Goal: Information Seeking & Learning: Learn about a topic

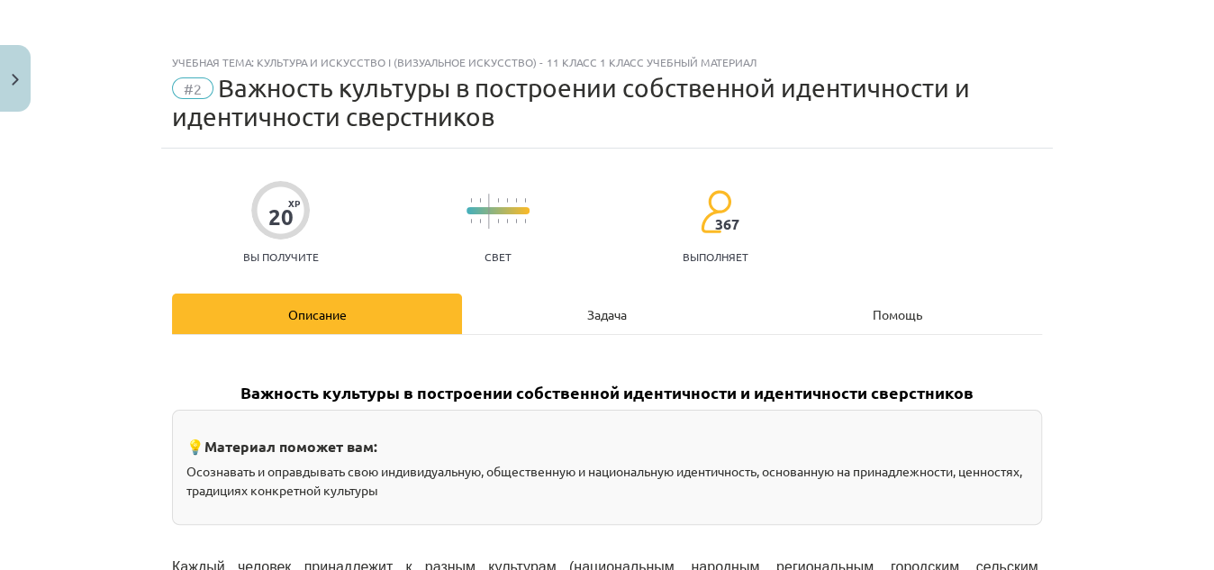
scroll to position [2687, 0]
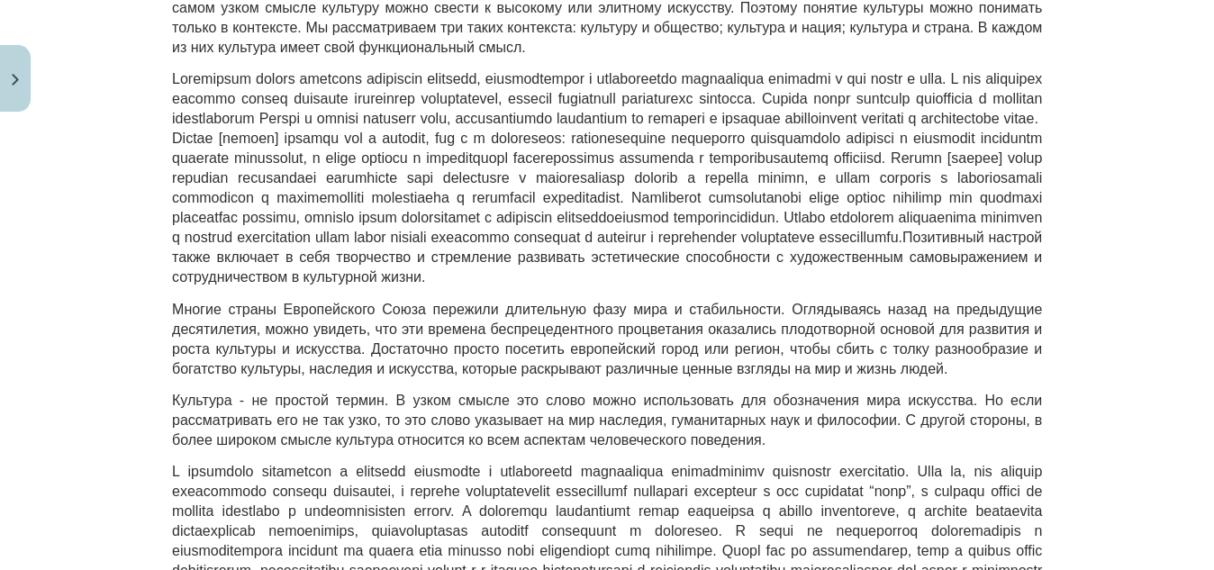
click at [1191, 126] on div "Учебная тема: Культура и искусство i (визуальное искусство) - 11 класс 1 класс …" at bounding box center [607, 285] width 1214 height 570
click at [1164, 259] on div "Учебная тема: Культура и искусство i (визуальное искусство) - 11 класс 1 класс …" at bounding box center [607, 285] width 1214 height 570
click at [691, 186] on span "Позитивный настрой также включает в себя творчество и стремление развивать эсте…" at bounding box center [607, 177] width 870 height 213
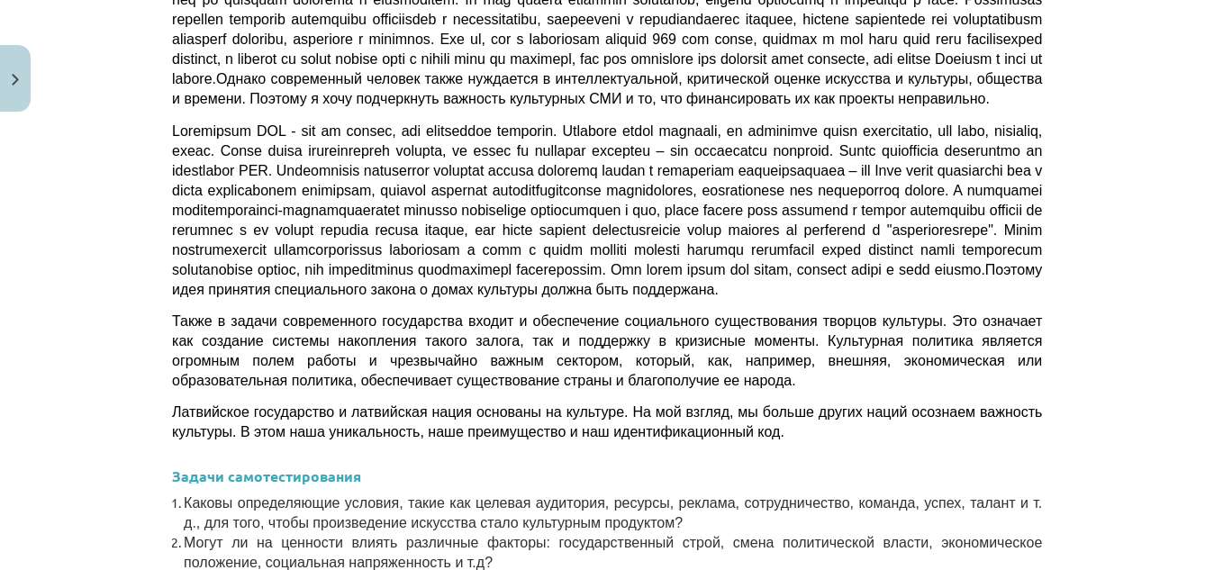
scroll to position [5506, 0]
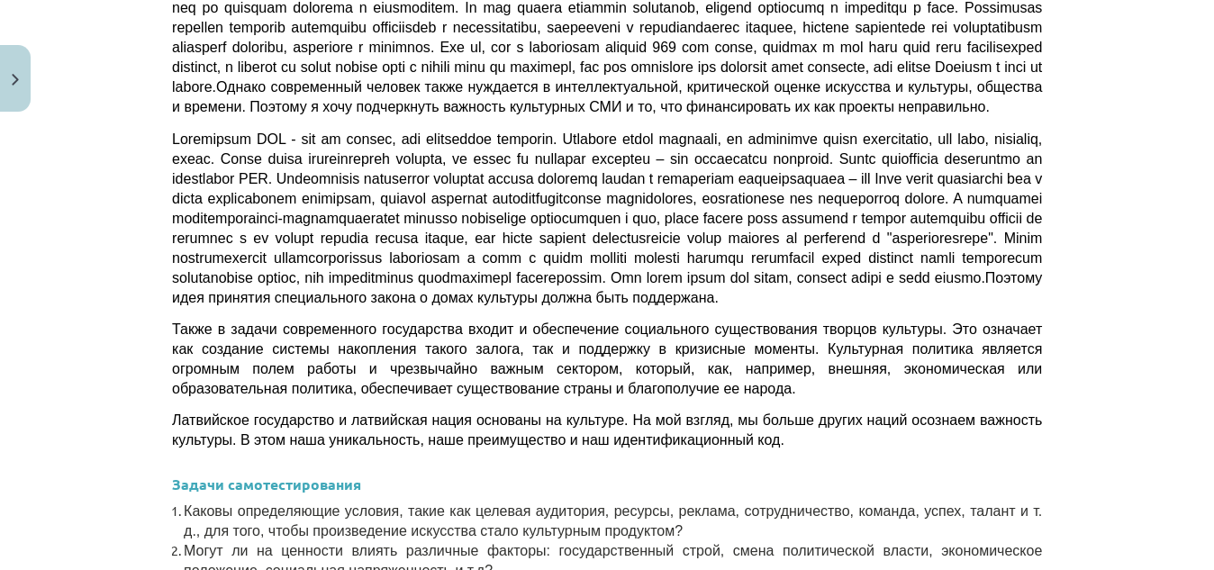
click at [1150, 515] on div "Учебная тема: Культура и искусство i (визуальное искусство) - 11 класс 1 класс …" at bounding box center [607, 285] width 1214 height 570
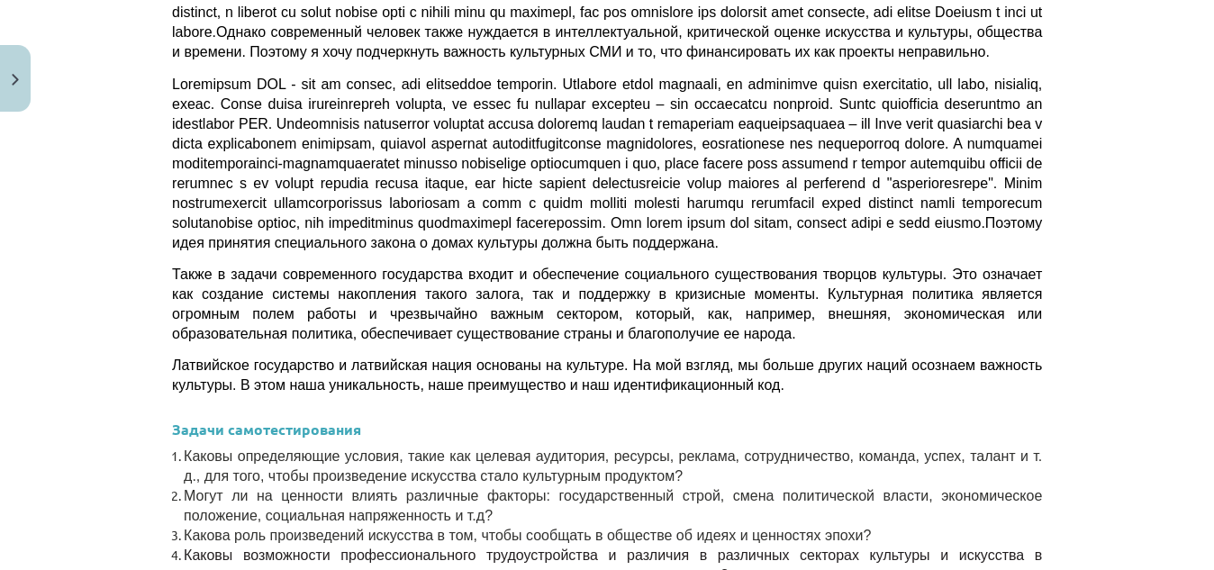
drag, startPoint x: 1212, startPoint y: 368, endPoint x: 1210, endPoint y: 561, distance: 192.8
click at [1210, 561] on div "Учебная тема: Культура и искусство i (визуальное искусство) - 11 класс 1 класс …" at bounding box center [607, 285] width 1214 height 570
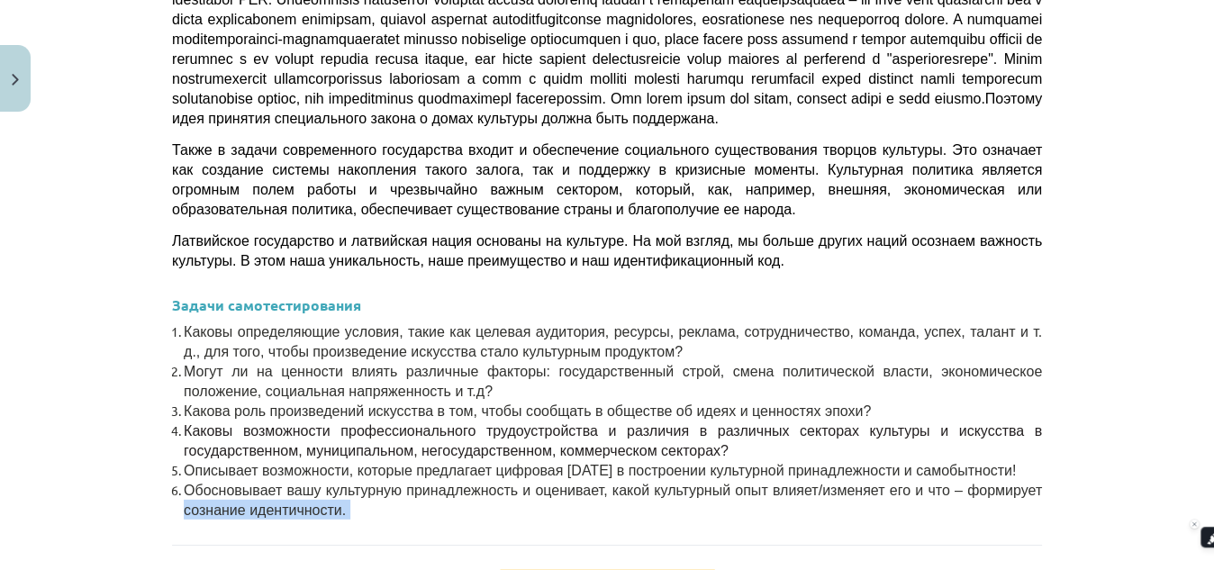
scroll to position [5693, 0]
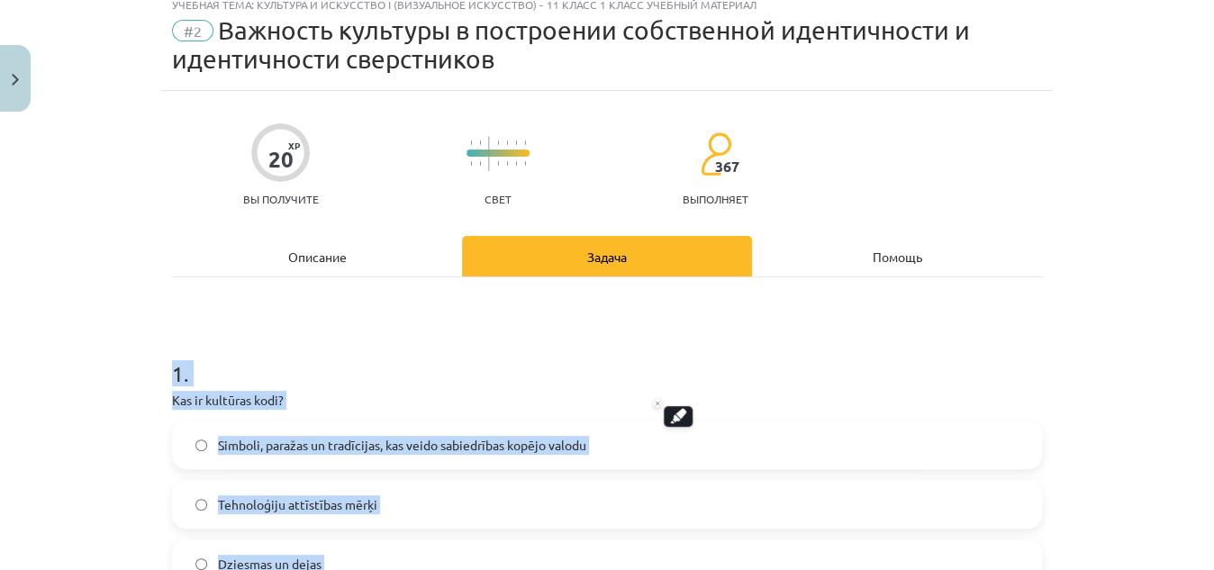
scroll to position [45, 0]
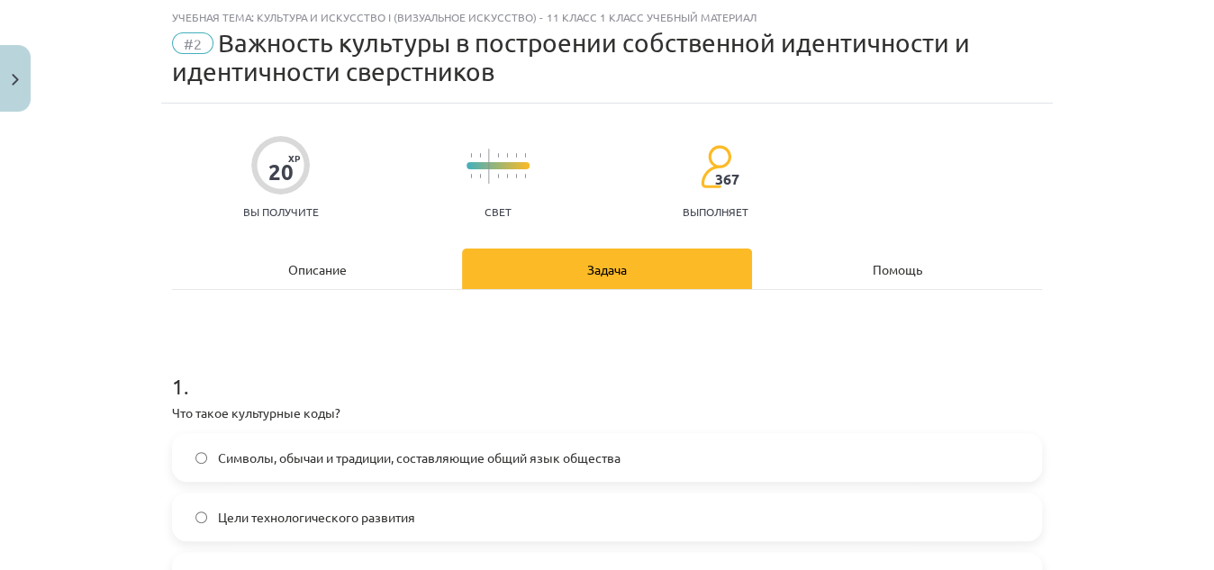
drag, startPoint x: 1193, startPoint y: 104, endPoint x: 1205, endPoint y: 131, distance: 29.4
click at [1205, 131] on div "Учебная тема: Культура и искусство i (визуальное искусство) - 11 класс 1 класс …" at bounding box center [607, 285] width 1214 height 570
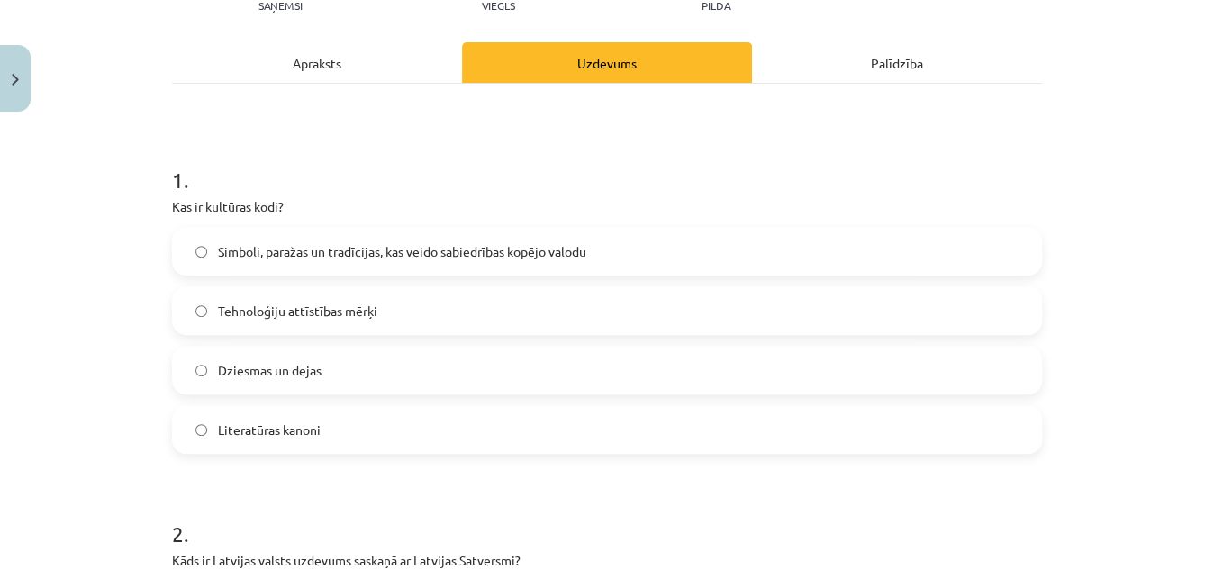
scroll to position [231, 0]
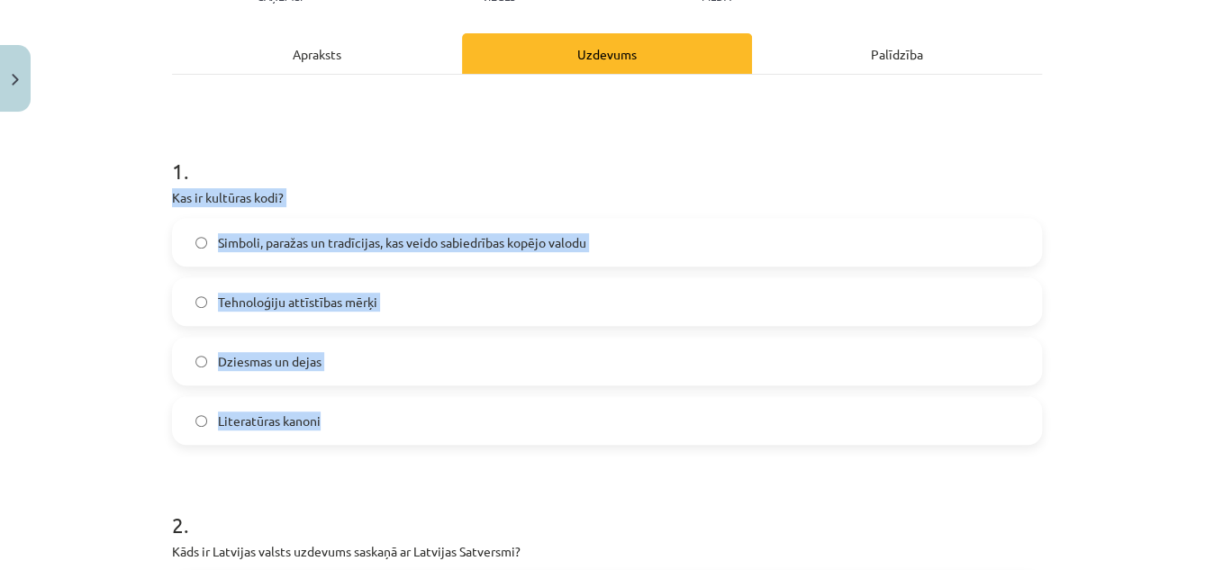
drag, startPoint x: 158, startPoint y: 193, endPoint x: 334, endPoint y: 421, distance: 288.2
click at [172, 204] on p "Kas ir kultūras kodi?" at bounding box center [607, 197] width 870 height 19
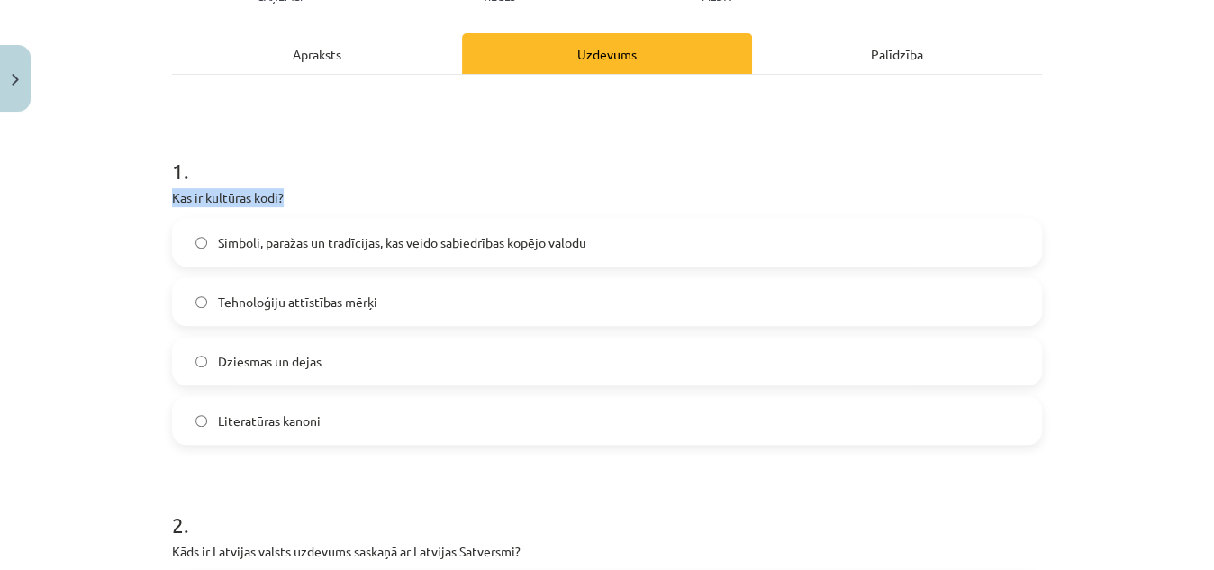
drag, startPoint x: 168, startPoint y: 197, endPoint x: 308, endPoint y: 207, distance: 140.8
click at [308, 207] on div "1 . Kas ir kultūras kodi? Simboli, paražas un tradīcijas, kas veido sabiedrības…" at bounding box center [607, 286] width 870 height 318
copy div "Kas ir kultūras kodi? Simboli, paražas"
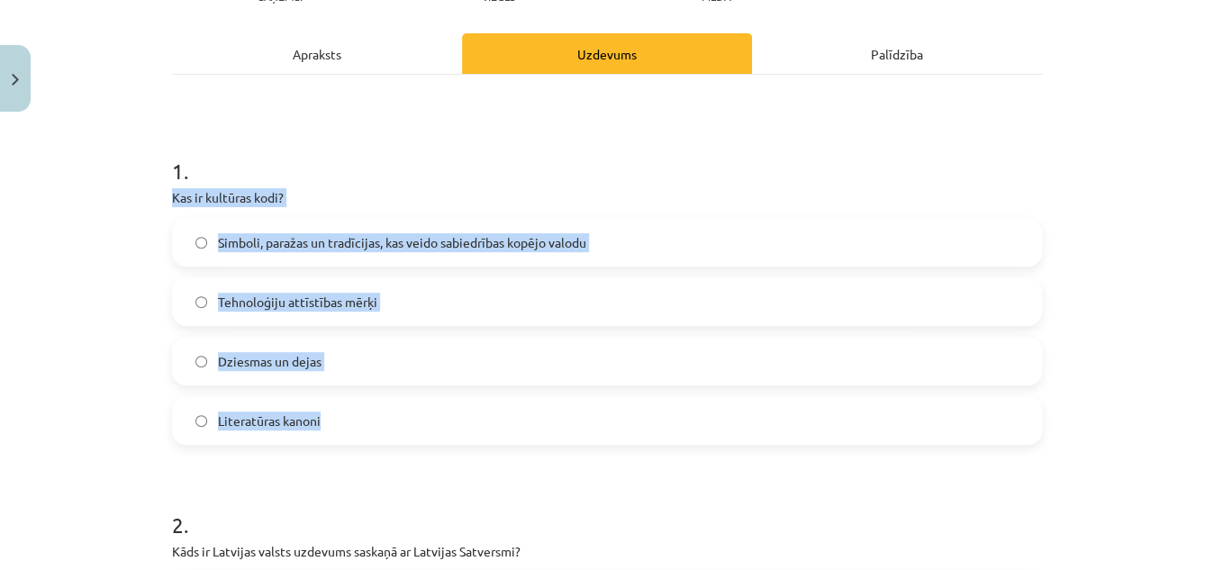
drag, startPoint x: 340, startPoint y: 414, endPoint x: 188, endPoint y: 176, distance: 283.1
click at [188, 176] on div "1 . Kas ir kultūras kodi? Simboli, paražas un tradīcijas, kas veido sabiedrības…" at bounding box center [607, 286] width 870 height 318
copy div "Kas ir kultūras kodi? Simboli, paražas un tradīcijas, kas veido sabiedrības kop…"
click at [236, 244] on span "Simboli, paražas un tradīcijas, kas veido sabiedrības kopējo valodu" at bounding box center [402, 242] width 368 height 19
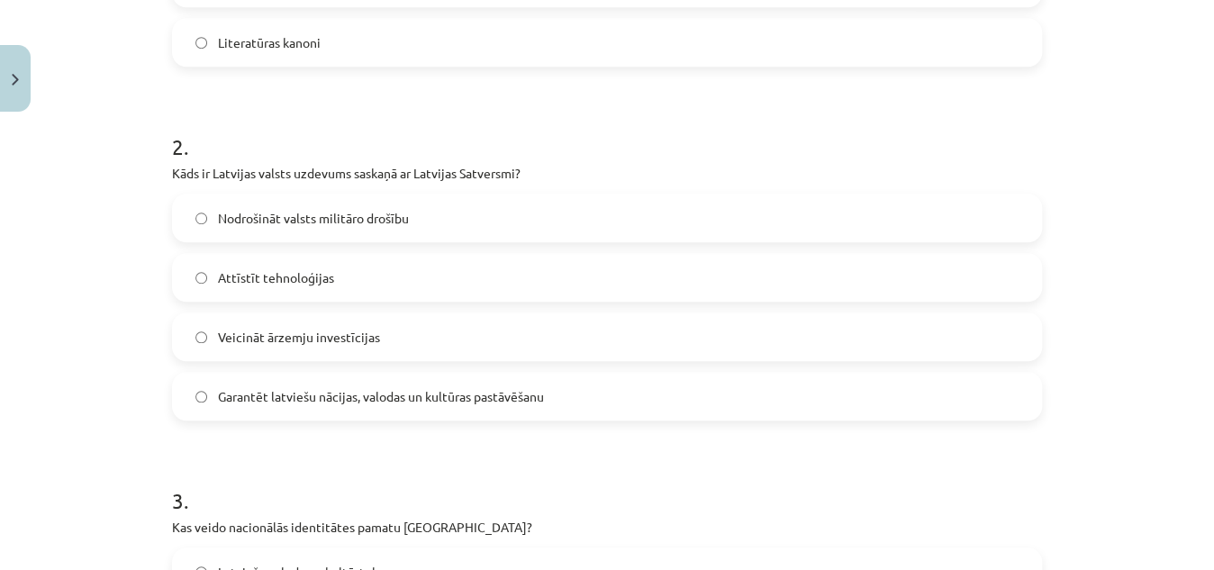
scroll to position [625, 0]
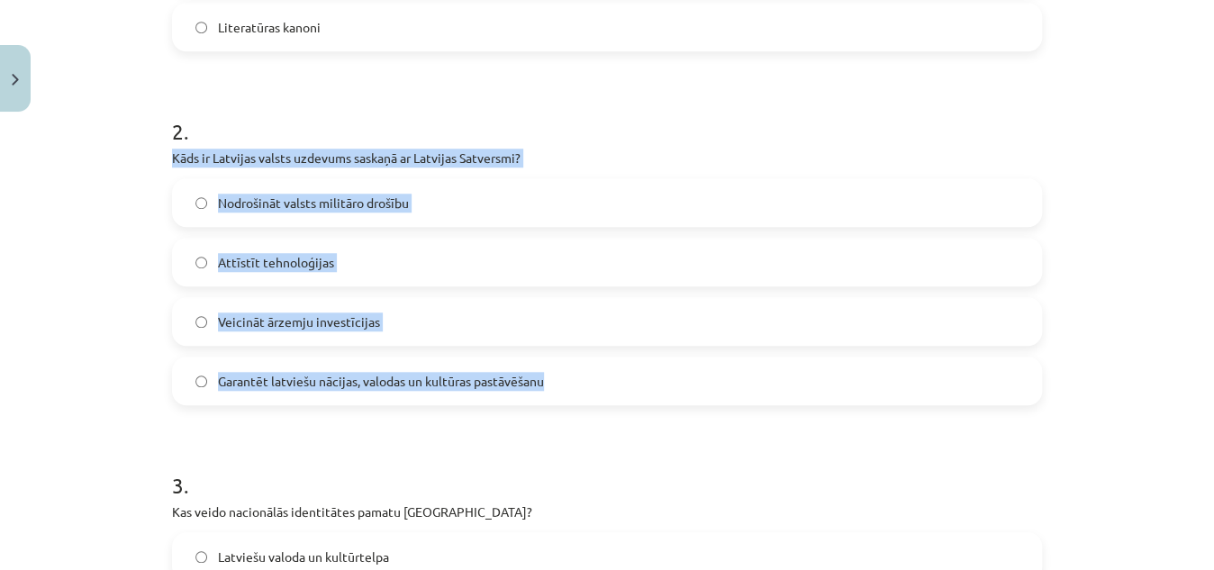
drag, startPoint x: 162, startPoint y: 153, endPoint x: 558, endPoint y: 385, distance: 459.4
click at [558, 385] on div "20 XP Saņemsi Viegls 367 pilda Apraksts Uzdevums Palīdzība 1 . Kas ir kultūras …" at bounding box center [607, 386] width 892 height 1782
copy div "Kāds ir Latvijas valsts uzdevums saskaņā ar Latvijas Satversmi? Nodrošināt vals…"
click at [558, 385] on label "Garantēt latviešu nācijas, valodas un kultūras pastāvēšanu" at bounding box center [607, 380] width 866 height 45
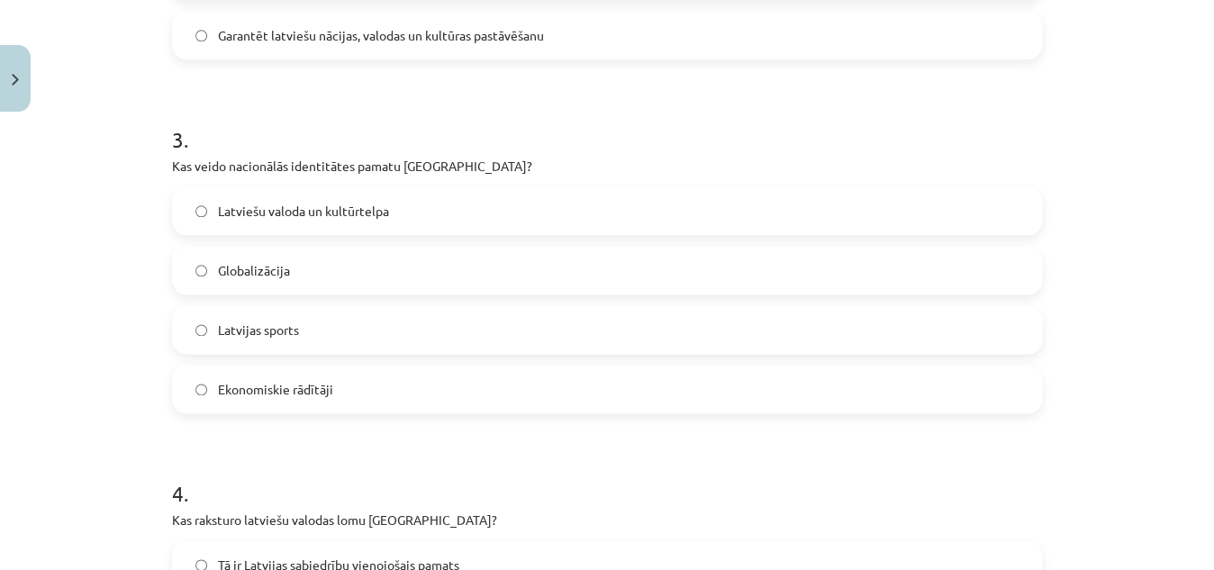
scroll to position [977, 0]
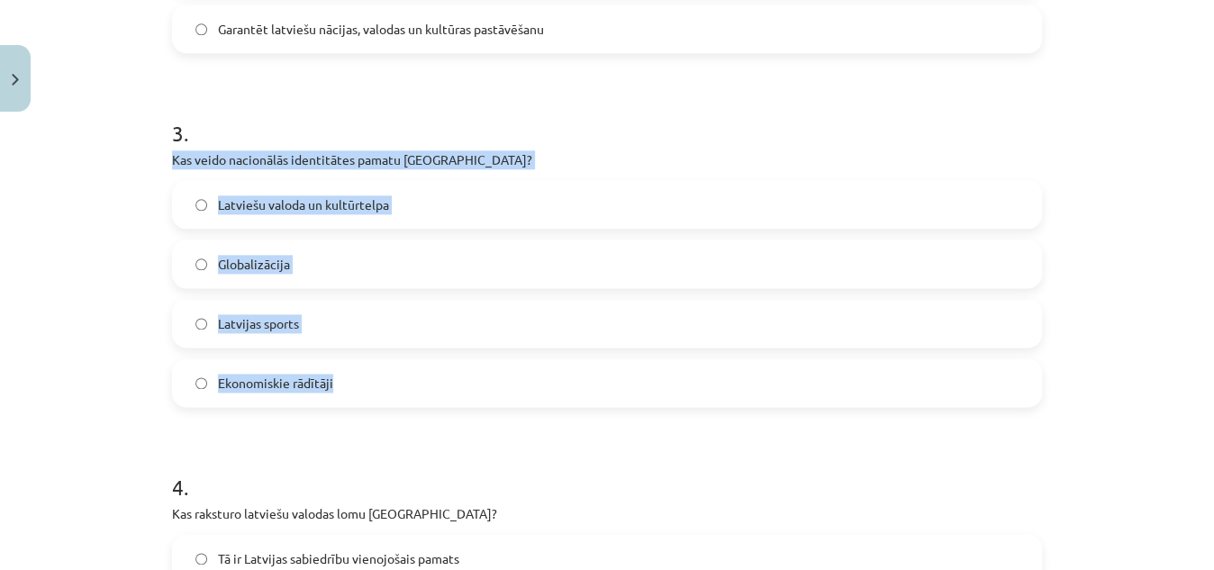
drag, startPoint x: 165, startPoint y: 165, endPoint x: 379, endPoint y: 383, distance: 305.7
click at [379, 383] on div "20 XP Saņemsi Viegls 367 pilda Apraksts Uzdevums Palīdzība 1 . Kas ir kultūras …" at bounding box center [607, 34] width 892 height 1782
copy div "Kas veido nacionālās identitātes pamatu Latvijā? Latviešu valoda un kultūrtelpa…"
click at [196, 209] on label "Latviešu valoda un kultūrtelpa" at bounding box center [607, 204] width 866 height 45
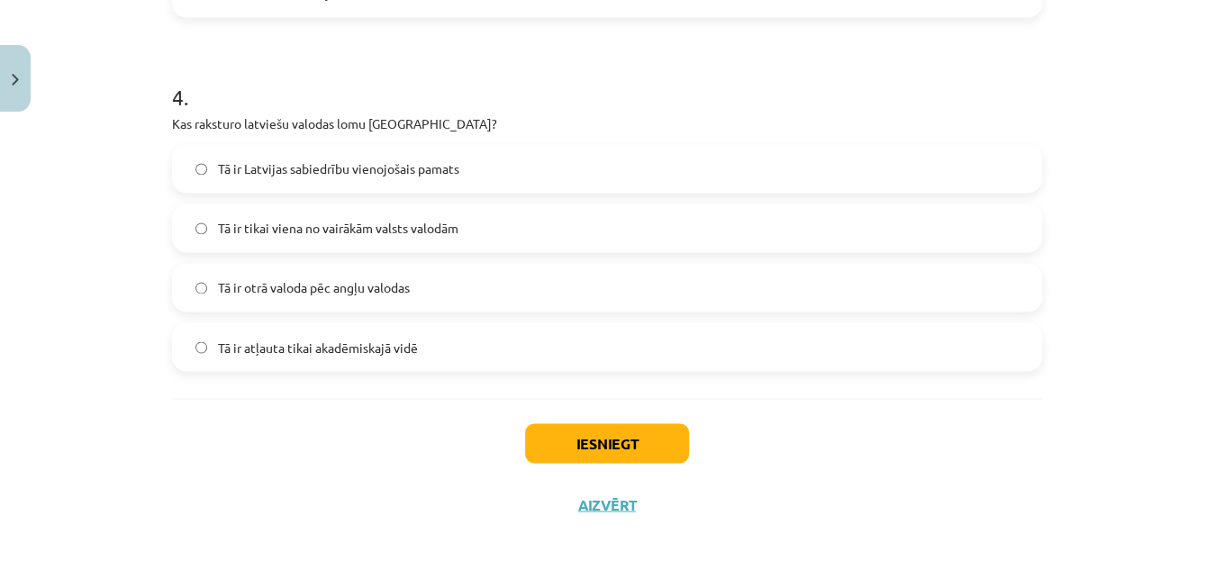
scroll to position [1369, 0]
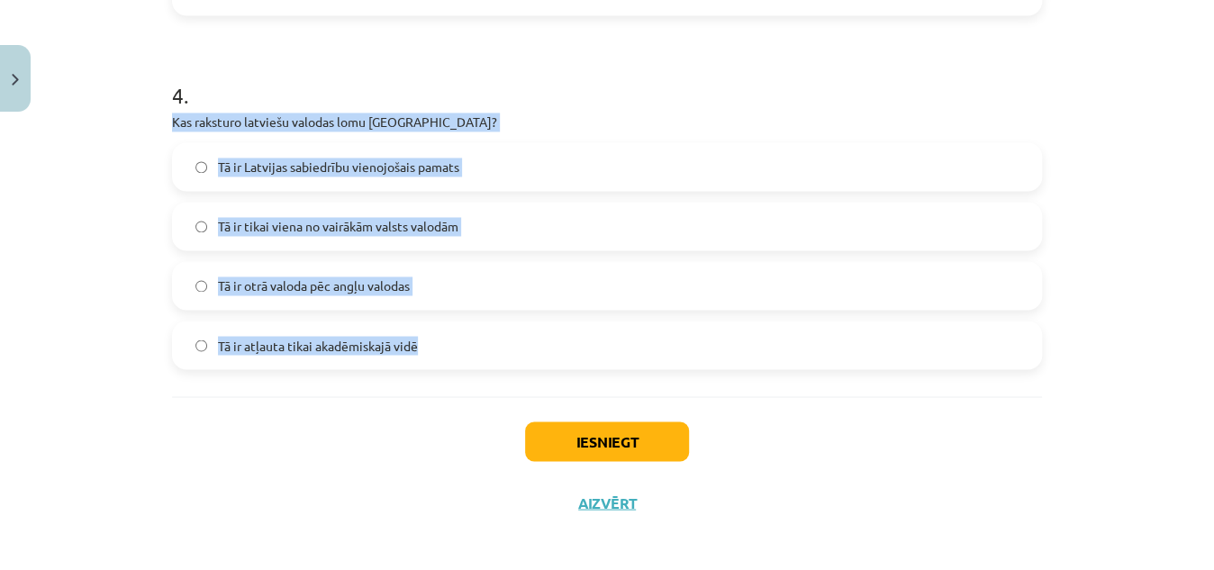
drag, startPoint x: 138, startPoint y: 117, endPoint x: 437, endPoint y: 340, distance: 373.2
click at [437, 340] on div "Mācību tēma: Kultūras un mākslas i (vizuālā māksla) - 11. klases 1. ieskaites m…" at bounding box center [607, 285] width 1214 height 570
copy div "Kas raksturo latviešu valodas lomu Latvijā? Tā ir Latvijas sabiedrību vienojoša…"
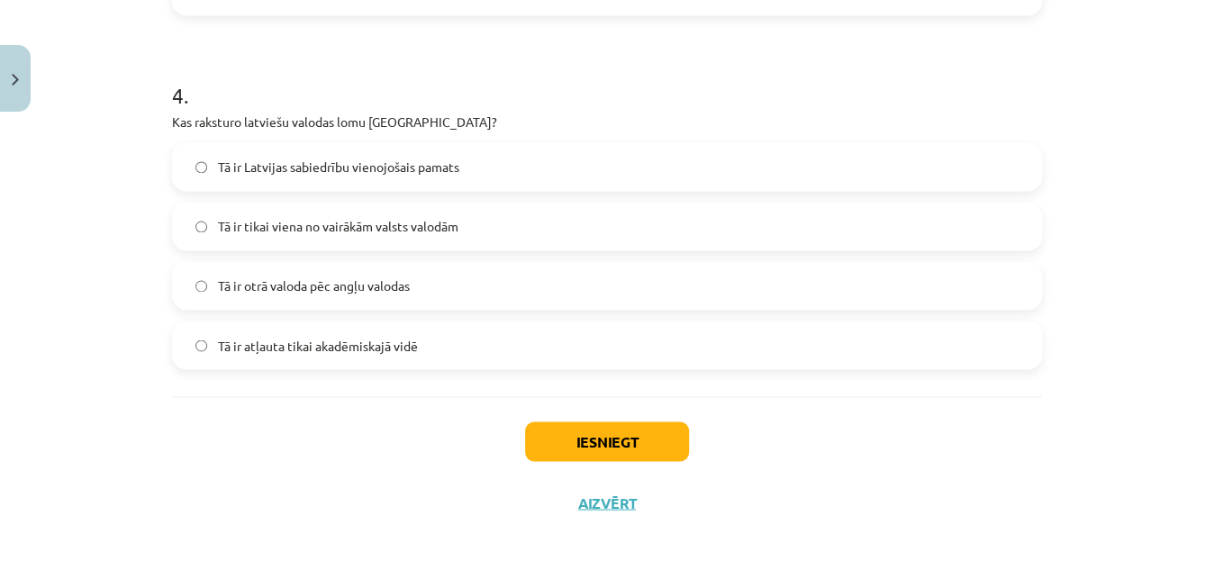
click at [96, 55] on div "Mācību tēma: Kultūras un mākslas i (vizuālā māksla) - 11. klases 1. ieskaites m…" at bounding box center [607, 285] width 1214 height 570
click at [328, 164] on span "Tā ir Latvijas sabiedrību vienojošais pamats" at bounding box center [338, 167] width 241 height 19
click at [564, 435] on button "Iesniegt" at bounding box center [607, 441] width 164 height 40
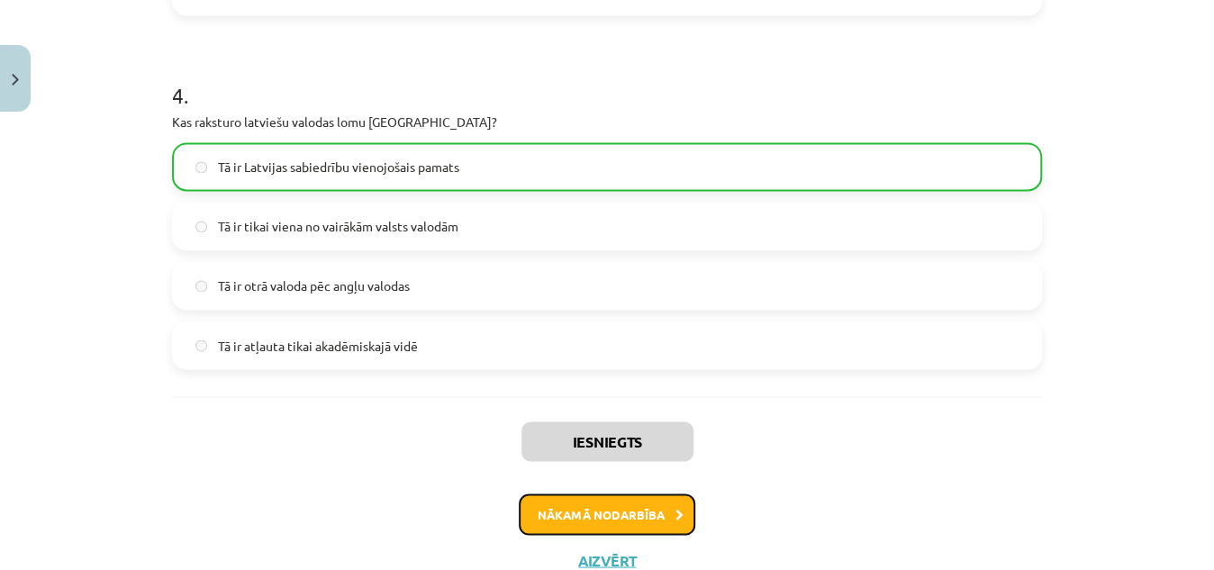
click at [547, 519] on button "Nākamā nodarbība" at bounding box center [607, 514] width 177 height 41
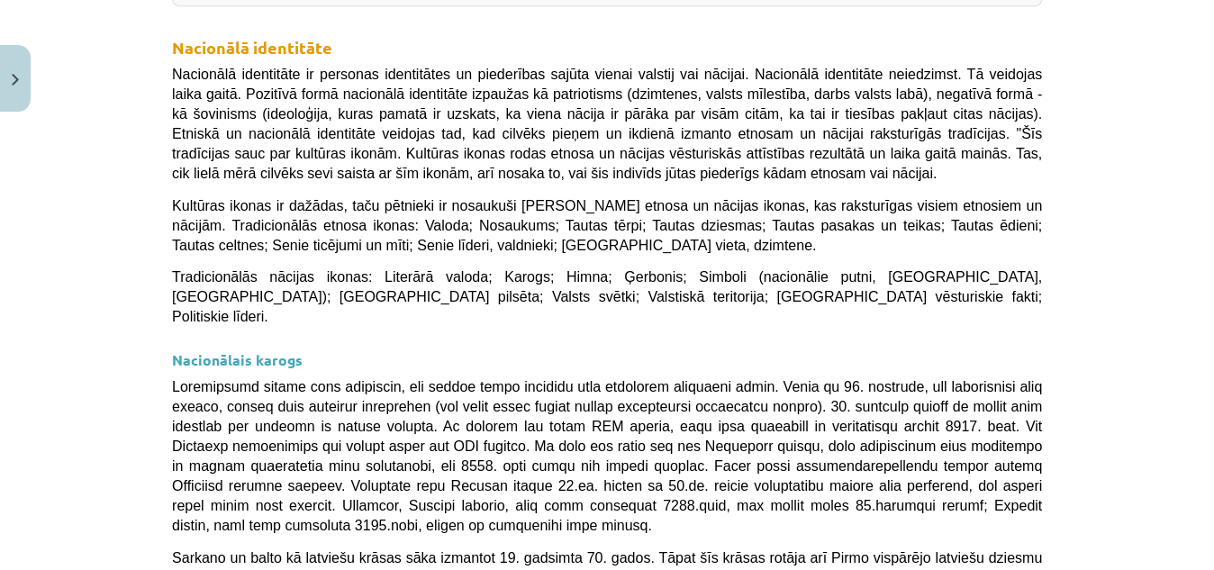
scroll to position [411, 0]
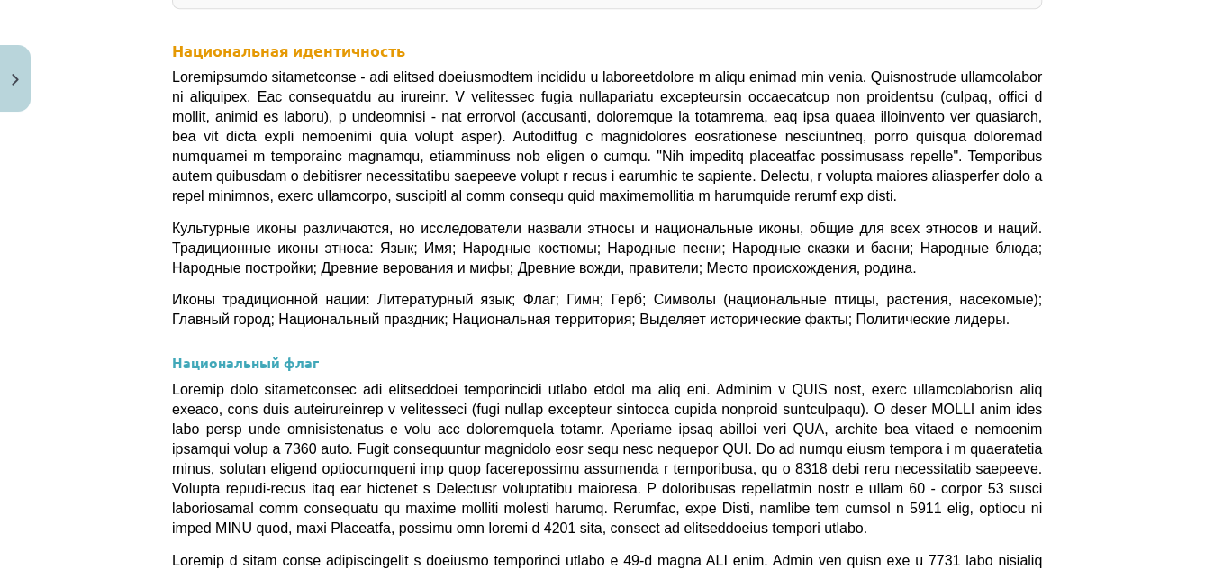
click at [95, 177] on div "Mācību tēma: Kultūras un mākslas i (vizuālā māksla) - 11. klases 1. ieskaites m…" at bounding box center [607, 285] width 1214 height 570
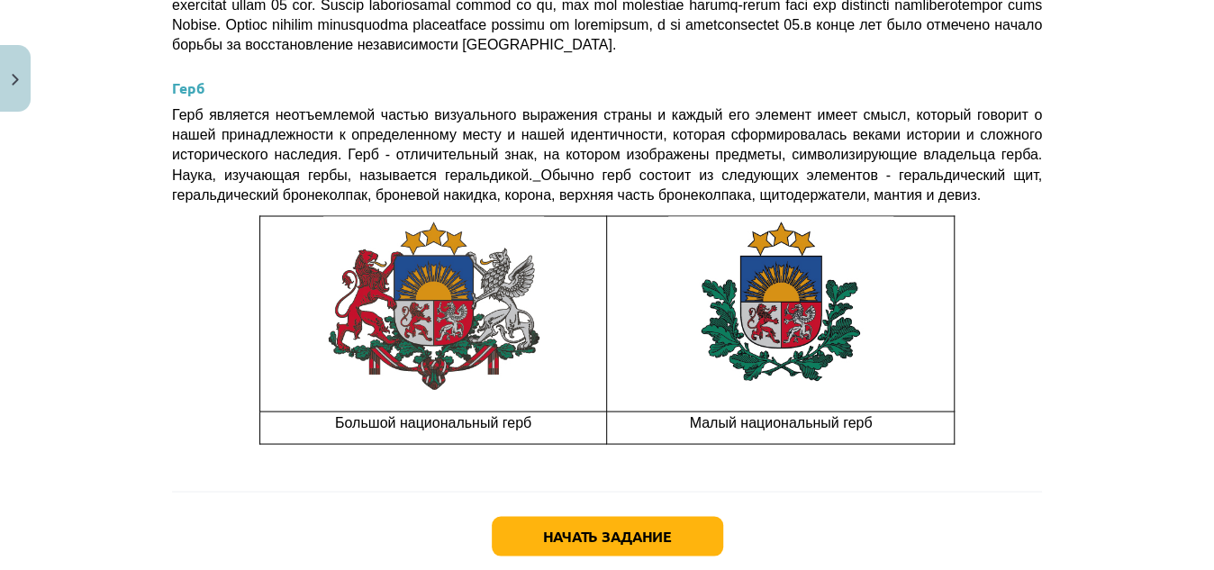
scroll to position [1609, 0]
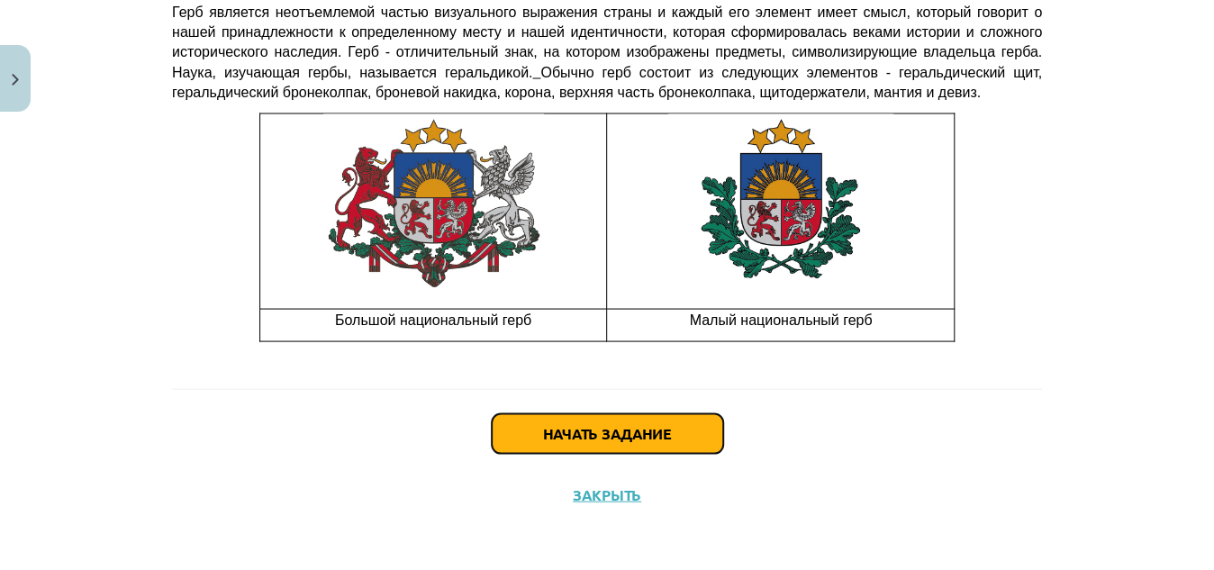
click at [572, 431] on button "Начать задание" at bounding box center [607, 433] width 231 height 40
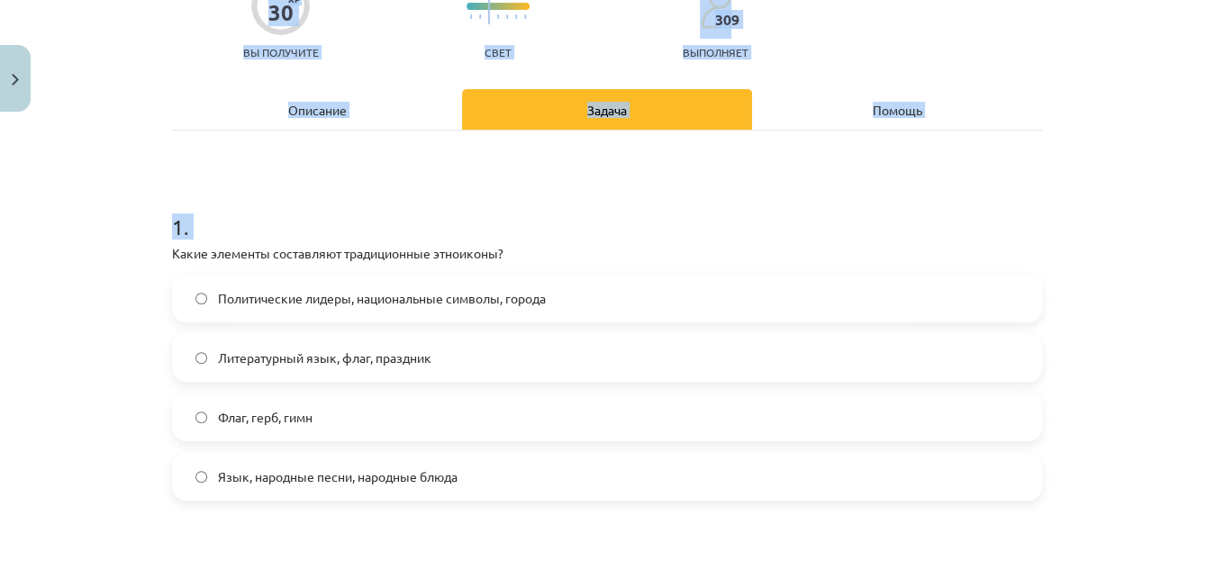
scroll to position [458, 0]
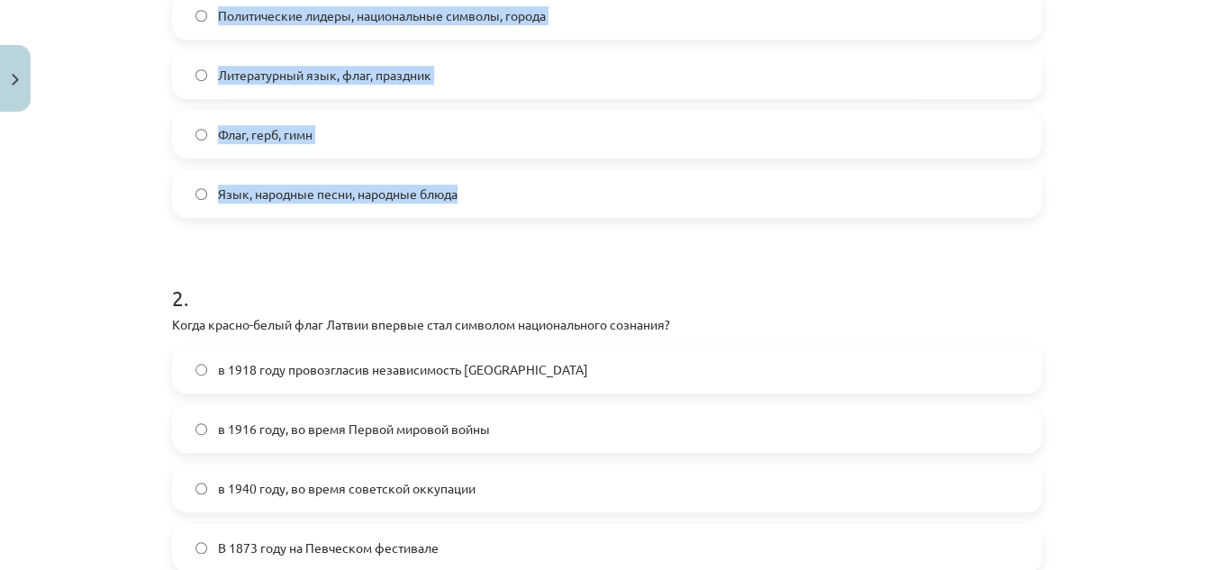
drag, startPoint x: 131, startPoint y: 381, endPoint x: 460, endPoint y: 173, distance: 389.0
click at [460, 173] on div "Учебная тема: Культура и искусство i (визуальное искусство) - 11 класс 1 класс …" at bounding box center [607, 285] width 1214 height 570
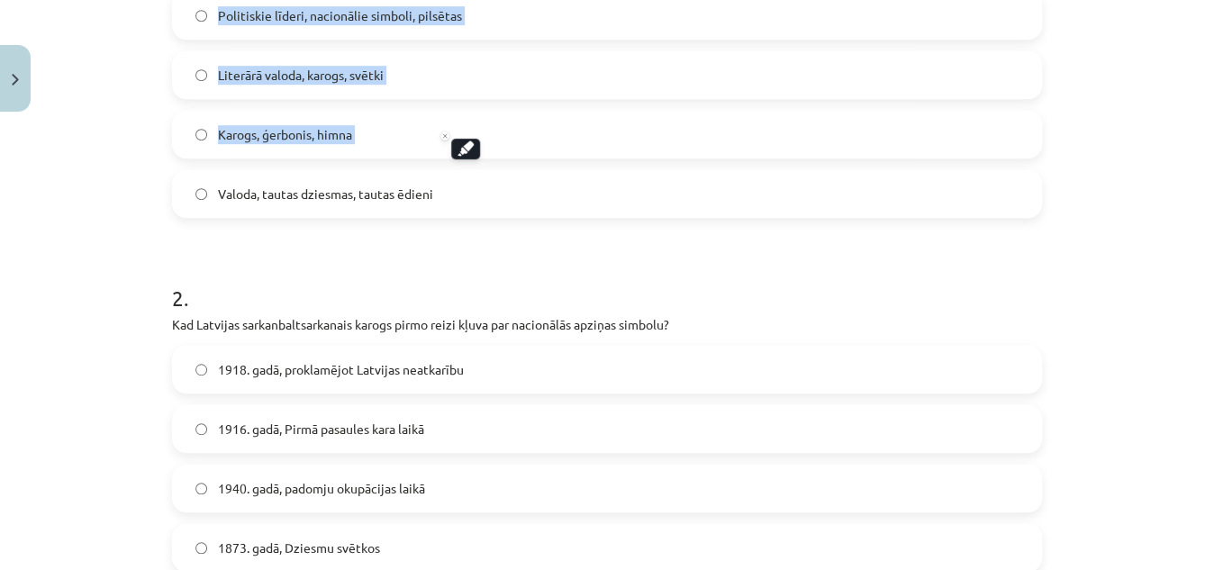
click at [429, 134] on label "Karogs, ģerbonis, himna" at bounding box center [607, 134] width 866 height 45
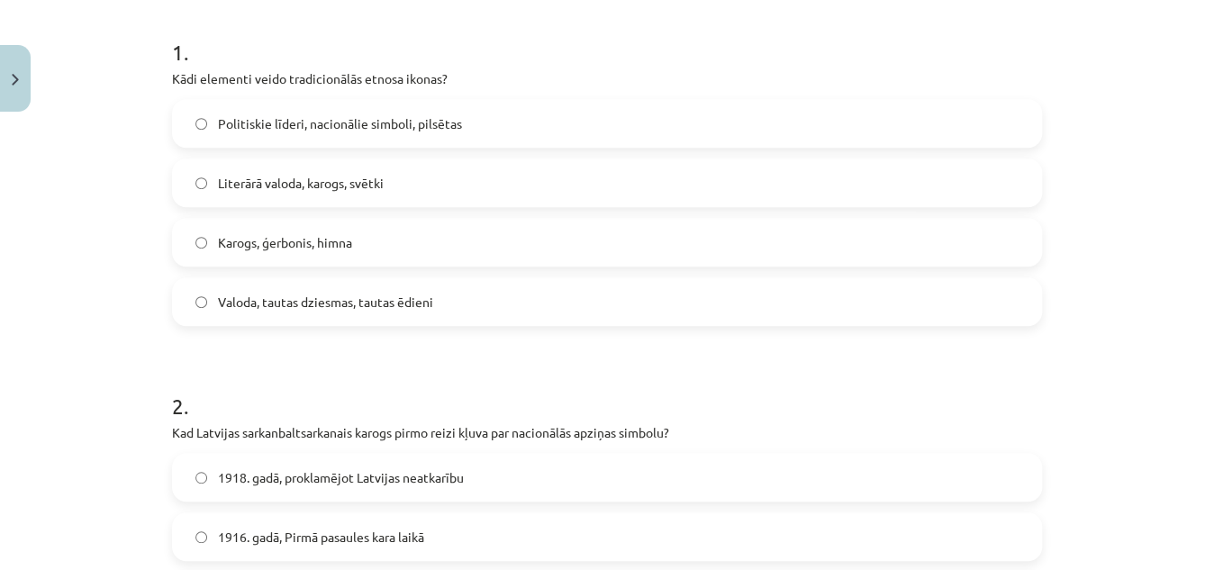
scroll to position [287, 0]
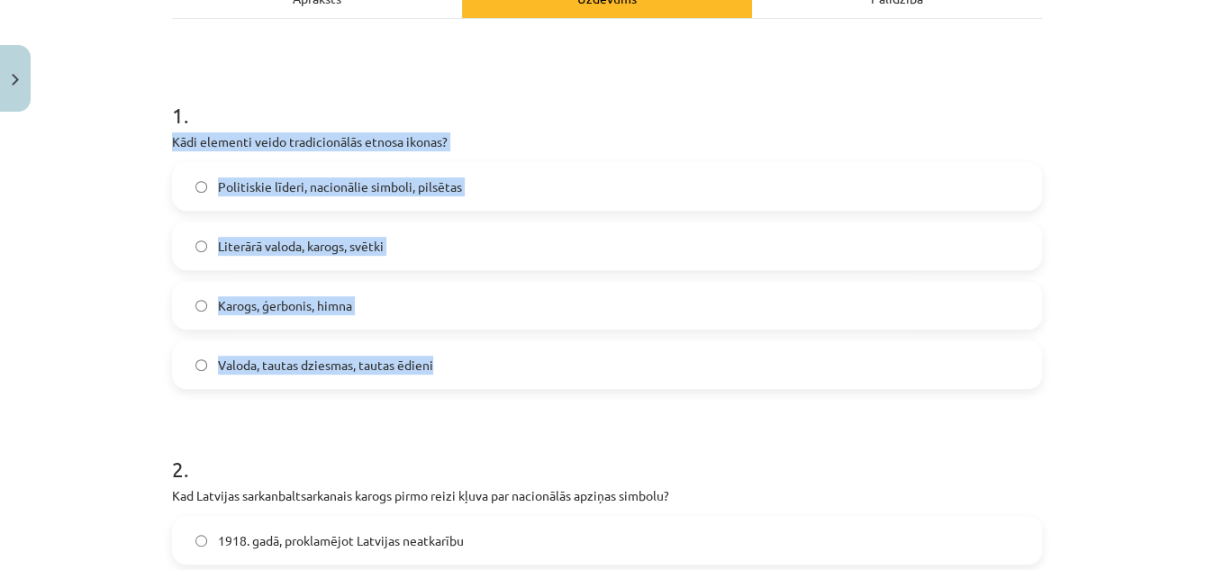
drag, startPoint x: 165, startPoint y: 137, endPoint x: 466, endPoint y: 356, distance: 372.0
click at [466, 356] on div "1 . Kādi elementi veido tradicionālās etnosa ikonas? Politiskie līderi, nacionā…" at bounding box center [607, 230] width 870 height 318
copy div "Kādi elementi veido tradicionālās etnosa ikonas? Politiskie līderi, nacionālie …"
click at [252, 358] on span "Valoda, tautas dziesmas, tautas ēdieni" at bounding box center [325, 365] width 215 height 19
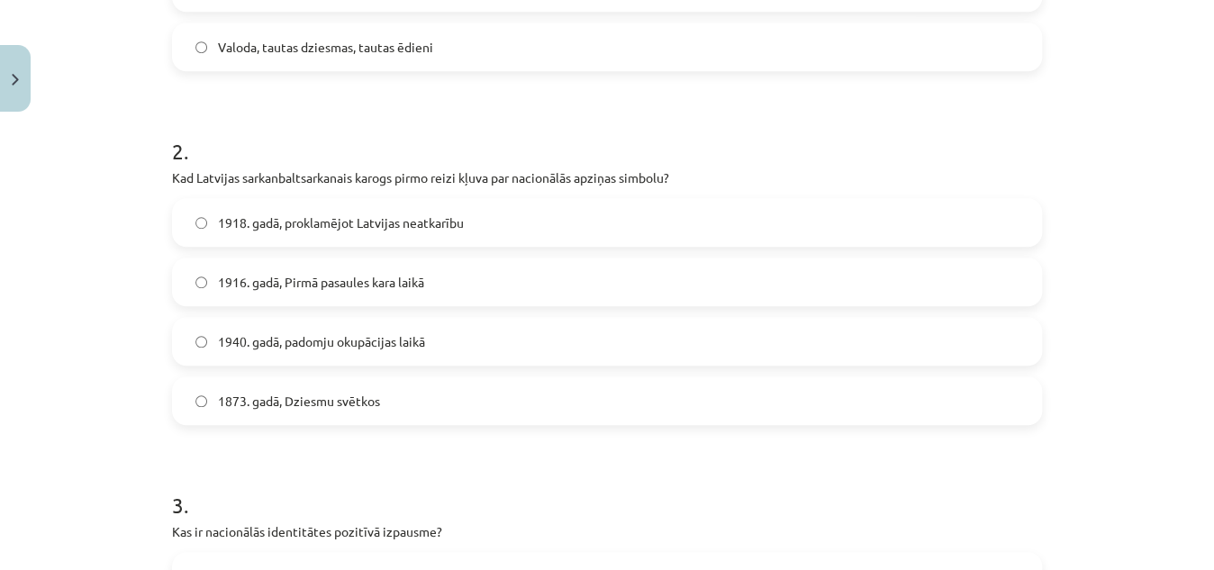
scroll to position [614, 0]
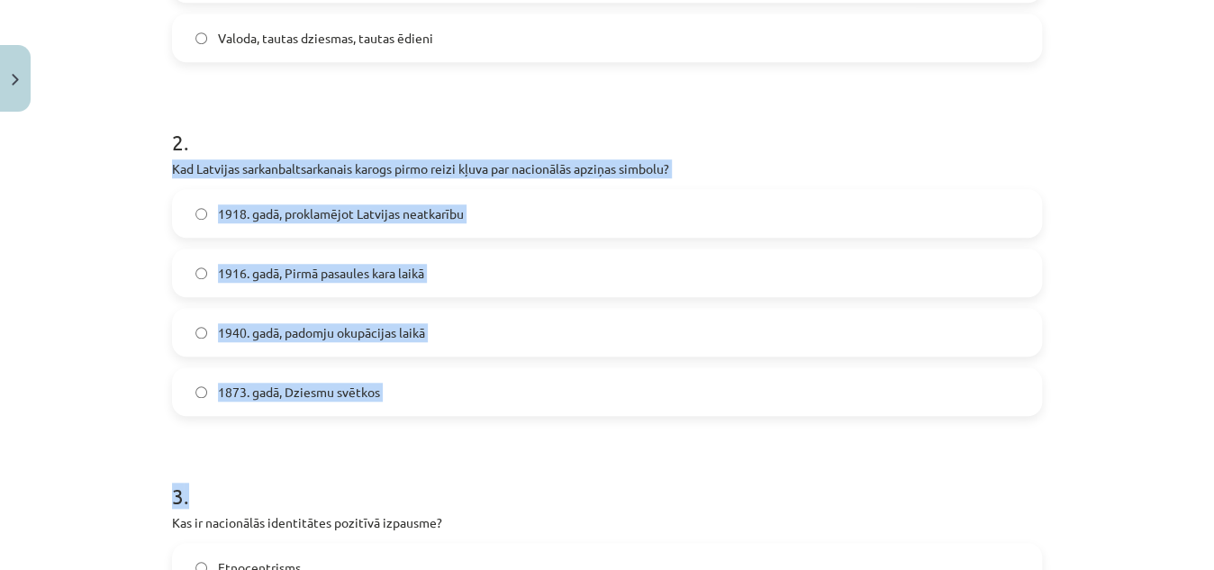
drag, startPoint x: 164, startPoint y: 168, endPoint x: 371, endPoint y: 432, distance: 336.2
click at [411, 385] on label "1873. gadā, Dziesmu svētkos" at bounding box center [607, 391] width 866 height 45
drag, startPoint x: 169, startPoint y: 163, endPoint x: 468, endPoint y: 397, distance: 379.8
click at [468, 397] on div "2 . Kad Latvijas sarkanbaltsarkanais karogs pirmo reizi kļuva par nacionālās ap…" at bounding box center [607, 257] width 870 height 318
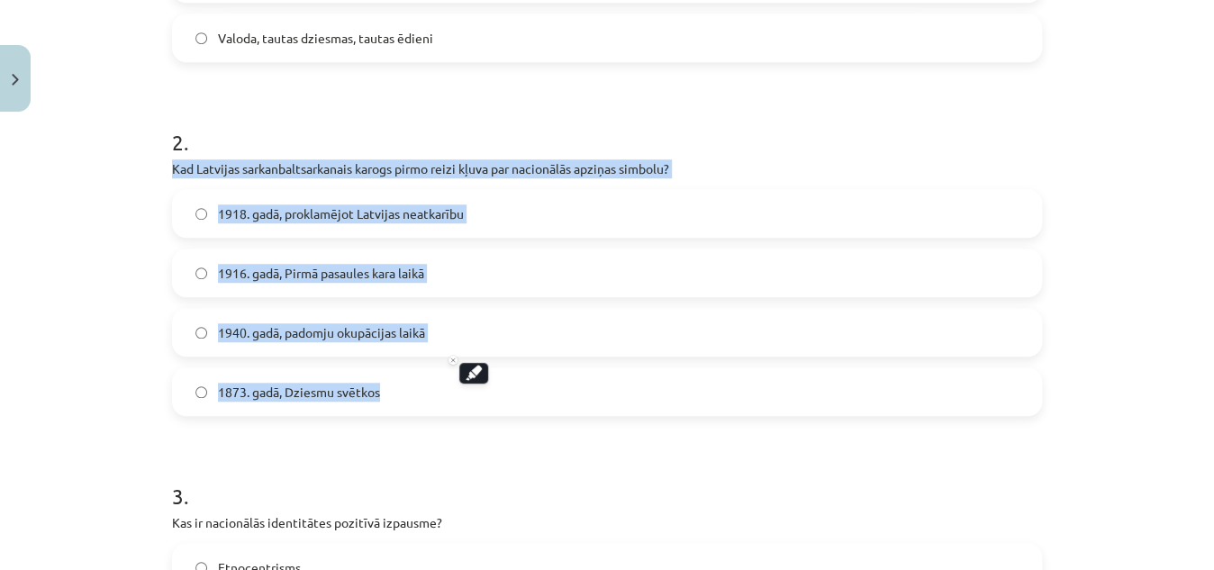
copy div "Kad Latvijas sarkanbaltsarkanais karogs pirmo reizi kļuva par nacionālās apziņa…"
click at [208, 284] on label "1916. gadā, Pirmā pasaules kara laikā" at bounding box center [607, 272] width 866 height 45
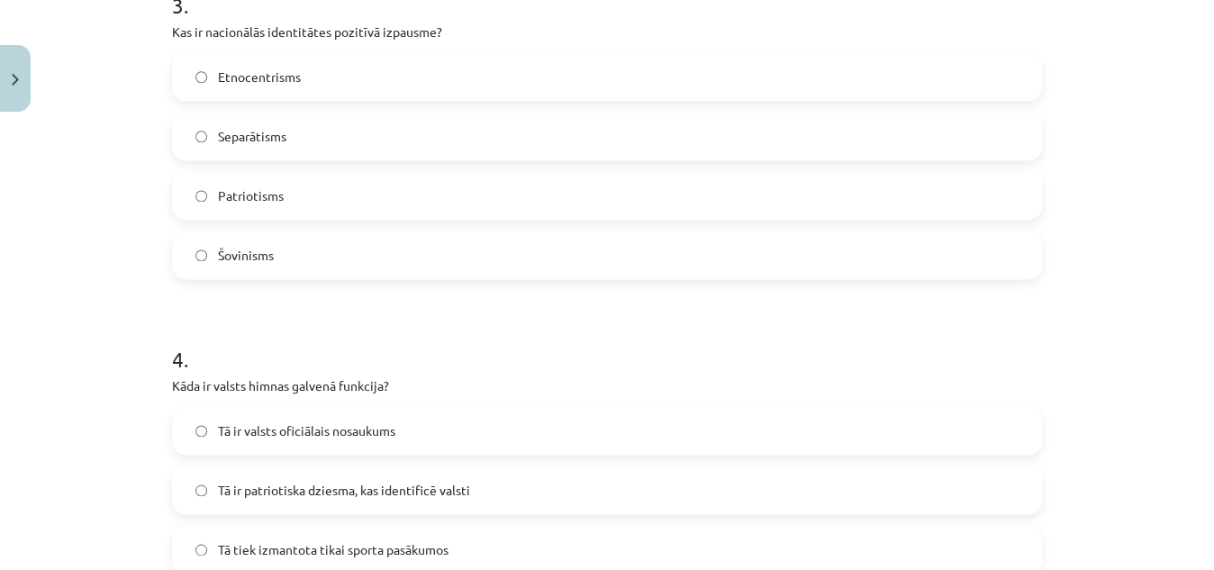
scroll to position [1052, 0]
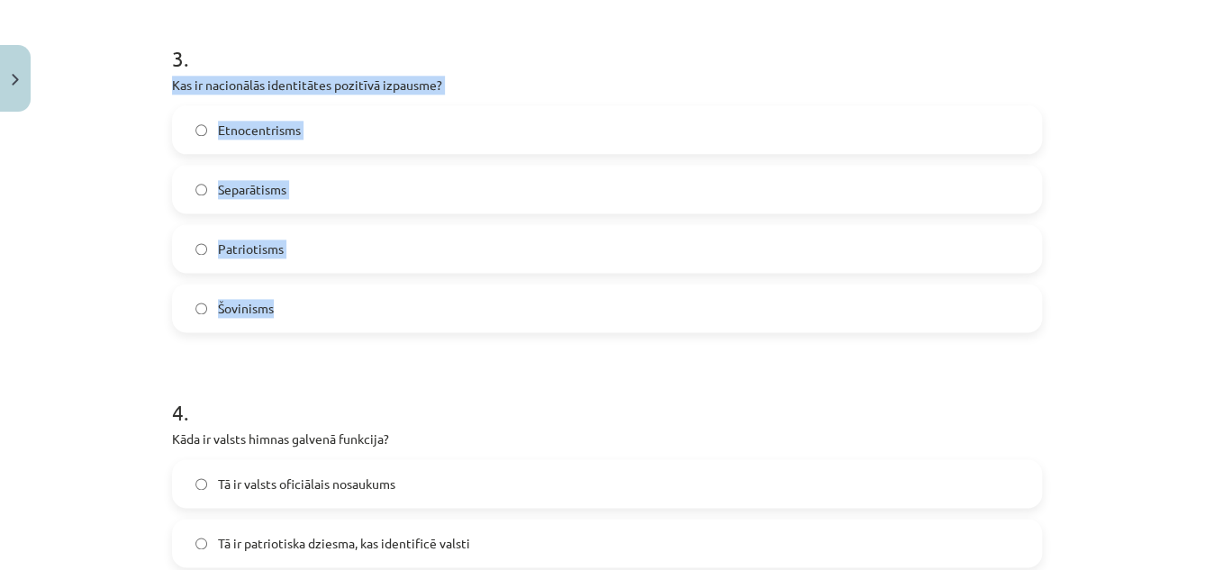
drag, startPoint x: 150, startPoint y: 81, endPoint x: 338, endPoint y: 298, distance: 287.3
click at [338, 298] on div "Mācību tēma: Kultūras un mākslas i (vizuālā māksla) - 11. klases 1. ieskaites m…" at bounding box center [607, 285] width 1214 height 570
copy div "Kas ir nacionālās identitātes pozitīvā izpausme? Etnocentrisms Separātisms Patr…"
click at [248, 238] on label "Patriotisms" at bounding box center [607, 248] width 866 height 45
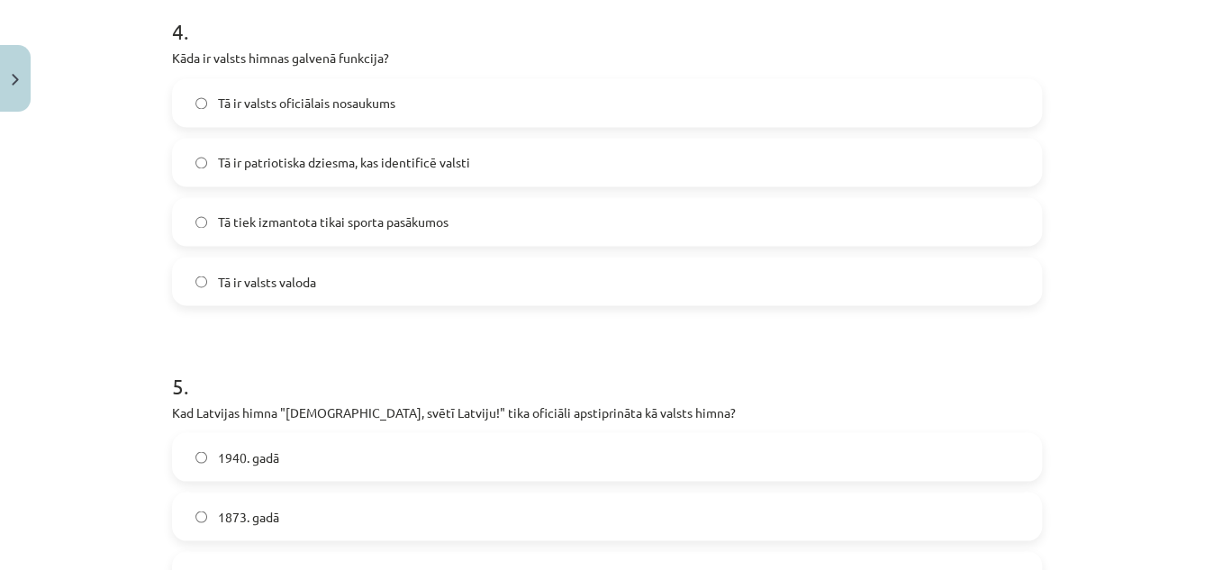
scroll to position [1436, 0]
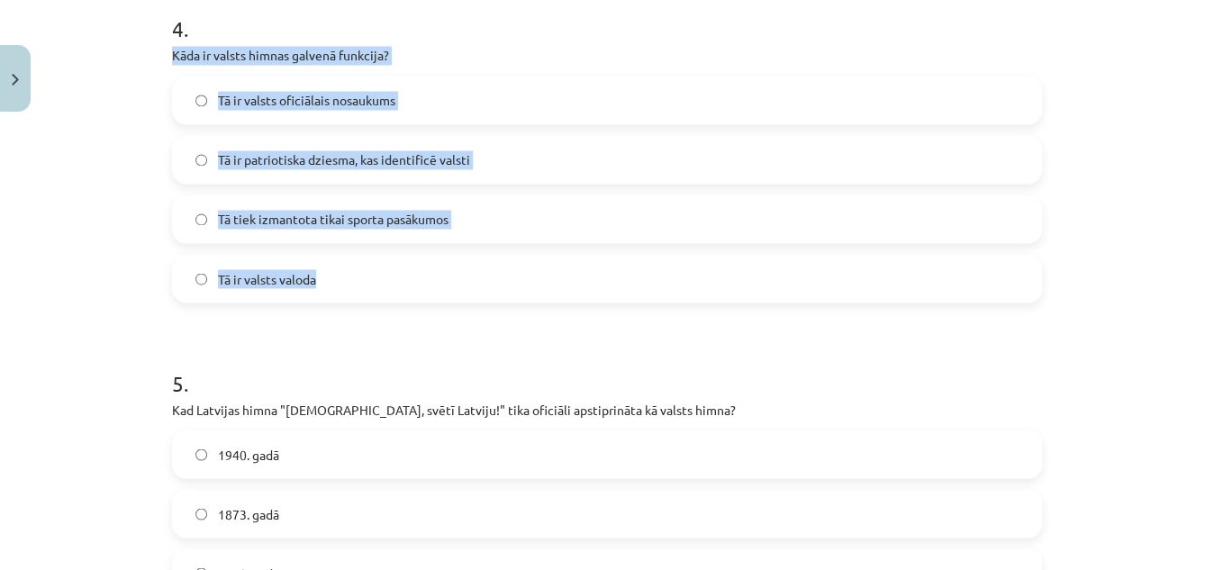
drag, startPoint x: 163, startPoint y: 47, endPoint x: 374, endPoint y: 261, distance: 300.6
copy div "Kāda ir valsts himnas galvenā funkcija? Tā ir valsts oficiālais nosaukums Tā ir…"
click at [211, 168] on label "Tā ir patriotiska dziesma, kas identificē valsti" at bounding box center [607, 159] width 866 height 45
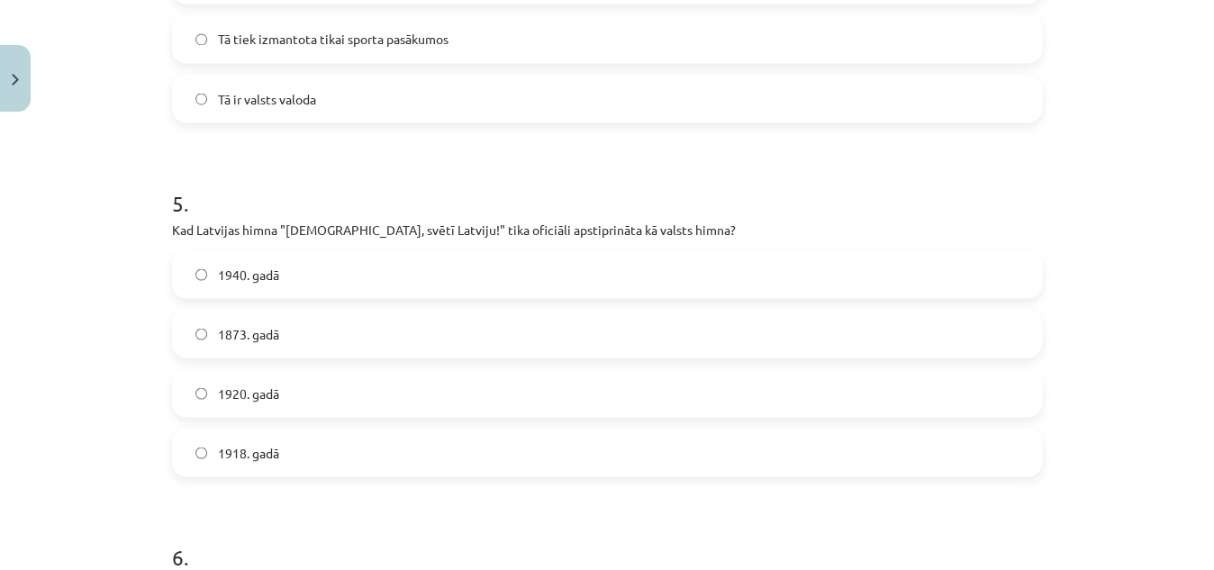
scroll to position [1594, 0]
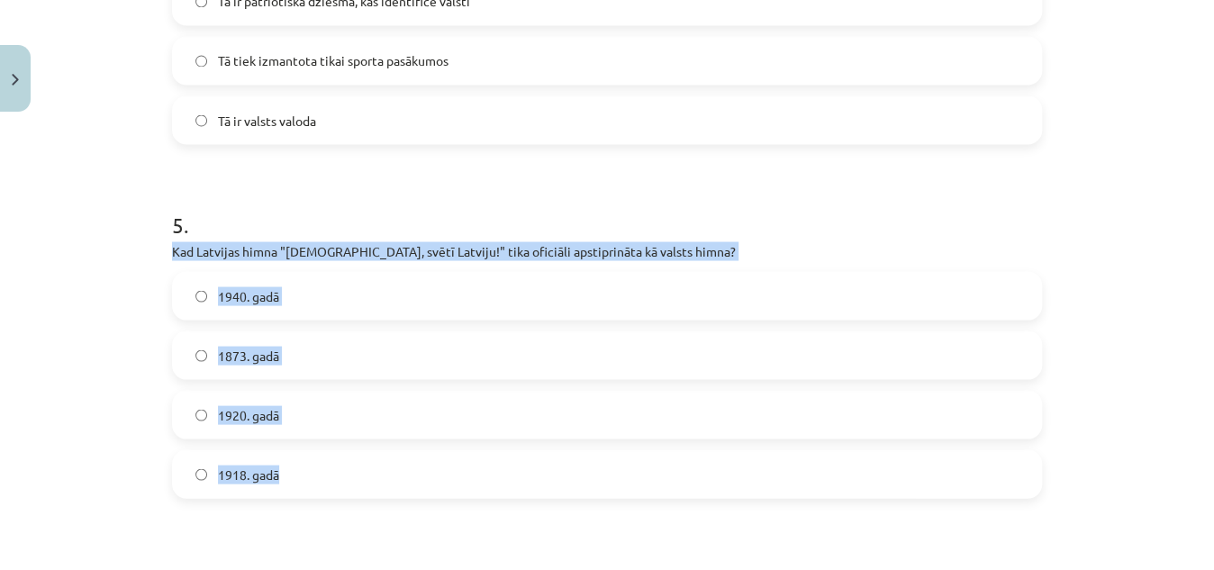
drag, startPoint x: 142, startPoint y: 240, endPoint x: 302, endPoint y: 476, distance: 284.8
click at [302, 476] on div "Mācību tēma: Kultūras un mākslas i (vizuālā māksla) - 11. klases 1. ieskaites m…" at bounding box center [607, 285] width 1214 height 570
copy div "Kad Latvijas himna "Dievs, svētī Latviju!" tika oficiāli apstiprināta kā valsts…"
click at [108, 245] on div "Mācību tēma: Kultūras un mākslas i (vizuālā māksla) - 11. klases 1. ieskaites m…" at bounding box center [607, 285] width 1214 height 570
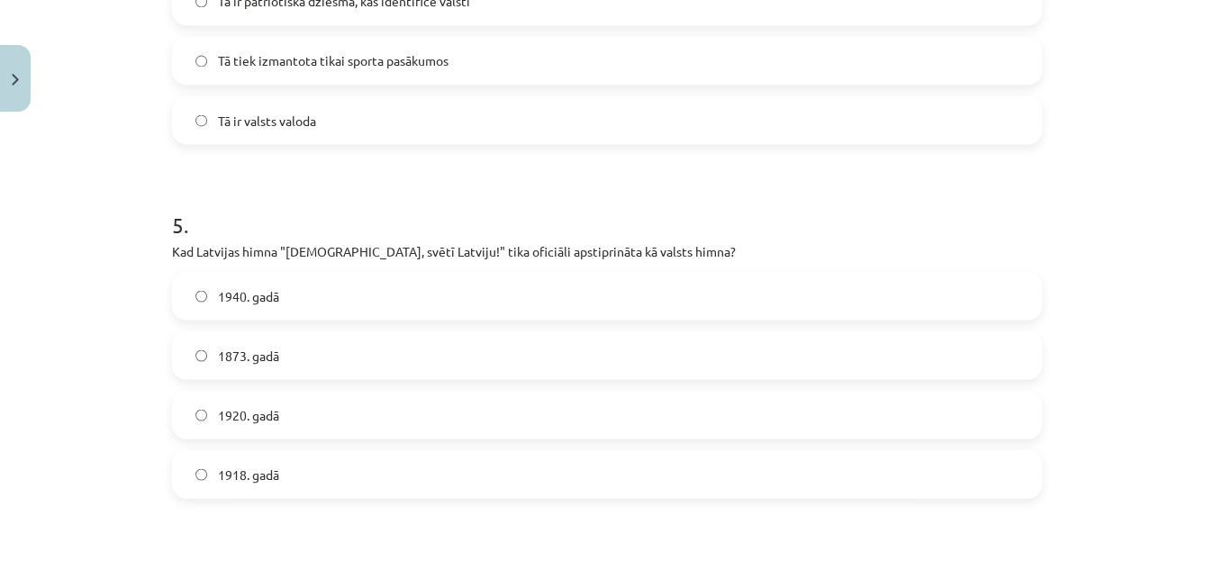
click at [318, 419] on label "1920. gadā" at bounding box center [607, 414] width 866 height 45
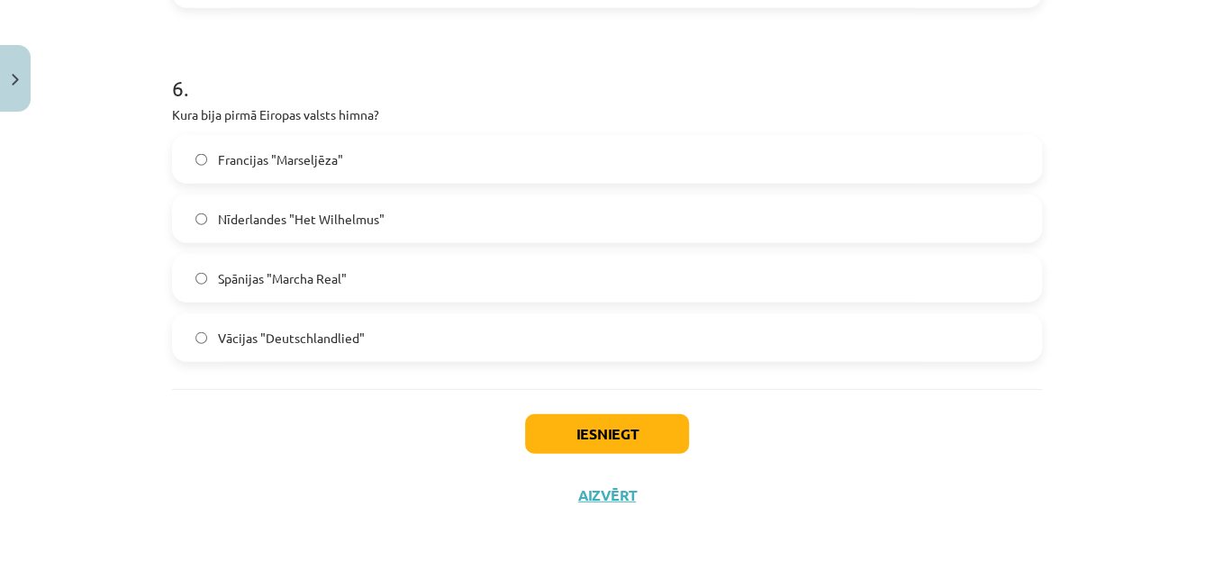
click at [272, 258] on label "Spānijas "Marcha Real"" at bounding box center [607, 278] width 866 height 45
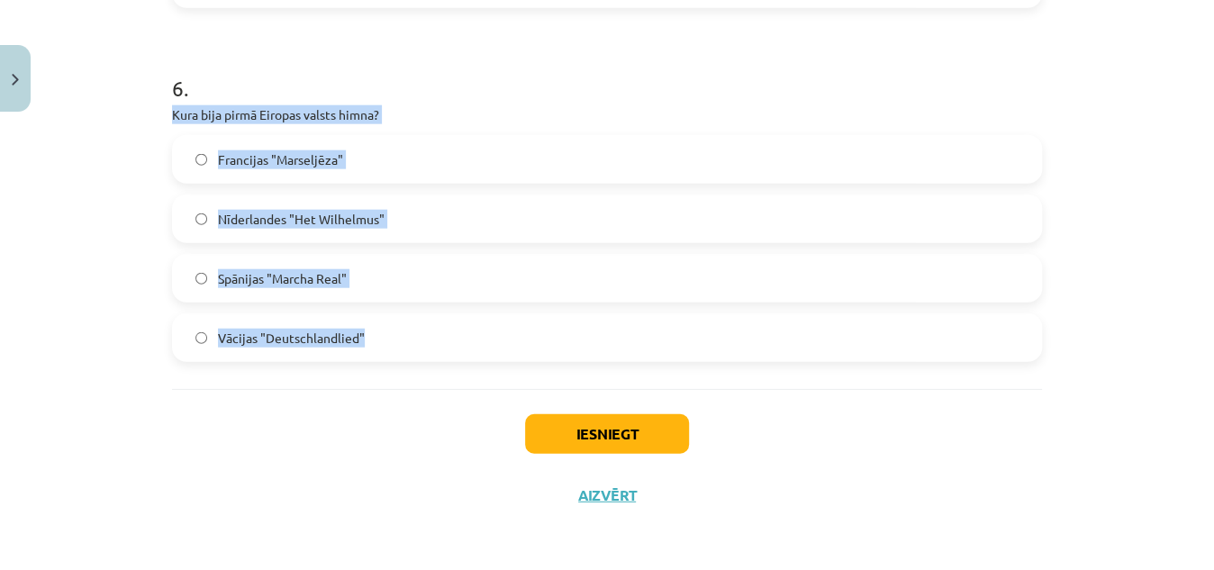
drag, startPoint x: 165, startPoint y: 108, endPoint x: 494, endPoint y: 322, distance: 391.9
click at [494, 322] on div "6 . Kura bija pirmā Eiropas valsts himna? Francijas "Marseljēza" Nīderlandes "H…" at bounding box center [607, 203] width 870 height 318
click at [187, 222] on label "Nīderlandes "Het Wilhelmus"" at bounding box center [607, 218] width 866 height 45
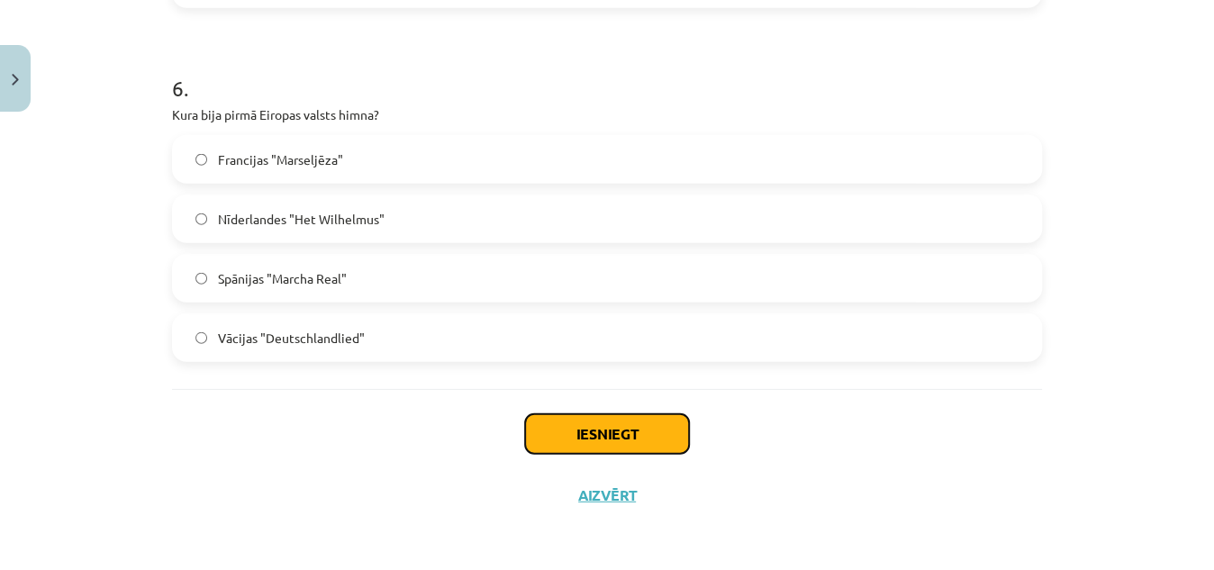
click at [537, 423] on button "Iesniegt" at bounding box center [607, 434] width 164 height 40
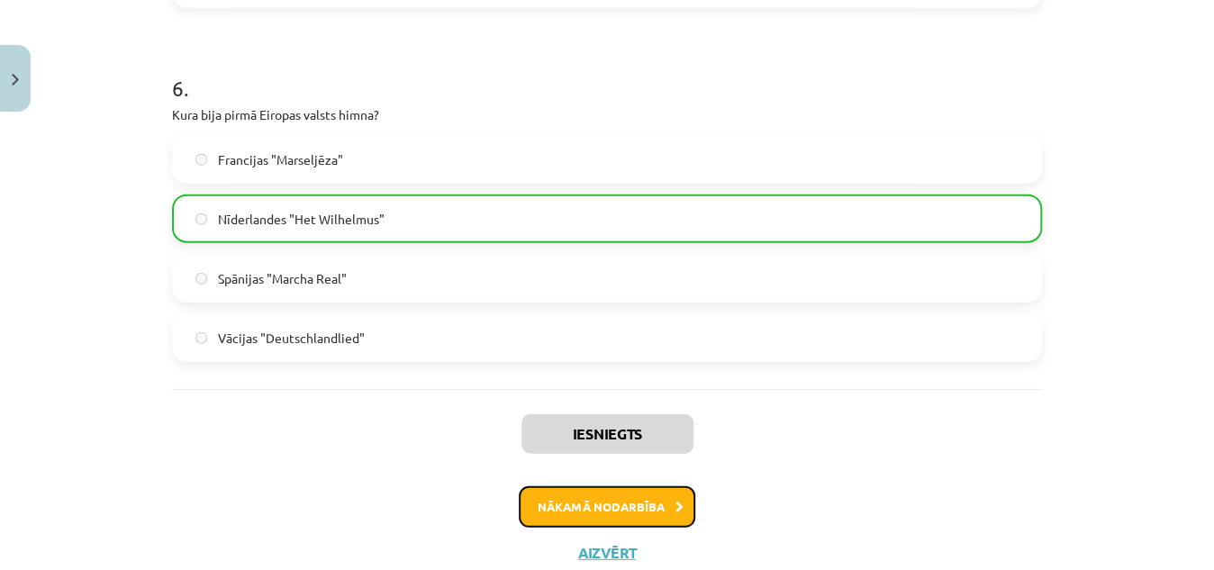
click at [568, 510] on button "Nākamā nodarbība" at bounding box center [607, 506] width 177 height 41
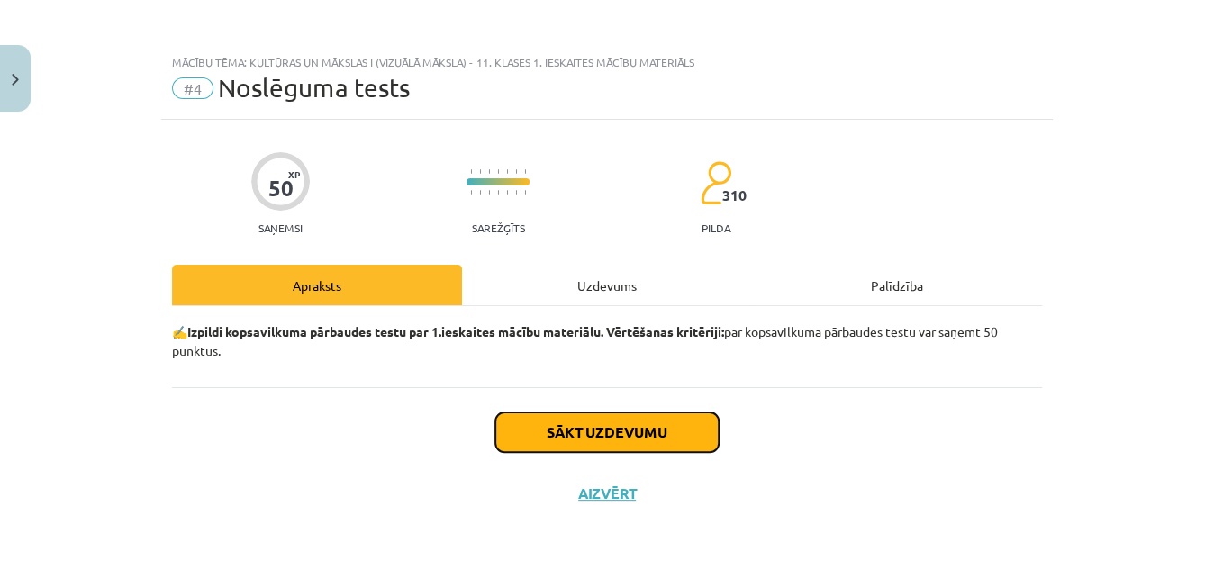
click at [554, 425] on button "Sākt uzdevumu" at bounding box center [606, 432] width 223 height 40
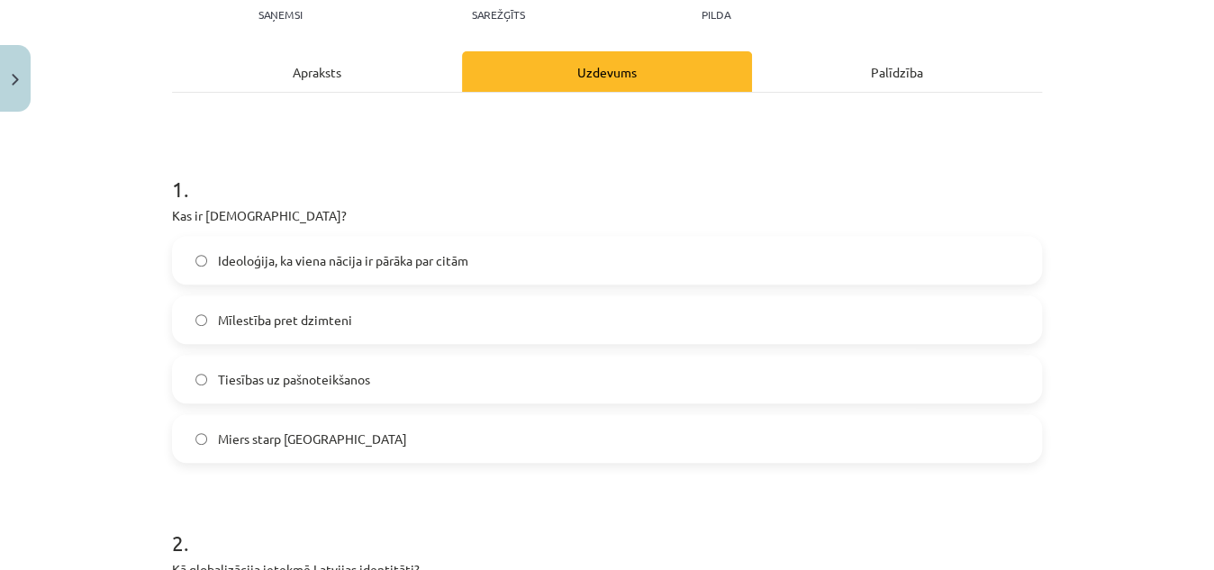
scroll to position [223, 0]
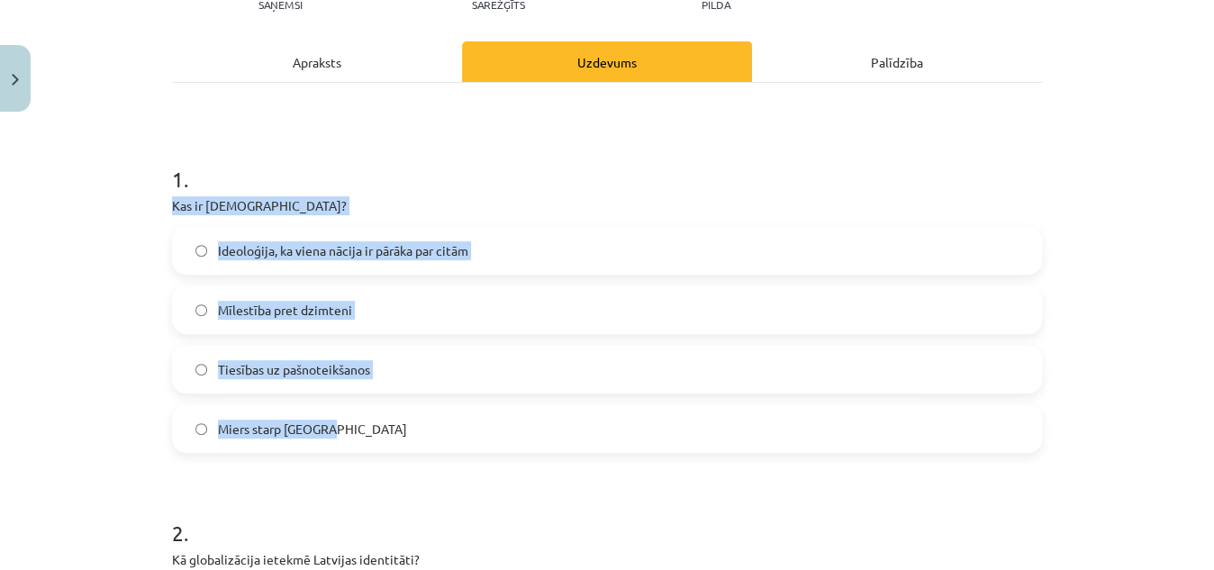
drag, startPoint x: 166, startPoint y: 194, endPoint x: 384, endPoint y: 436, distance: 325.9
click at [384, 436] on div "1 . Kas ir šovinisms? Ideoloģija, ka viena nācija ir pārāka par citām Mīlestība…" at bounding box center [607, 294] width 870 height 318
click at [203, 259] on label "Ideoloģija, ka viena nācija ir pārāka par citām" at bounding box center [607, 250] width 866 height 45
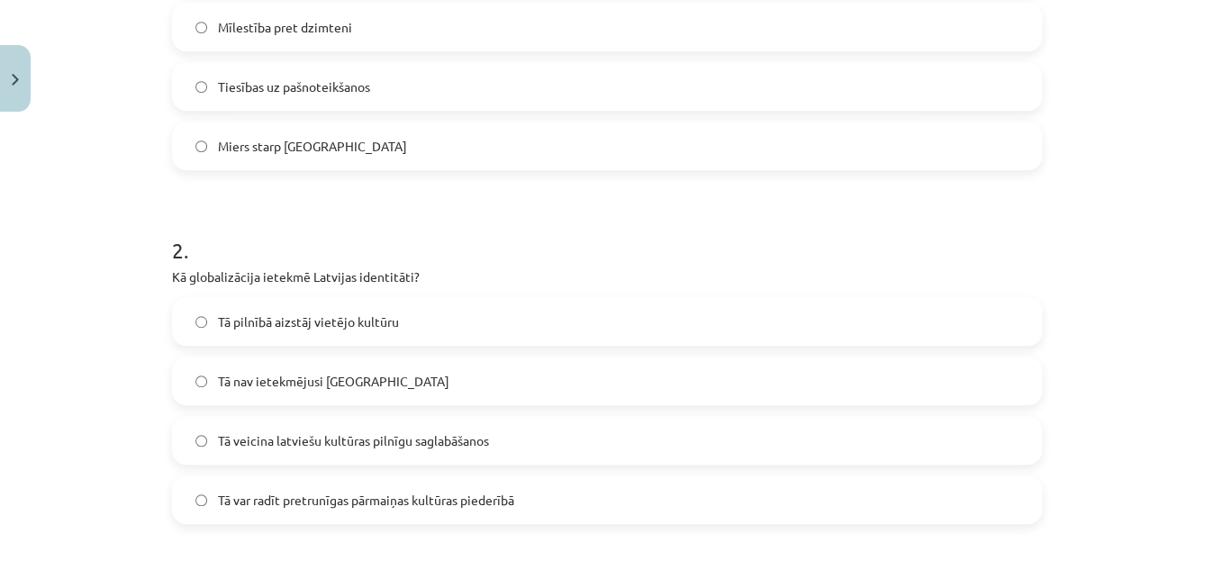
scroll to position [516, 0]
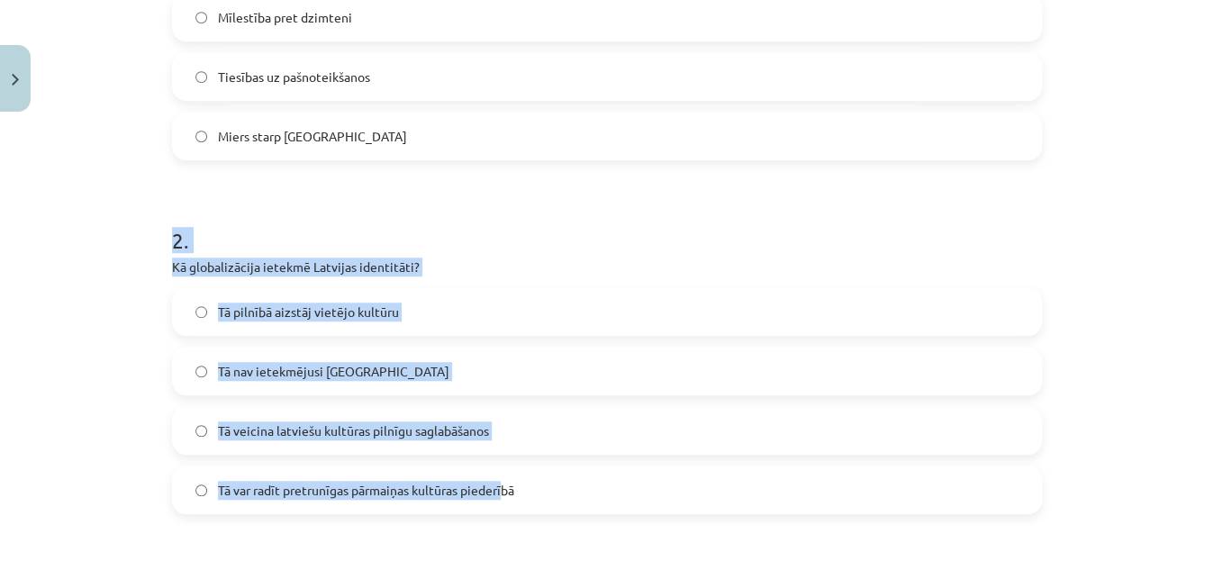
drag, startPoint x: 150, startPoint y: 249, endPoint x: 501, endPoint y: 493, distance: 427.2
click at [501, 493] on div "Mācību tēma: Kultūras un mākslas i (vizuālā māksla) - 11. klases 1. ieskaites m…" at bounding box center [607, 285] width 1214 height 570
drag, startPoint x: 531, startPoint y: 490, endPoint x: 172, endPoint y: 240, distance: 437.5
click at [172, 240] on div "2 . Kā globalizācija ietekmē Latvijas identitāti? Tā pilnībā aizstāj vietējo ku…" at bounding box center [607, 355] width 870 height 318
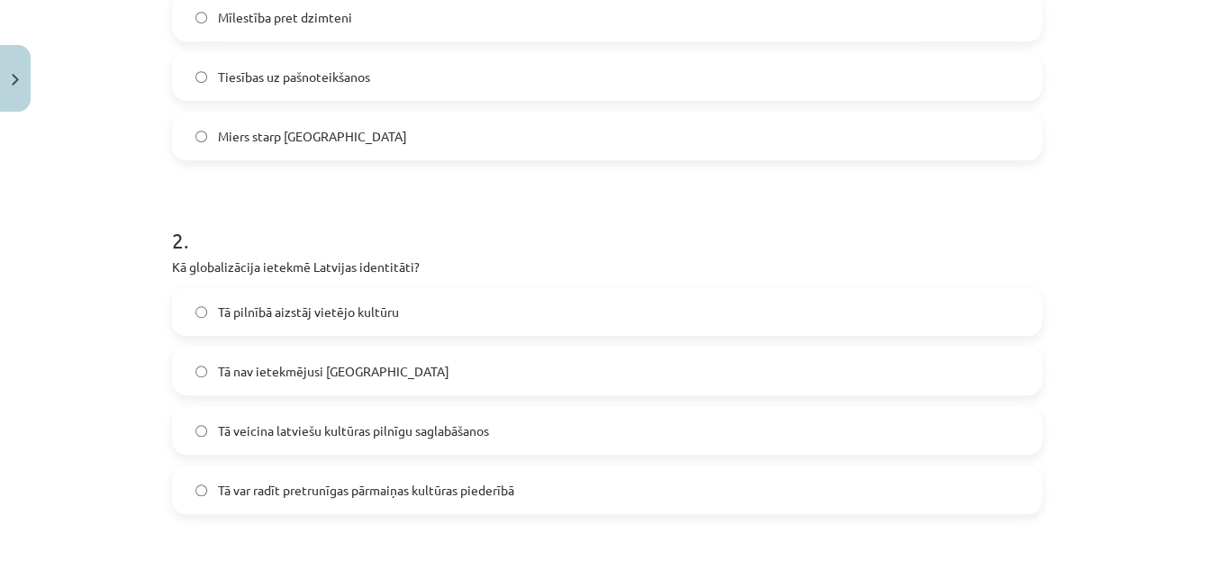
click at [230, 496] on span "Tā var radīt pretrunīgas pārmaiņas kultūras piederībā" at bounding box center [366, 490] width 296 height 19
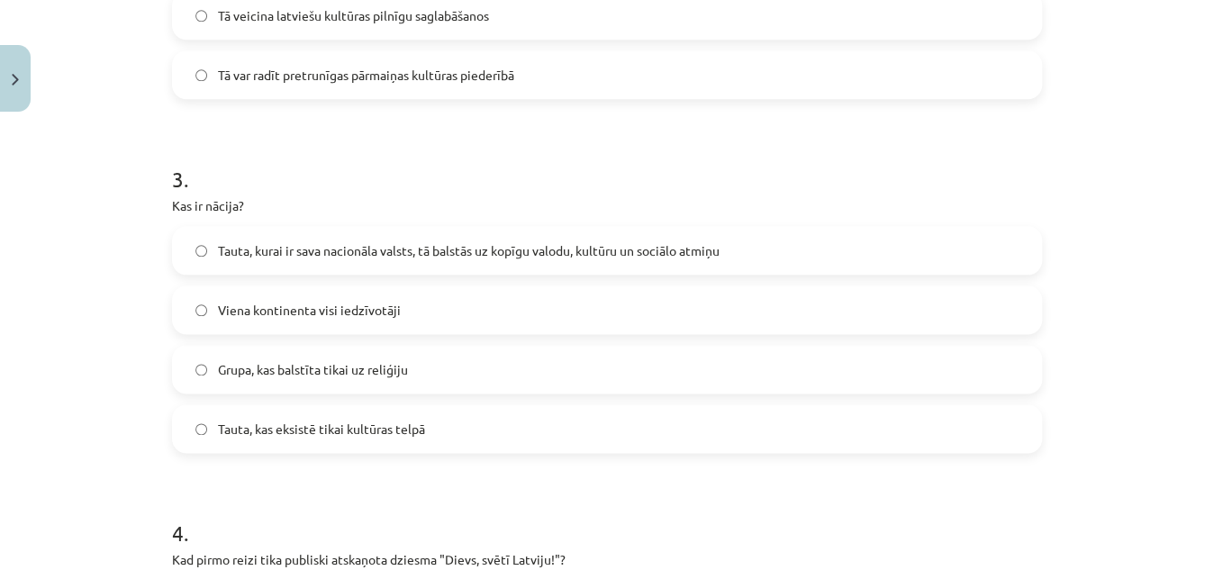
scroll to position [960, 0]
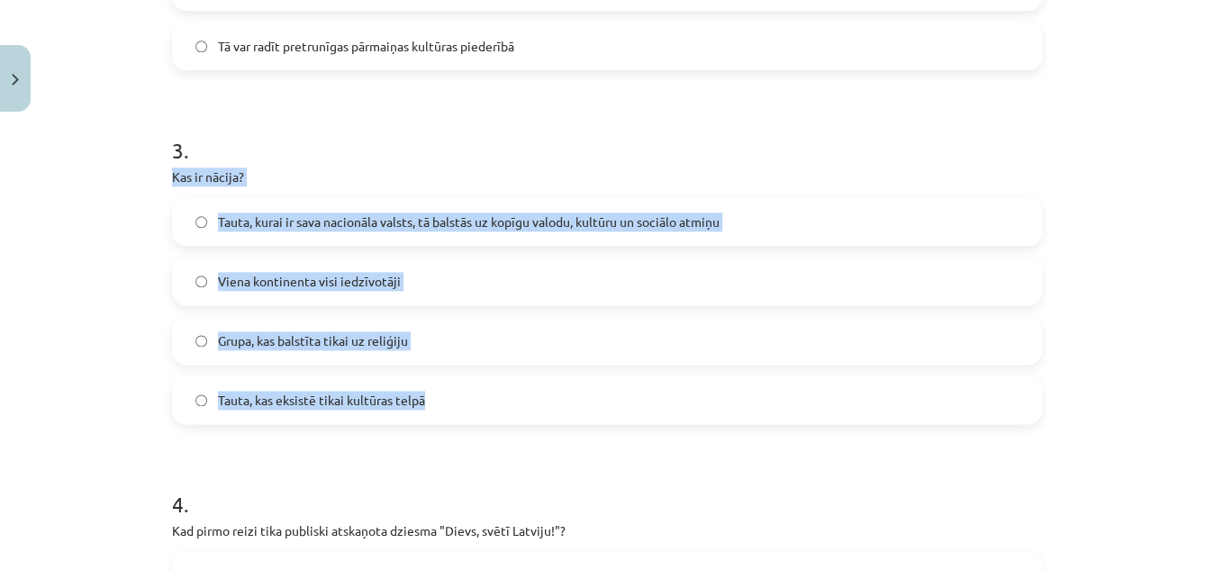
drag, startPoint x: 168, startPoint y: 167, endPoint x: 484, endPoint y: 385, distance: 384.5
click at [484, 385] on div "3 . Kas ir nācija? Tauta, kurai ir sava nacionāla valsts, tā balstās uz kopīgu …" at bounding box center [607, 265] width 870 height 318
click at [351, 210] on label "Tauta, kurai ir sava nacionāla valsts, tā balstās uz kopīgu valodu, kultūru un …" at bounding box center [607, 221] width 866 height 45
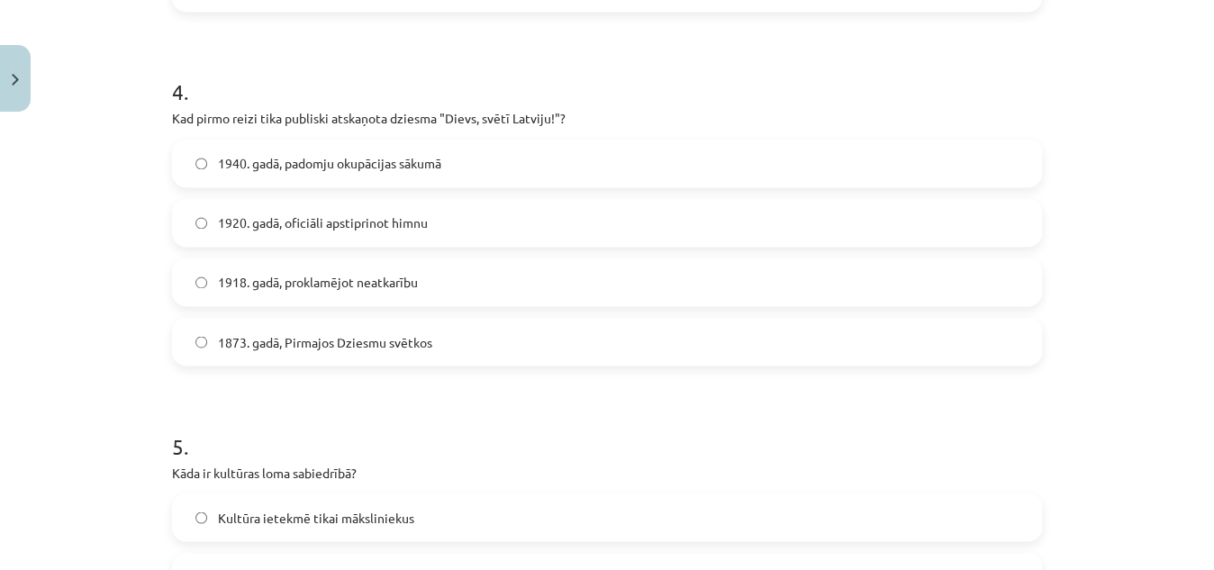
scroll to position [1402, 0]
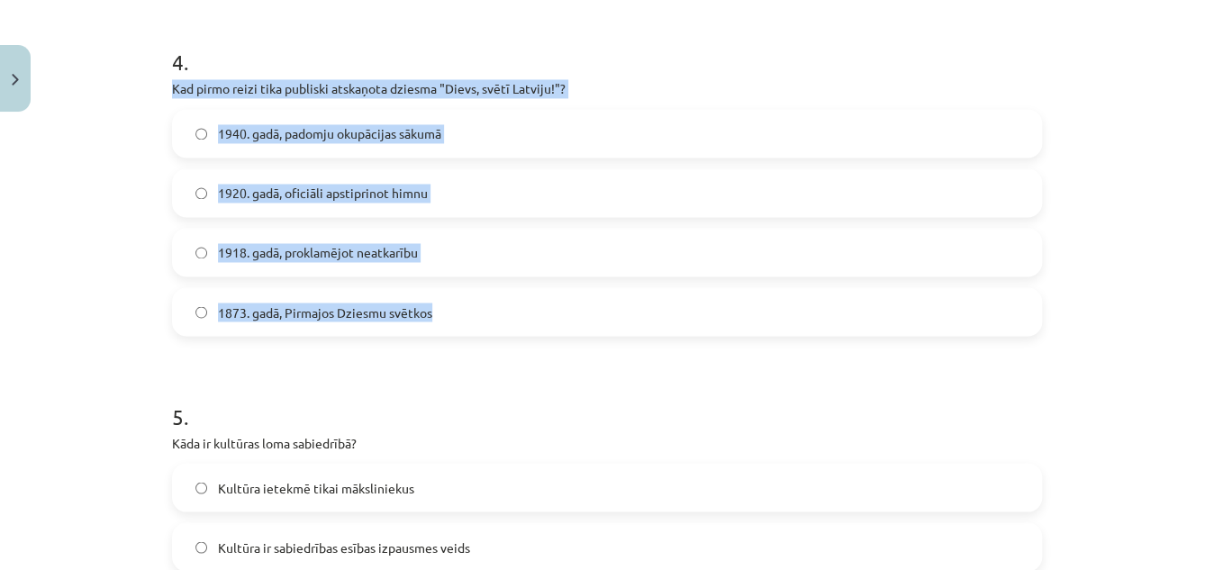
drag, startPoint x: 162, startPoint y: 96, endPoint x: 446, endPoint y: 308, distance: 353.9
click at [258, 322] on label "1873. gadā, Pirmajos Dziesmu svētkos" at bounding box center [607, 311] width 866 height 45
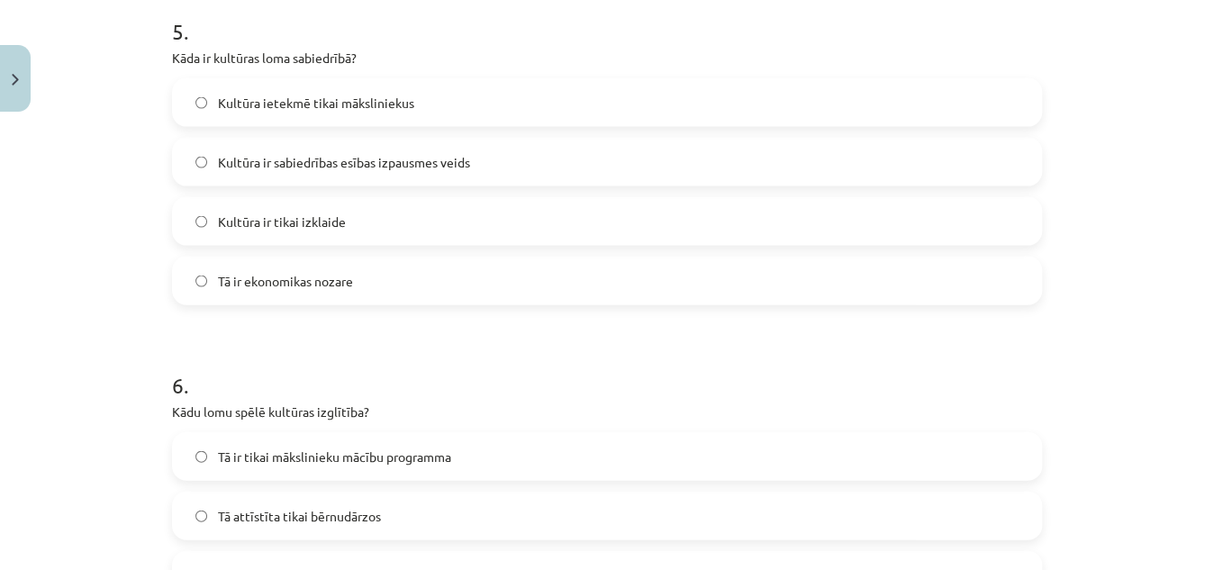
scroll to position [1791, 0]
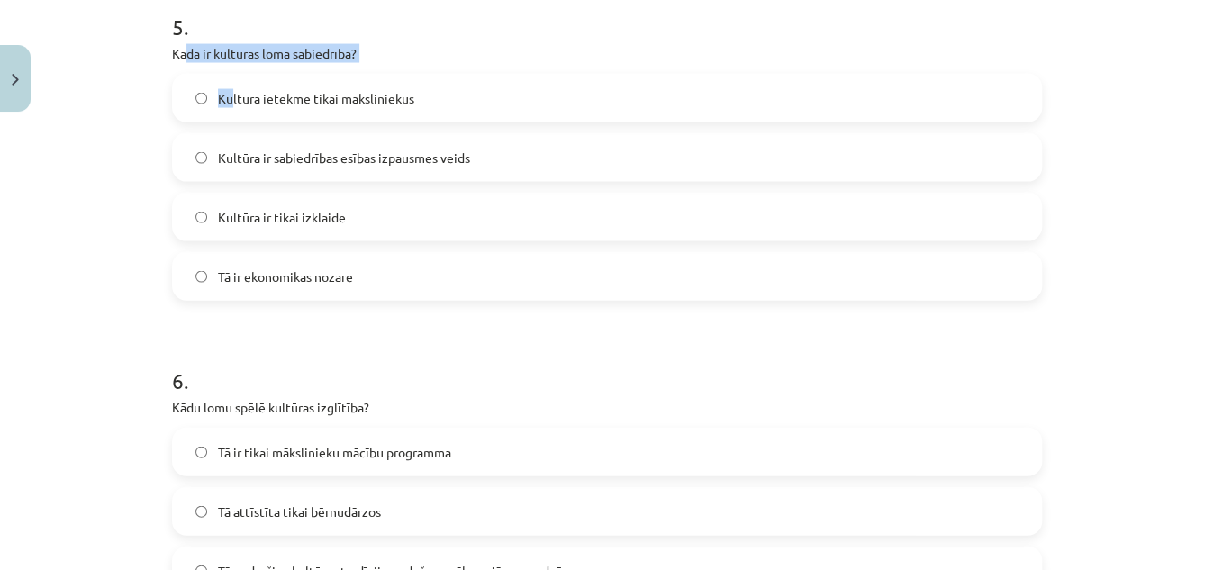
drag, startPoint x: 184, startPoint y: 52, endPoint x: 223, endPoint y: 66, distance: 41.9
click at [223, 66] on div "5 . Kāda ir kultūras loma sabiedrībā? Kultūra ietekmē tikai māksliniekus Kultūr…" at bounding box center [607, 142] width 870 height 318
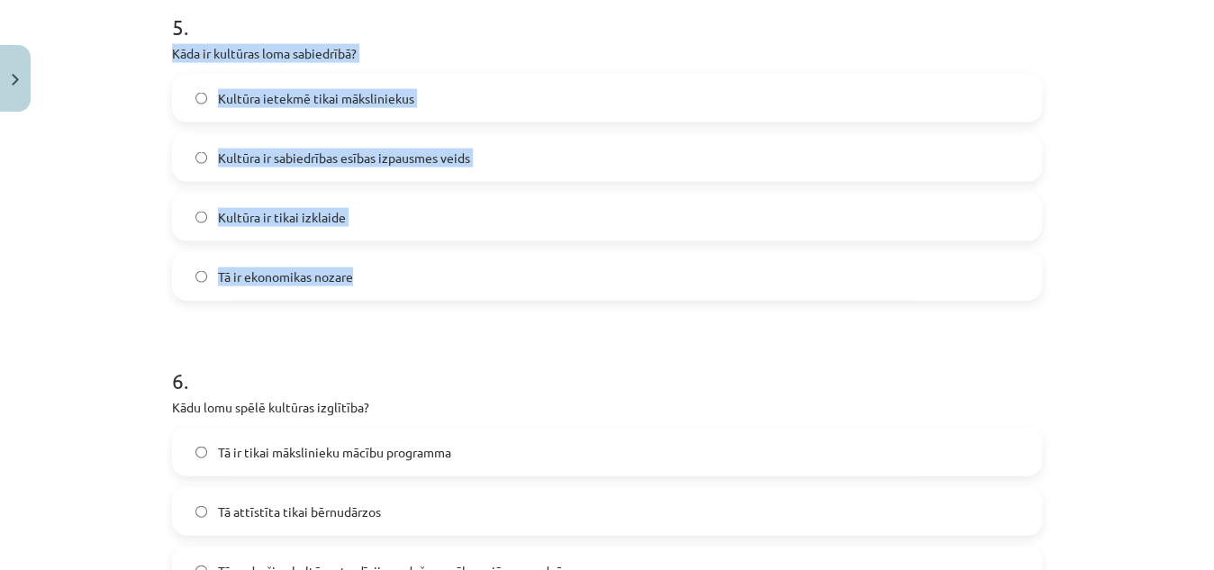
drag, startPoint x: 158, startPoint y: 44, endPoint x: 371, endPoint y: 256, distance: 300.6
click at [371, 256] on div "50 XP Saņemsi Sarežģīts 310 pilda Apraksts Uzdevums Palīdzība 1 . Kas ir šovini…" at bounding box center [607, 281] width 892 height 3906
click at [218, 168] on label "Kultūra ir sabiedrības esības izpausmes veids" at bounding box center [607, 157] width 866 height 45
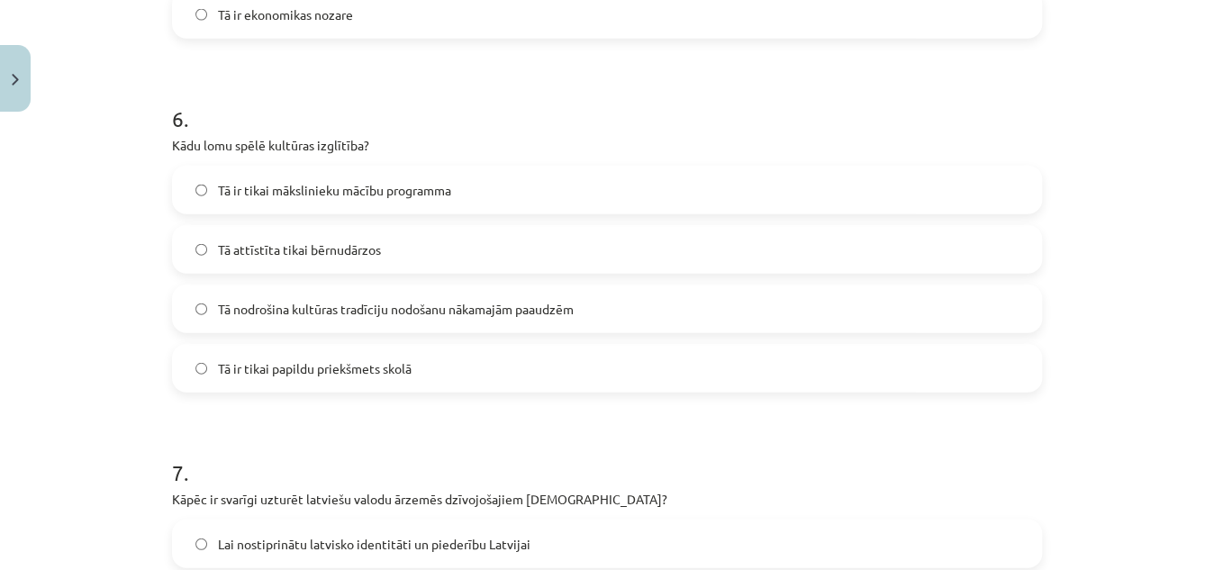
scroll to position [2093, 0]
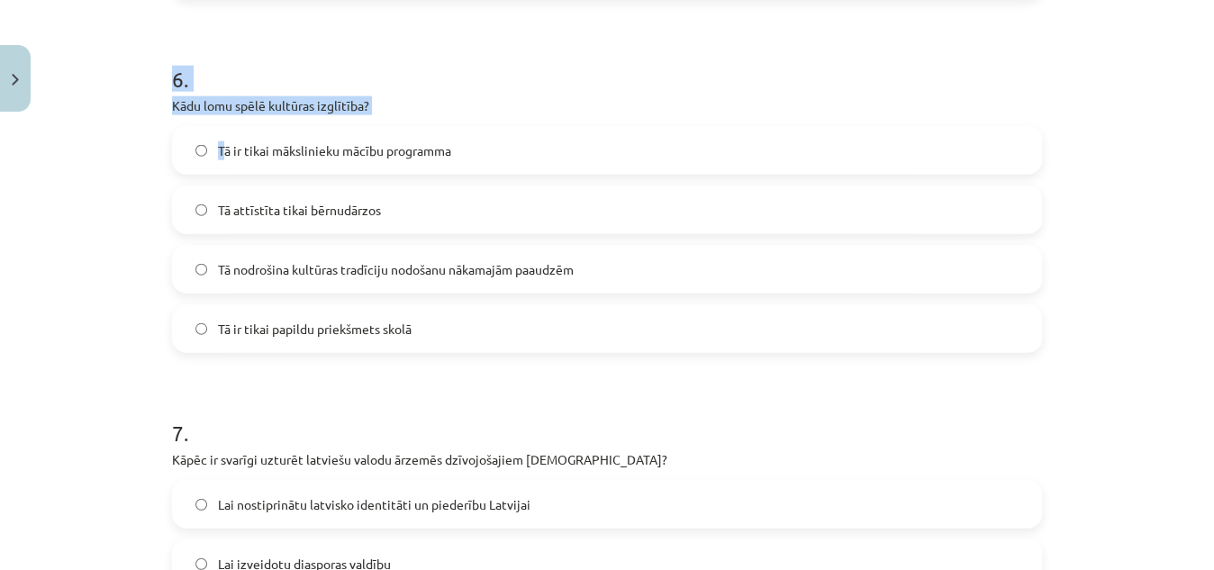
drag, startPoint x: 142, startPoint y: 89, endPoint x: 220, endPoint y: 115, distance: 81.7
click at [220, 115] on div "Mācību tēma: Kultūras un mākslas i (vizuālā māksla) - 11. klases 1. ieskaites m…" at bounding box center [607, 285] width 1214 height 570
click at [185, 98] on p "Kādu lomu spēlē kultūras izglītība?" at bounding box center [607, 105] width 870 height 19
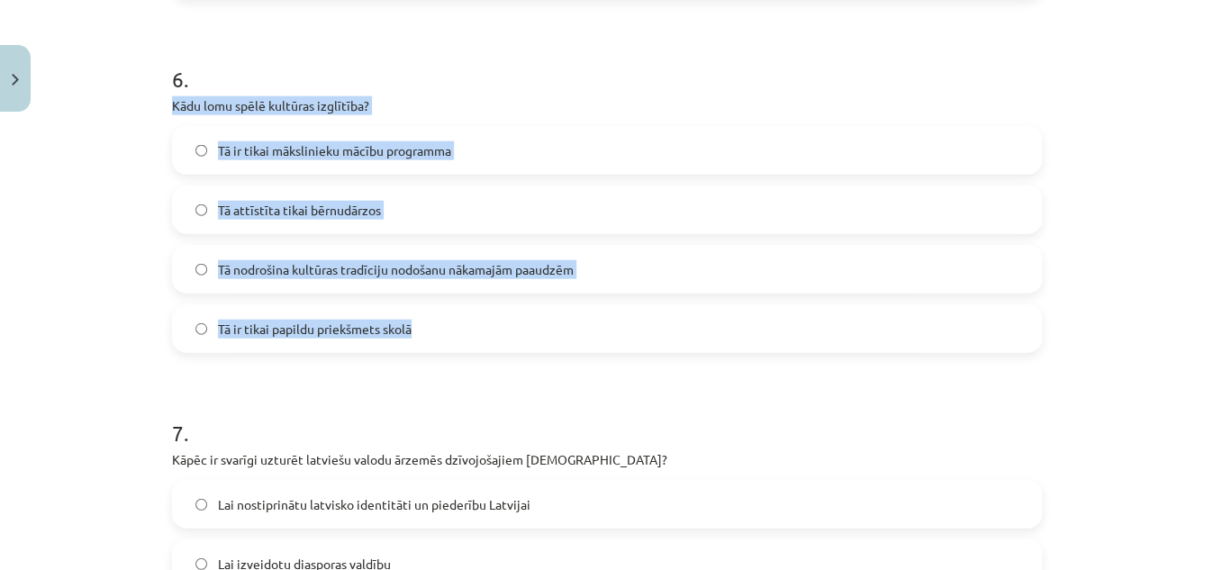
drag, startPoint x: 168, startPoint y: 103, endPoint x: 405, endPoint y: 313, distance: 316.5
click at [405, 313] on div "6 . Kādu lomu spēlē kultūras izglītība? Tā ir tikai mākslinieku mācību programm…" at bounding box center [607, 194] width 870 height 318
click at [293, 279] on label "Tā nodrošina kultūras tradīciju nodošanu nākamajām paaudzēm" at bounding box center [607, 269] width 866 height 45
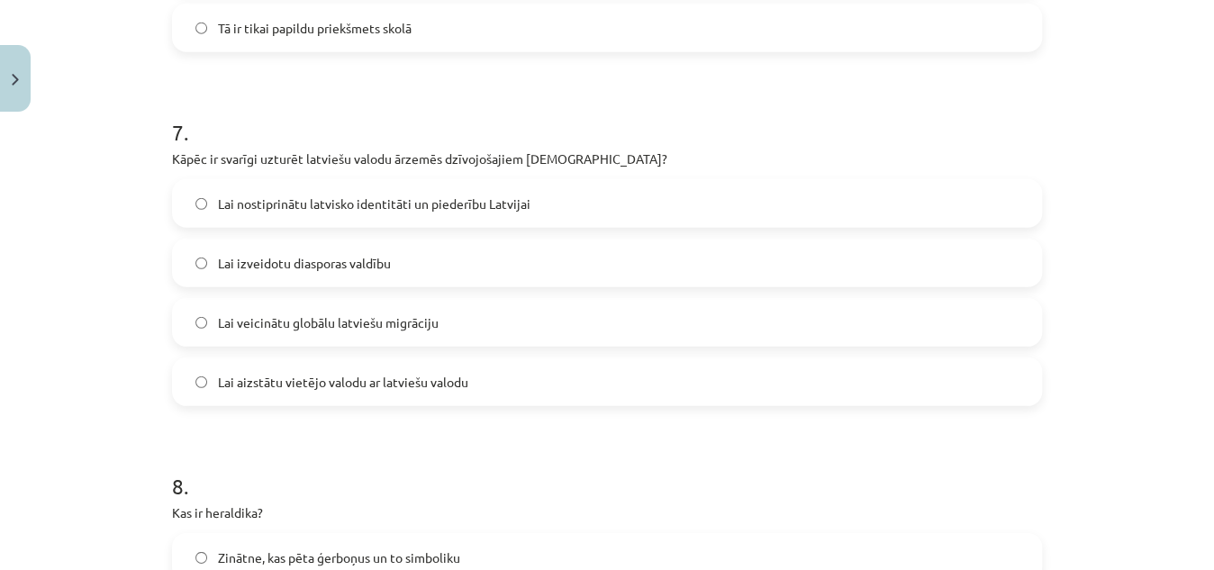
scroll to position [2389, 0]
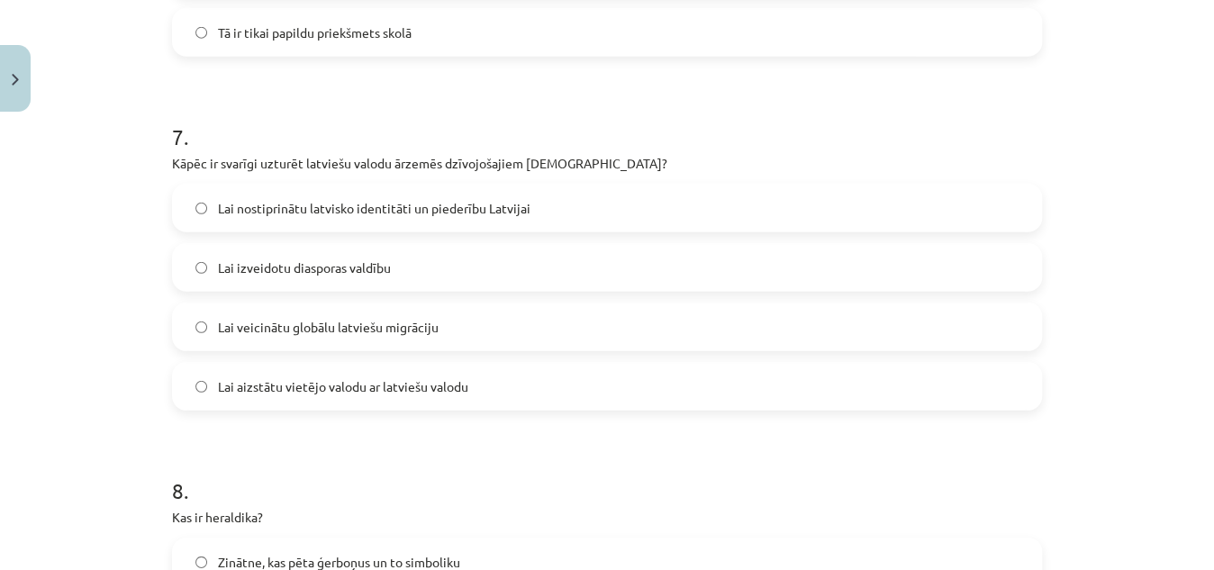
drag, startPoint x: 169, startPoint y: 159, endPoint x: 333, endPoint y: 303, distance: 217.7
click at [333, 303] on div "7 . Kāpēc ir svarīgi uzturēt latviešu valodu ārzemēs dzīvojošajiem latviešiem? …" at bounding box center [607, 252] width 870 height 318
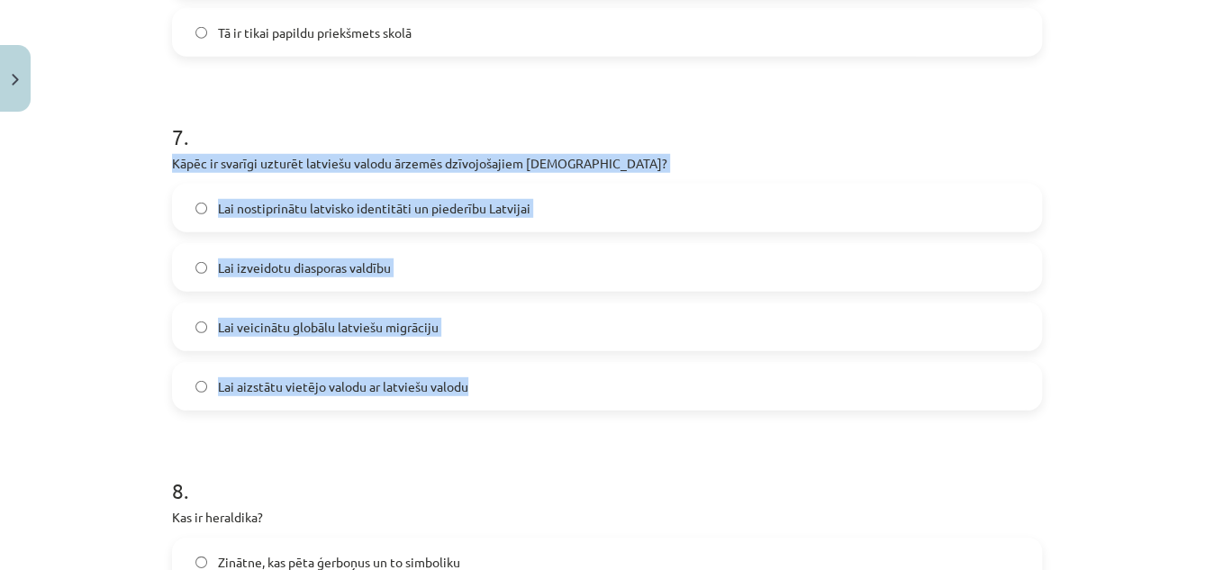
drag, startPoint x: 162, startPoint y: 151, endPoint x: 481, endPoint y: 387, distance: 396.6
click at [140, 167] on div "Mācību tēma: Kultūras un mākslas i (vizuālā māksla) - 11. klases 1. ieskaites m…" at bounding box center [607, 285] width 1214 height 570
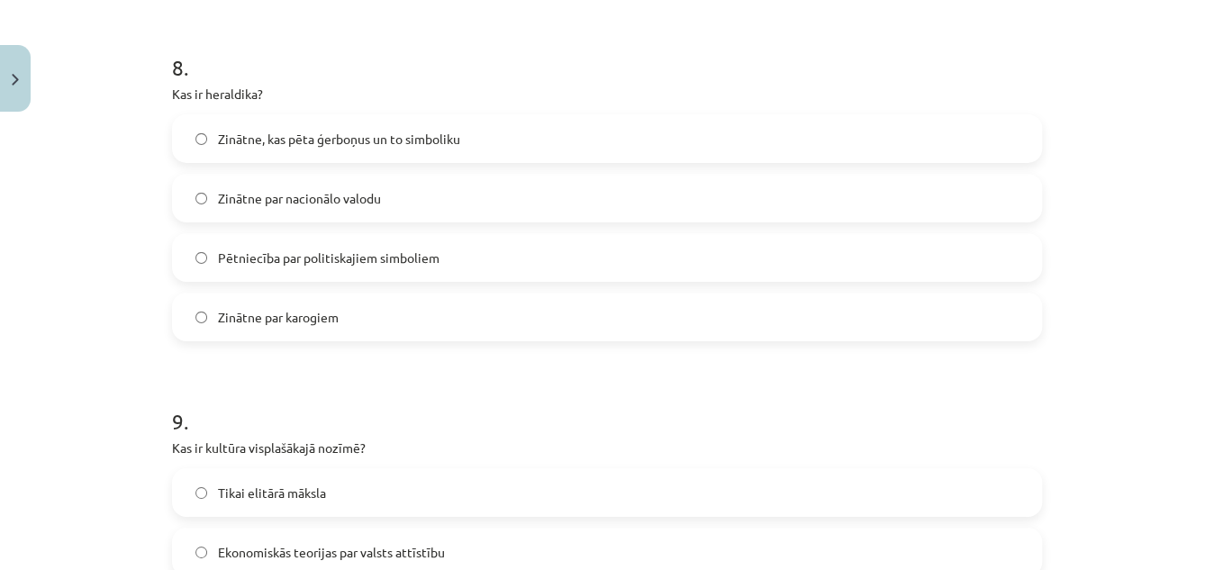
scroll to position [2817, 0]
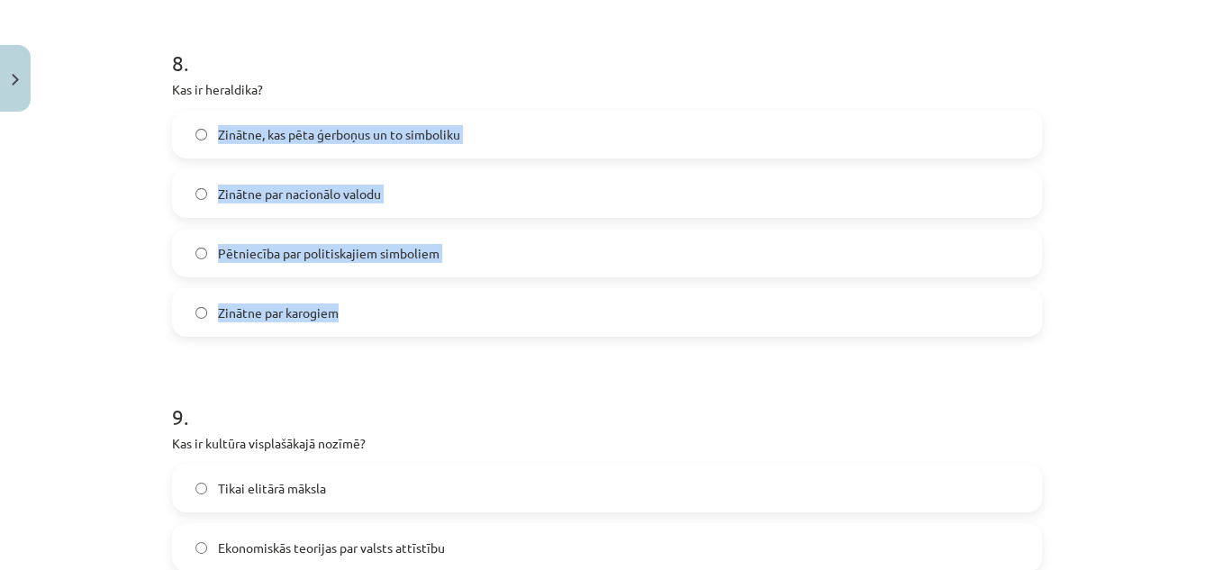
drag, startPoint x: 139, startPoint y: 105, endPoint x: 279, endPoint y: 207, distance: 173.5
click at [294, 253] on div "Mācību tēma: Kultūras un mākslas i (vizuālā māksla) - 11. klases 1. ieskaites m…" at bounding box center [607, 285] width 1214 height 570
drag, startPoint x: 165, startPoint y: 80, endPoint x: 345, endPoint y: 297, distance: 282.1
click at [345, 297] on div "8 . Kas ir heraldika? Zinātne, kas pēta ģerboņus un to simboliku Zinātne par na…" at bounding box center [607, 178] width 870 height 318
click at [258, 125] on span "Zinātne, kas pēta ģerboņus un to simboliku" at bounding box center [339, 134] width 242 height 19
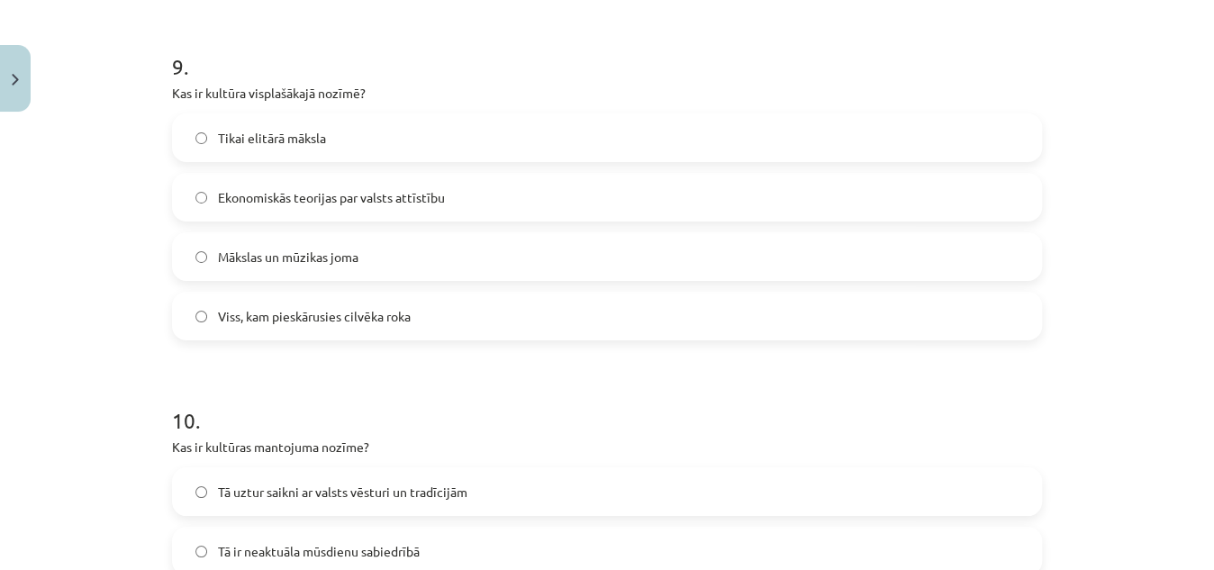
scroll to position [3197, 0]
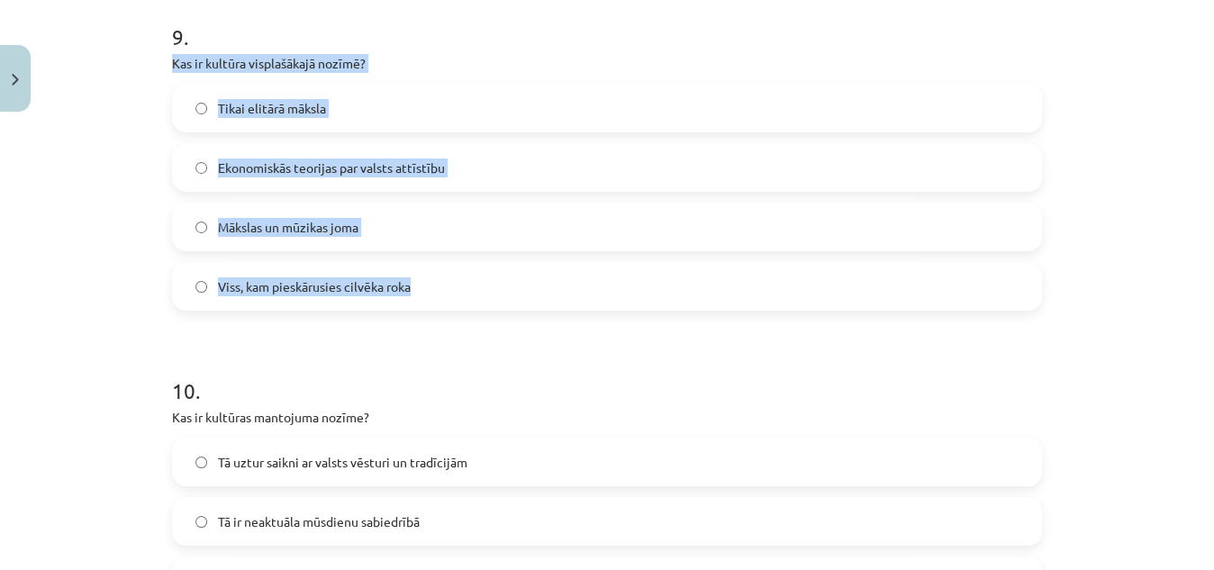
drag, startPoint x: 165, startPoint y: 56, endPoint x: 421, endPoint y: 289, distance: 346.2
click at [262, 281] on span "Viss, kam pieskārusies cilvēka roka" at bounding box center [314, 286] width 193 height 19
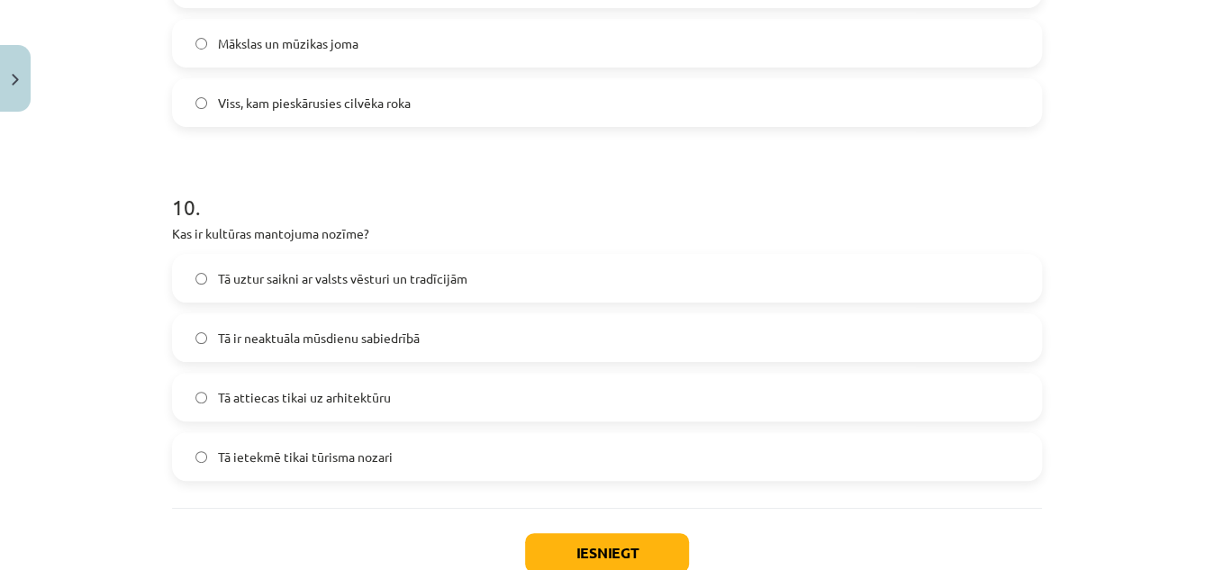
scroll to position [3489, 0]
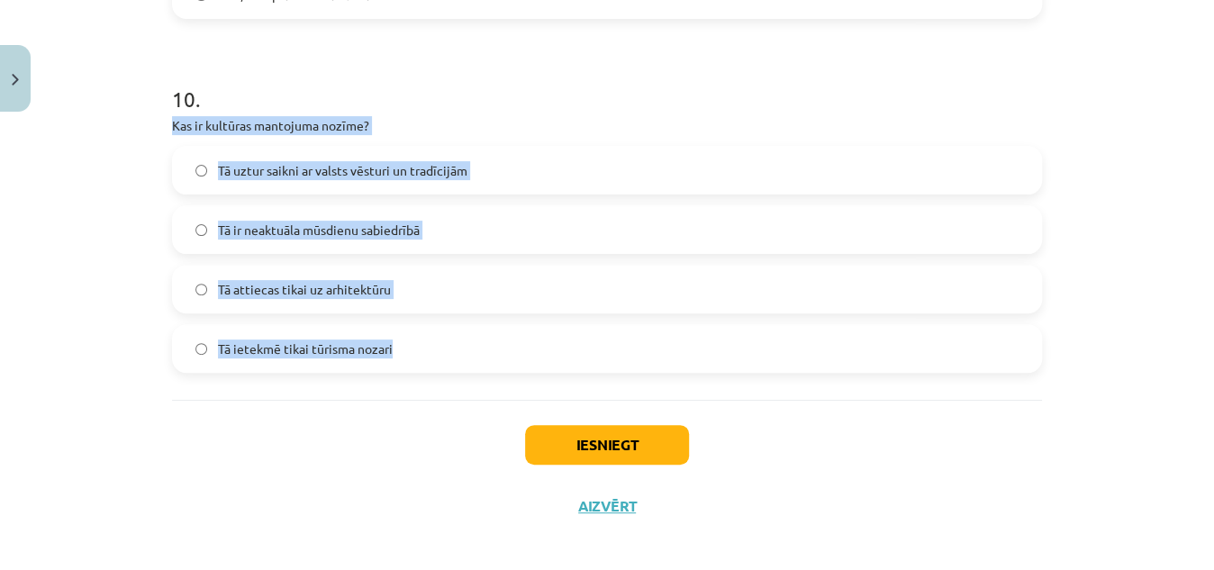
drag, startPoint x: 158, startPoint y: 130, endPoint x: 467, endPoint y: 339, distance: 372.9
click at [218, 171] on span "Tā uztur saikni ar valsts vēsturi un tradīcijām" at bounding box center [342, 170] width 249 height 19
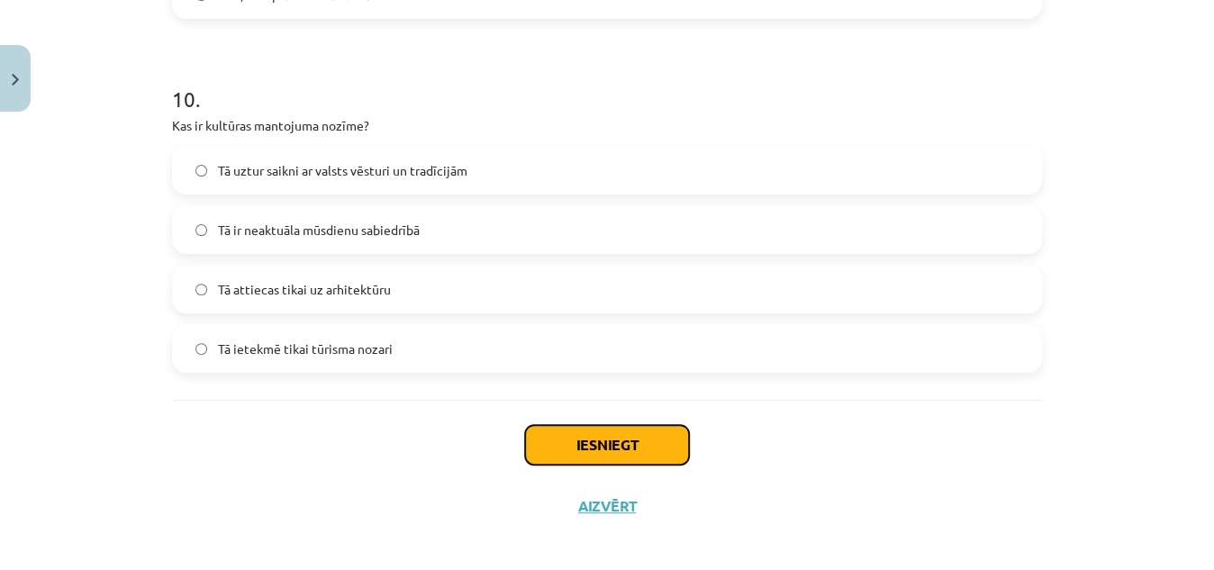
click at [559, 440] on button "Iesniegt" at bounding box center [607, 445] width 164 height 40
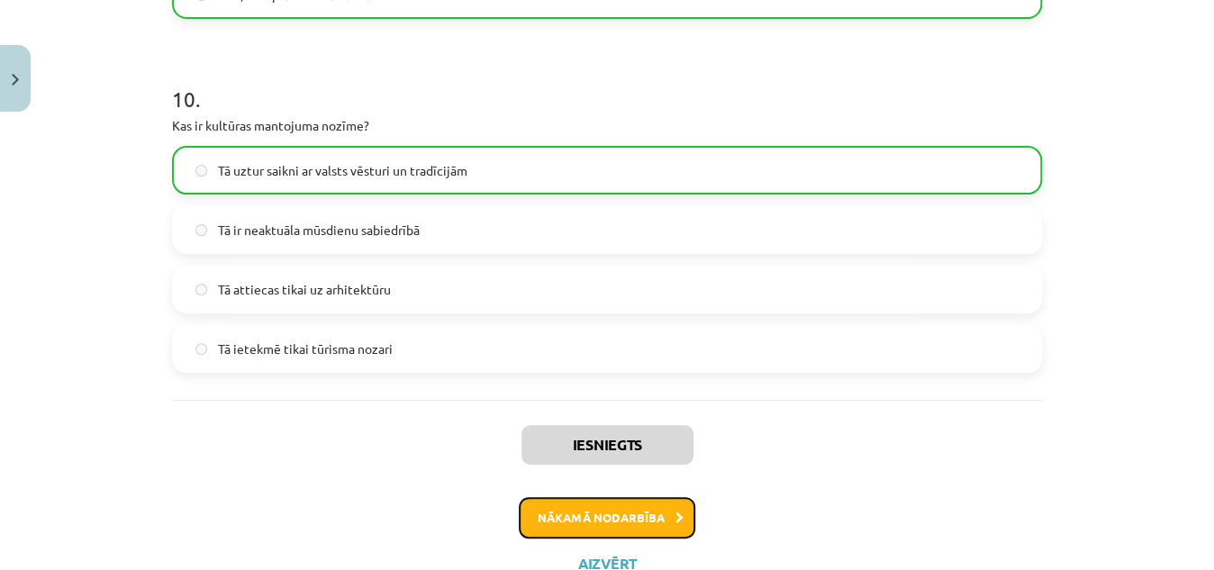
click at [636, 508] on button "Nākamā nodarbība" at bounding box center [607, 517] width 177 height 41
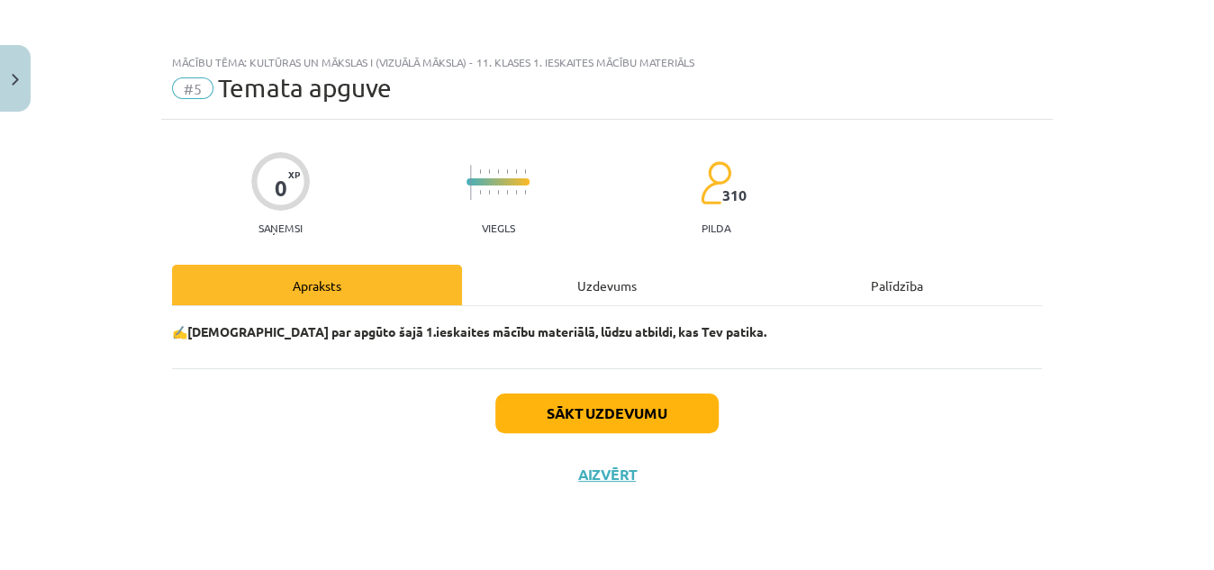
scroll to position [0, 0]
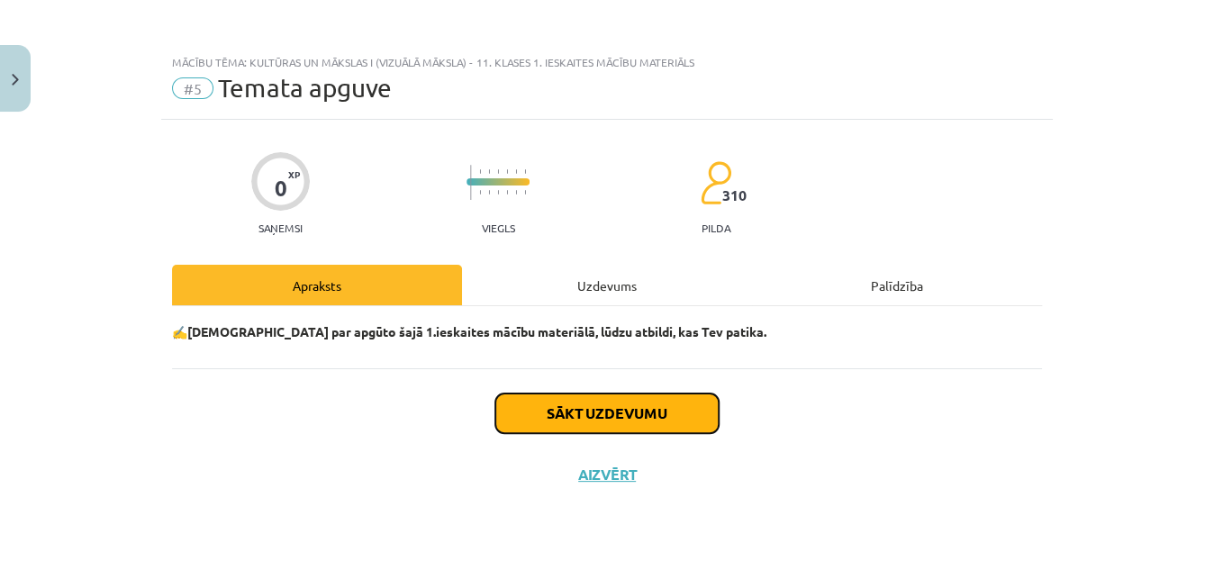
click at [581, 405] on button "Sākt uzdevumu" at bounding box center [606, 414] width 223 height 40
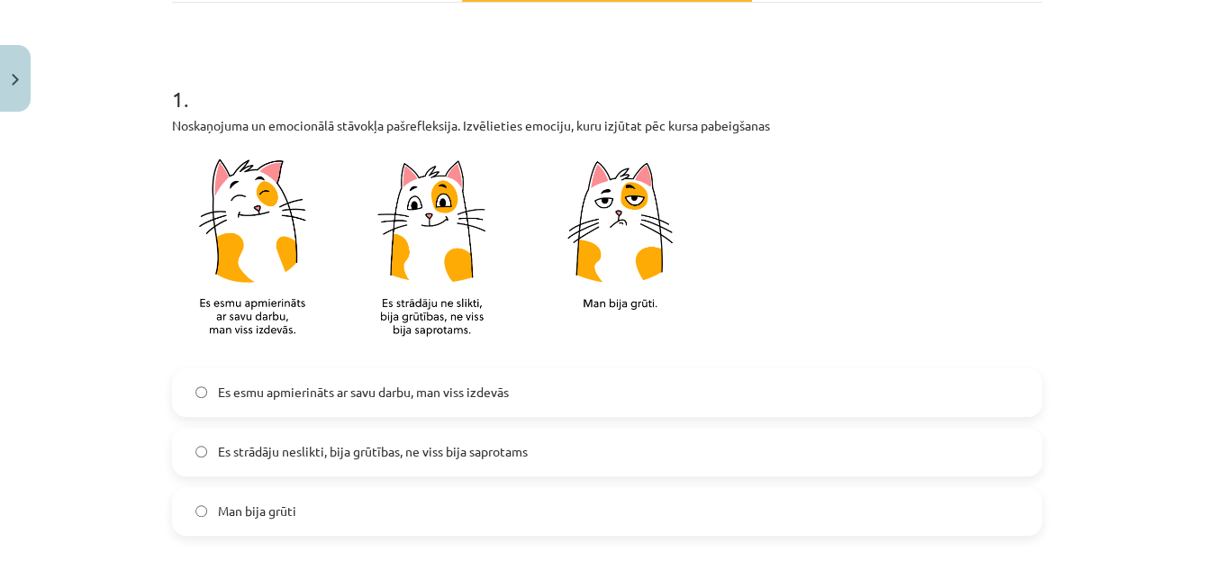
scroll to position [358, 0]
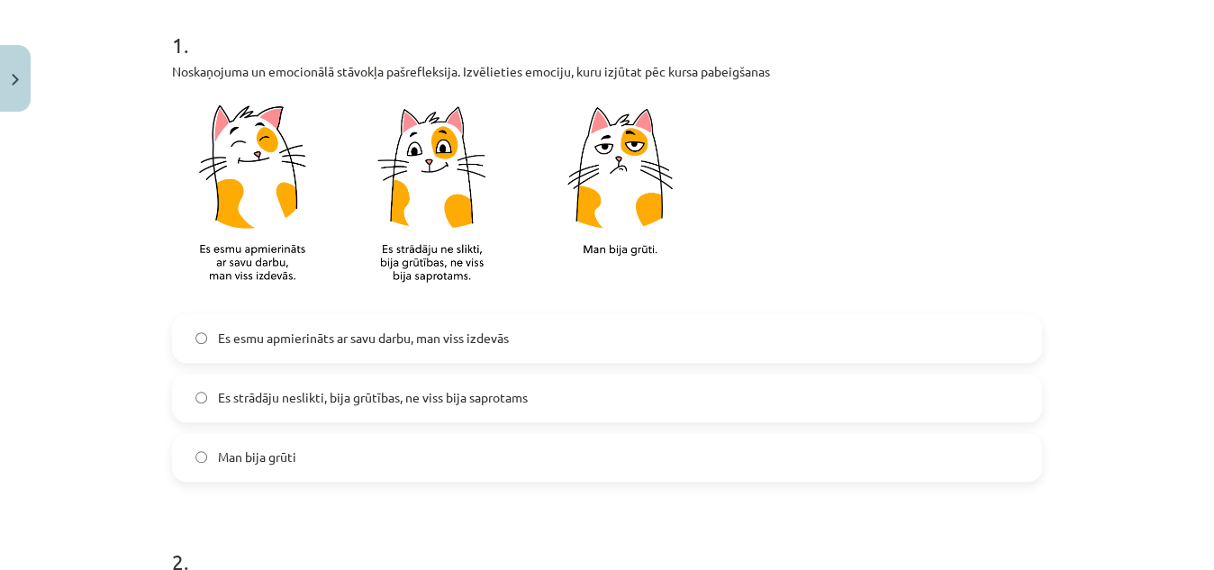
click at [398, 345] on span "Es esmu apmierināts ar savu darbu, man viss izdevās" at bounding box center [363, 338] width 291 height 19
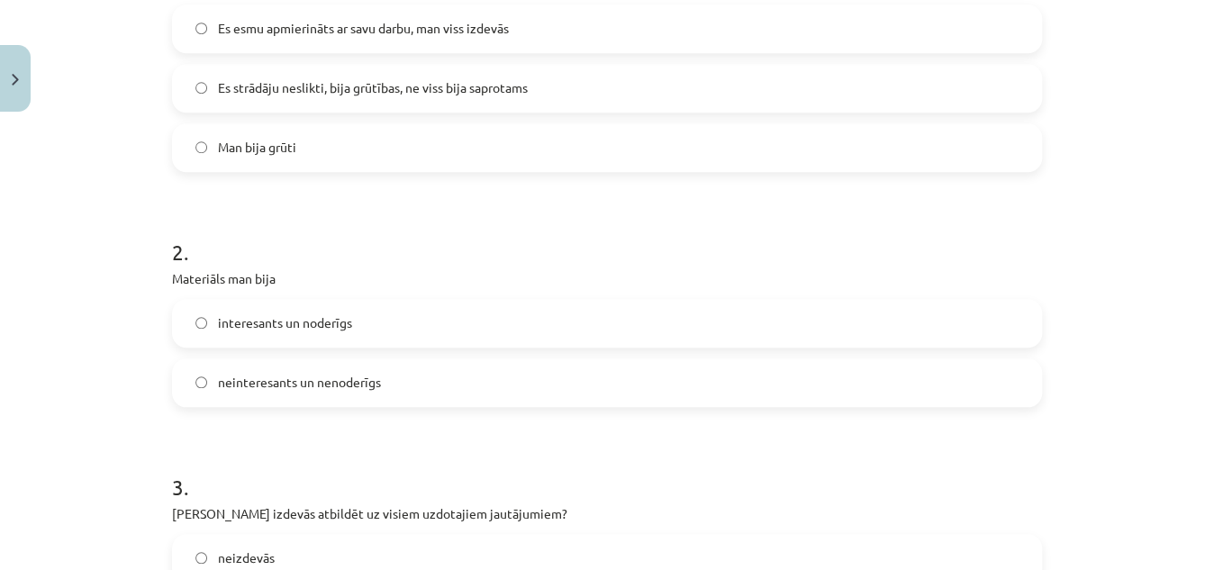
scroll to position [663, 0]
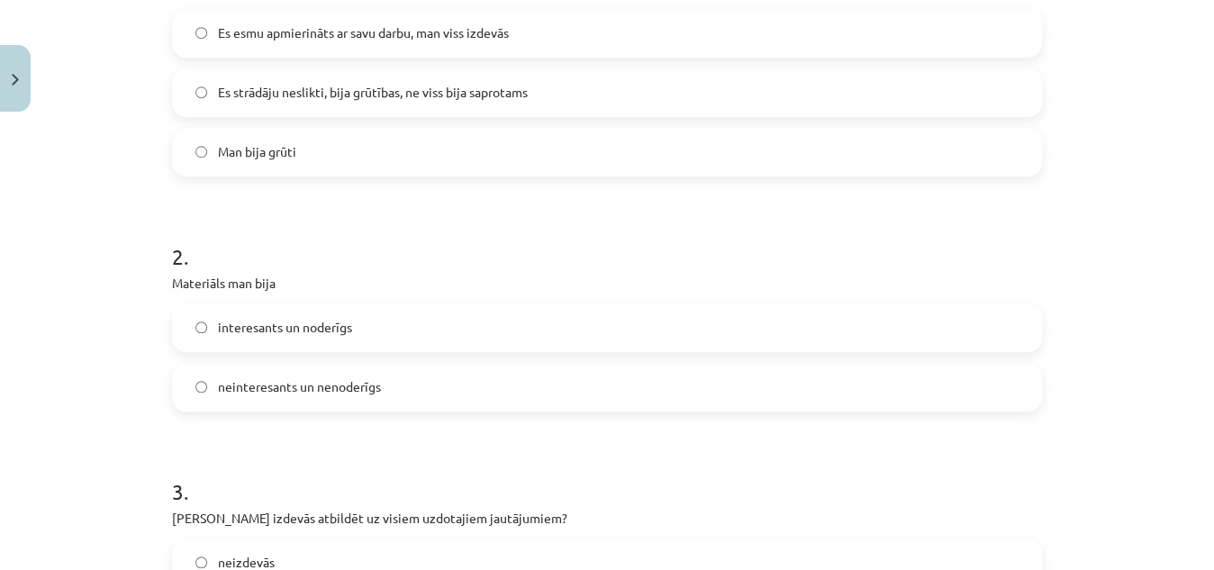
click at [576, 83] on label "Es strādāju neslikti, bija grūtības, ne viss bija saprotams" at bounding box center [607, 92] width 866 height 45
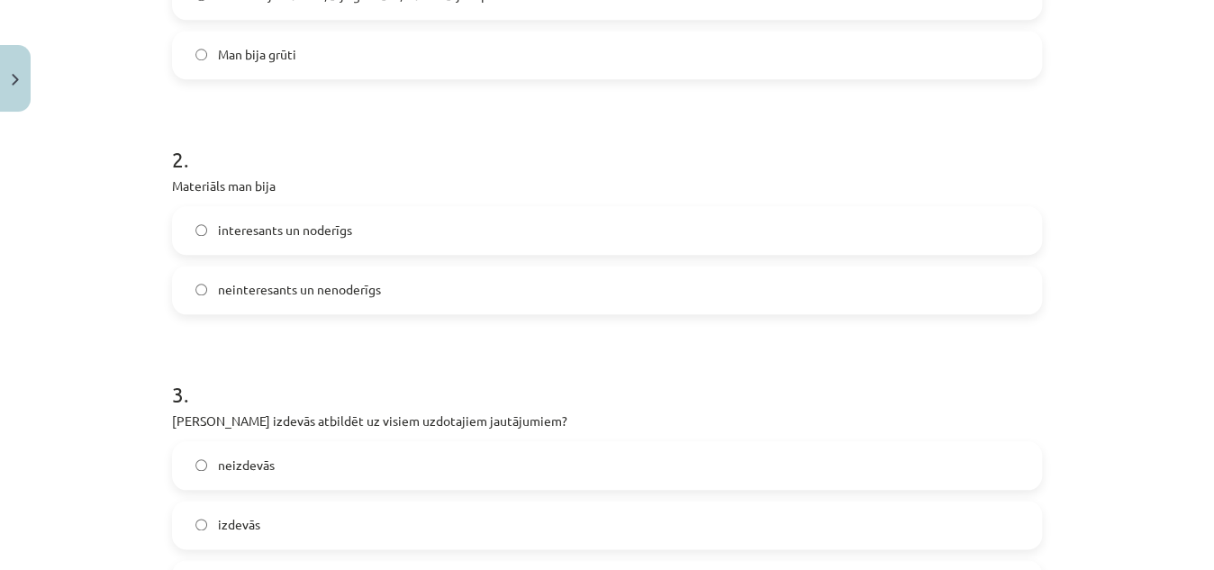
scroll to position [776, 0]
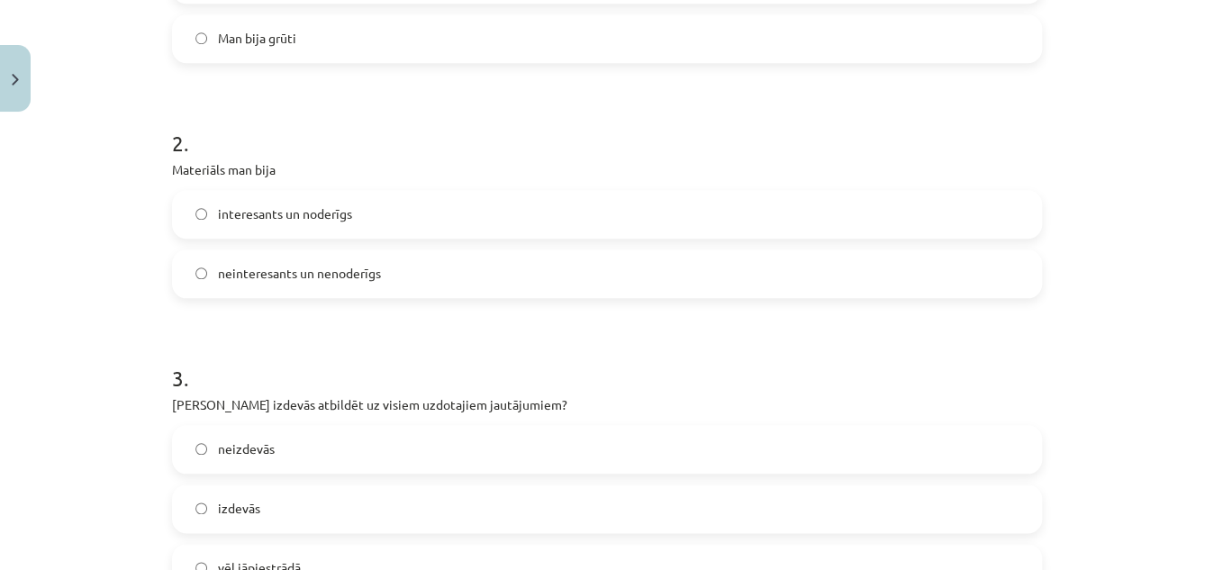
click at [381, 218] on label "interesants un noderīgs" at bounding box center [607, 214] width 866 height 45
drag, startPoint x: 1200, startPoint y: 257, endPoint x: 1191, endPoint y: 282, distance: 26.8
click at [1191, 282] on div "Mācību tēma: Kultūras un mākslas i (vizuālā māksla) - 11. klases 1. ieskaites m…" at bounding box center [607, 285] width 1214 height 570
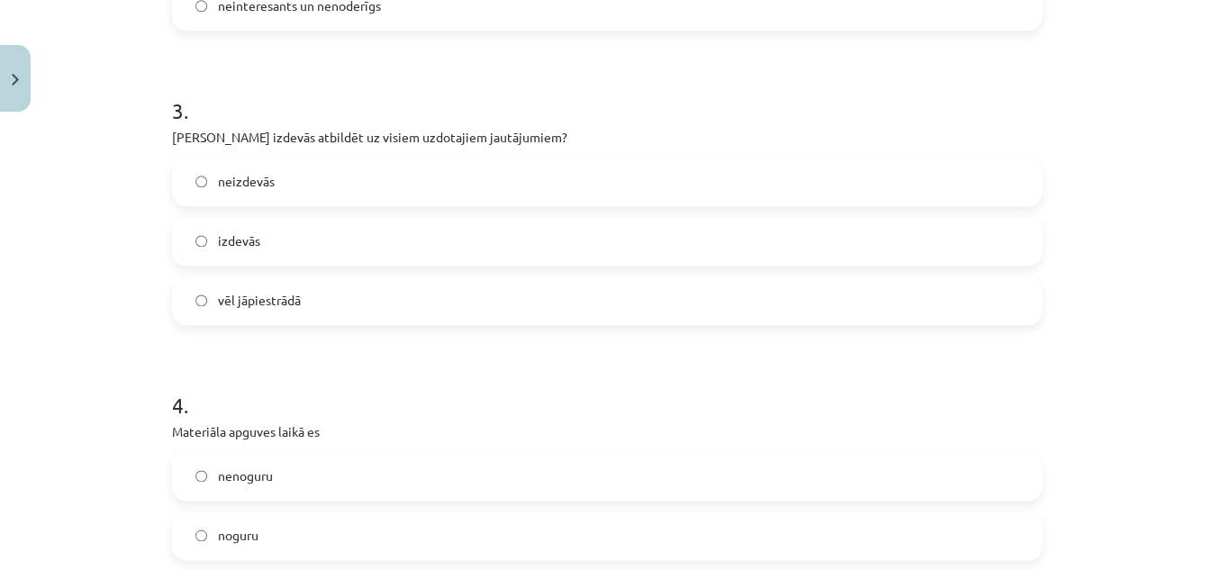
scroll to position [1047, 0]
click at [273, 288] on span "vēl jāpiestrādā" at bounding box center [259, 297] width 83 height 19
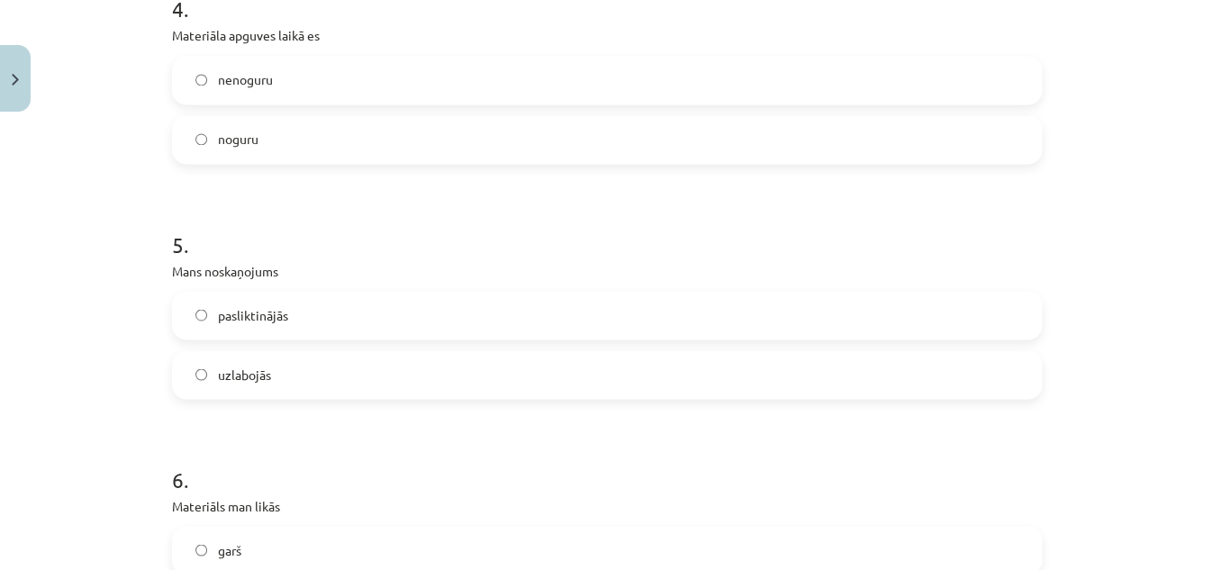
scroll to position [1481, 0]
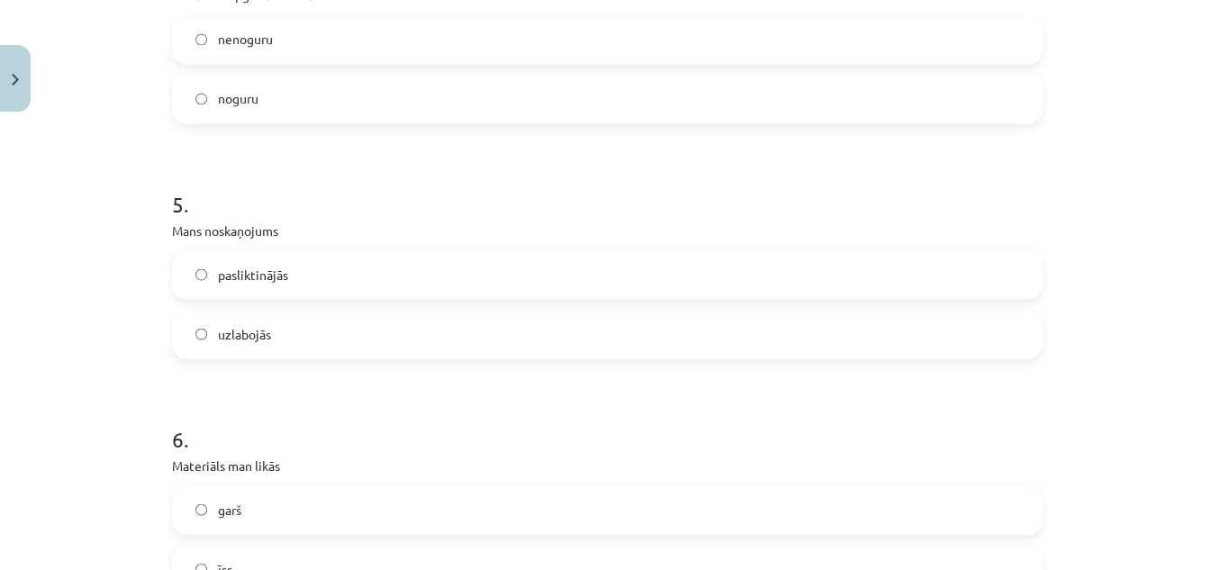
click at [313, 95] on label "noguru" at bounding box center [607, 99] width 866 height 45
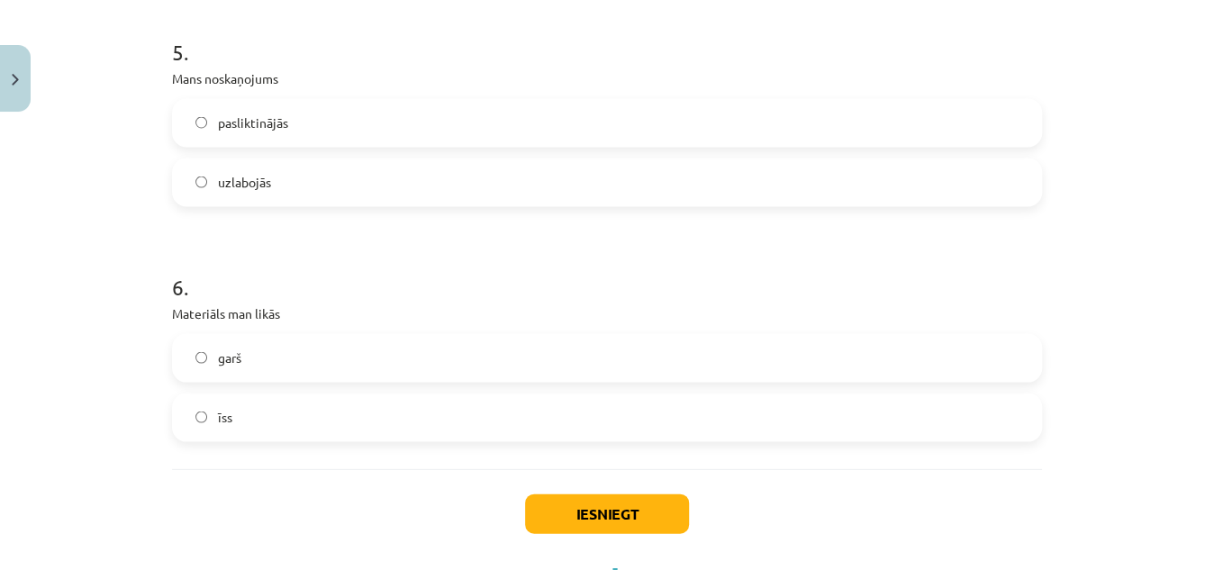
scroll to position [1638, 0]
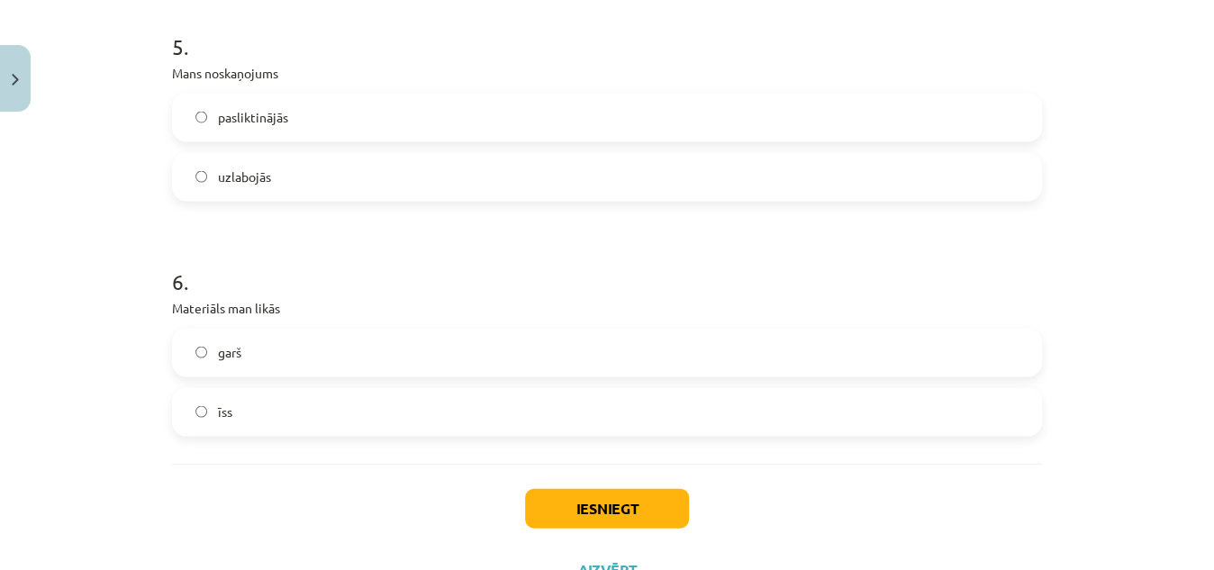
click at [450, 184] on label "uzlabojās" at bounding box center [607, 176] width 866 height 45
click at [359, 392] on label "īss" at bounding box center [607, 411] width 866 height 45
click at [571, 503] on button "Iesniegt" at bounding box center [607, 508] width 164 height 40
click at [819, 403] on label "īss" at bounding box center [607, 411] width 866 height 45
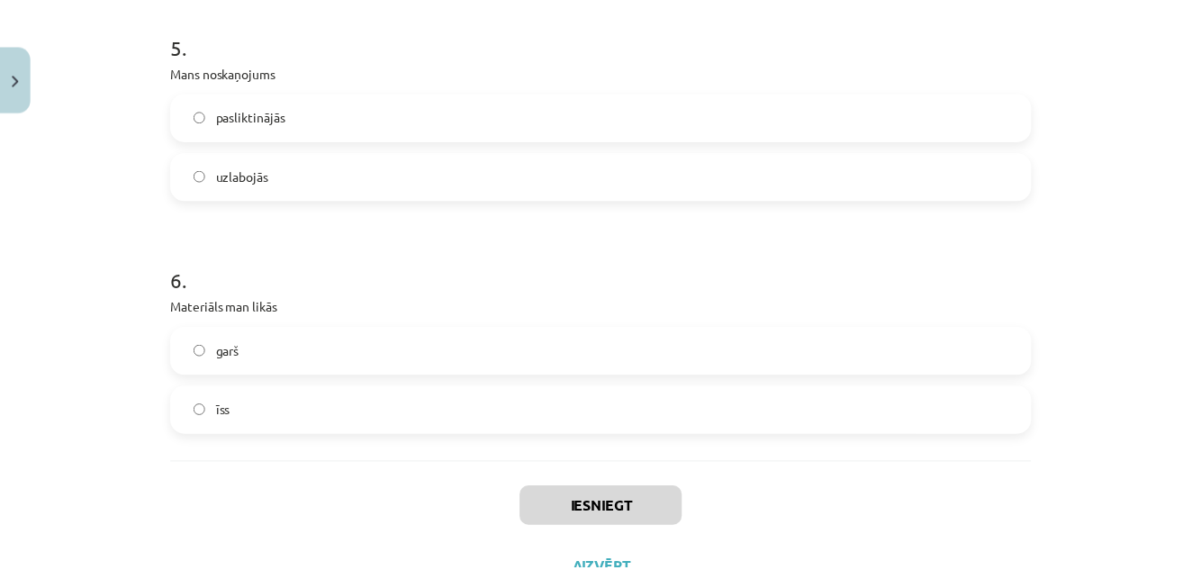
scroll to position [509, 0]
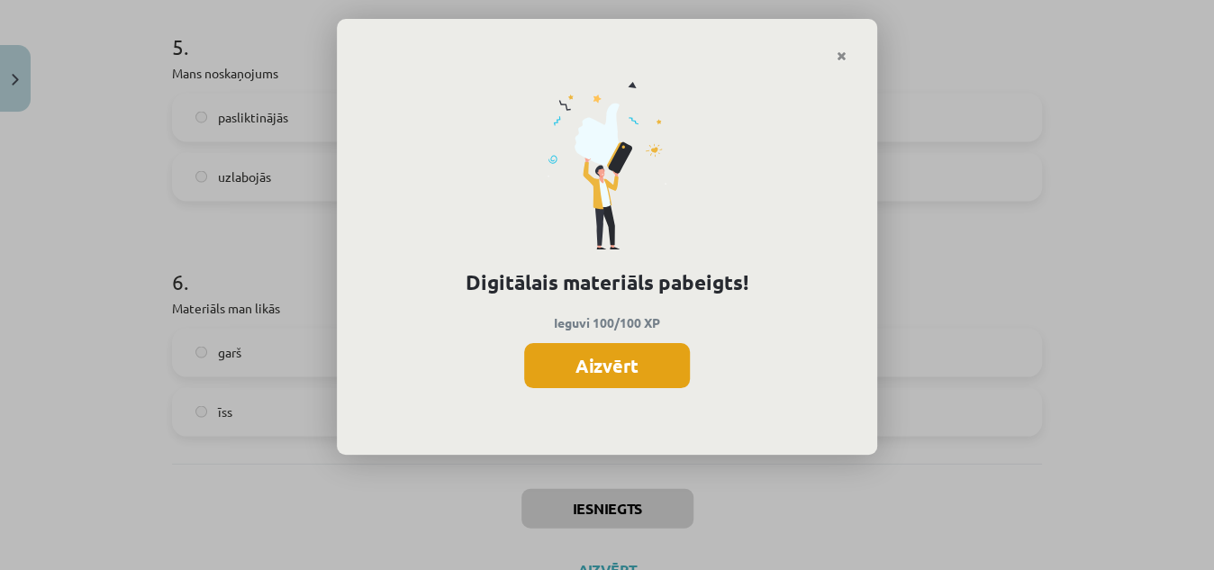
click at [601, 366] on button "Aizvērt" at bounding box center [607, 365] width 166 height 45
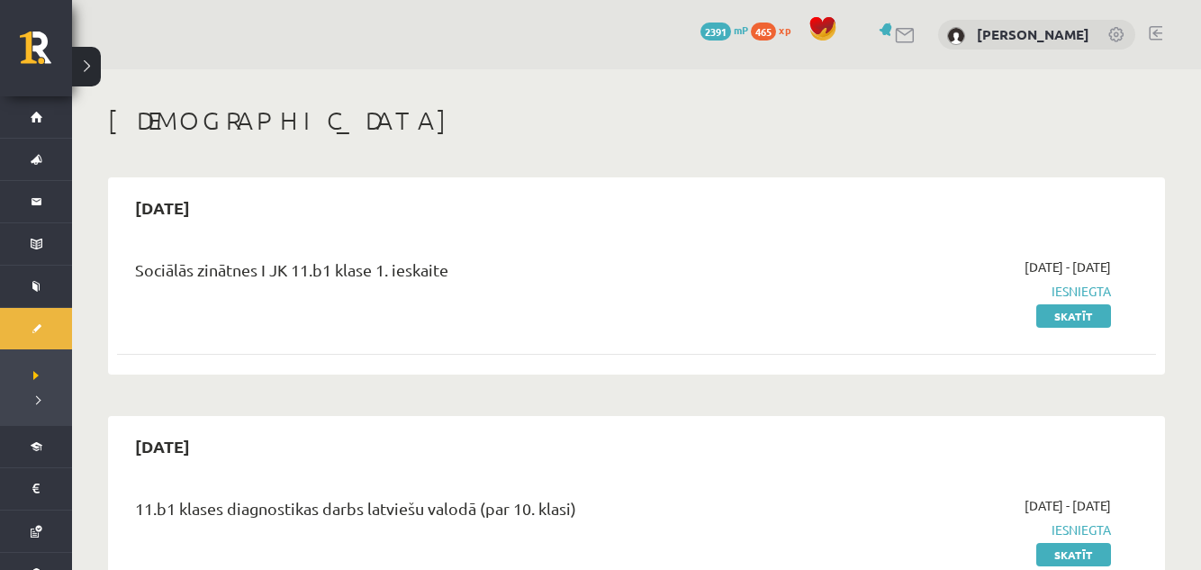
scroll to position [386, 0]
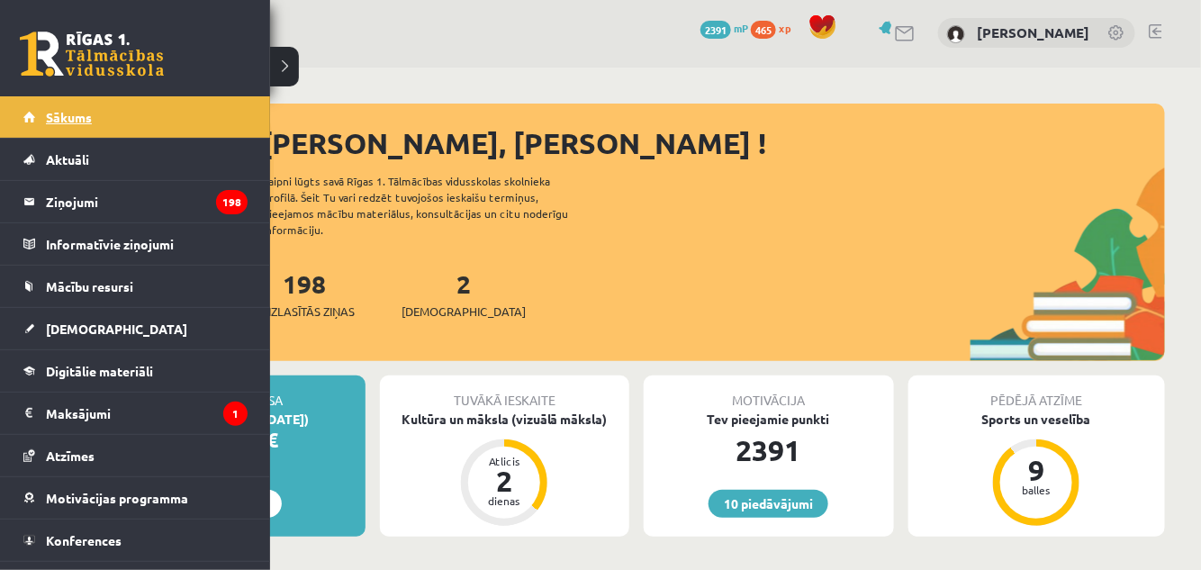
scroll to position [2, 0]
click at [31, 108] on link "Sākums" at bounding box center [135, 116] width 224 height 41
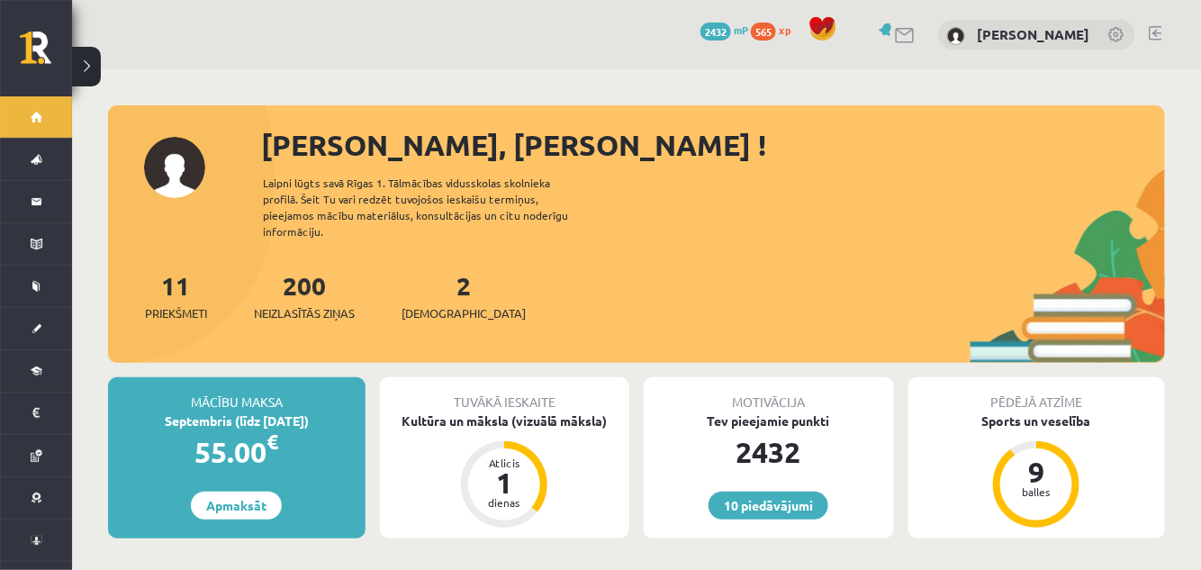
scroll to position [95, 0]
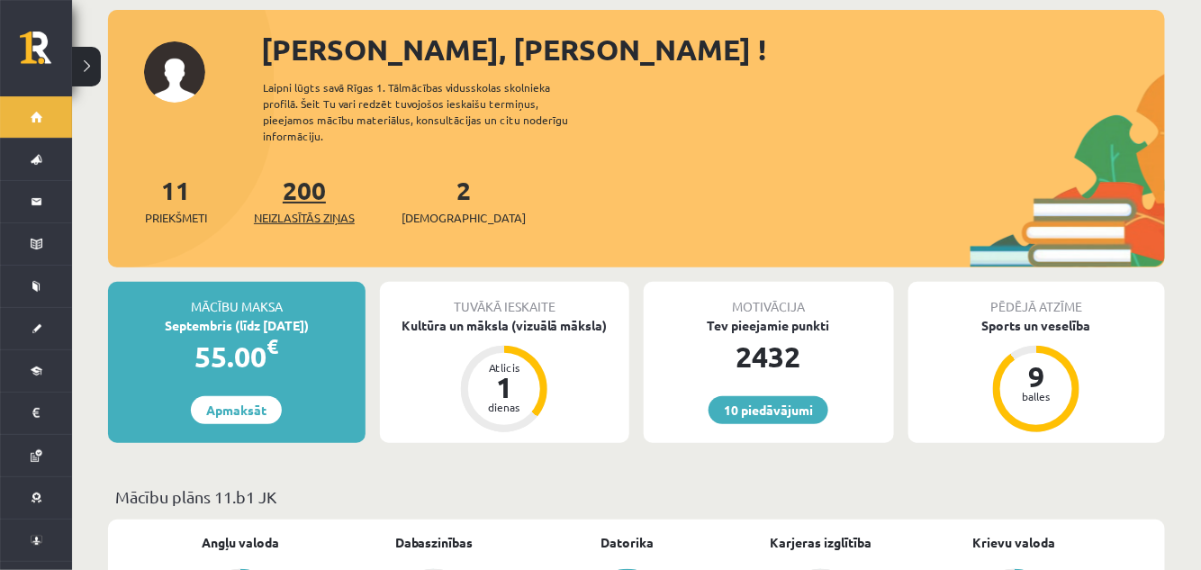
click at [328, 174] on link "200 Neizlasītās ziņas" at bounding box center [304, 200] width 101 height 53
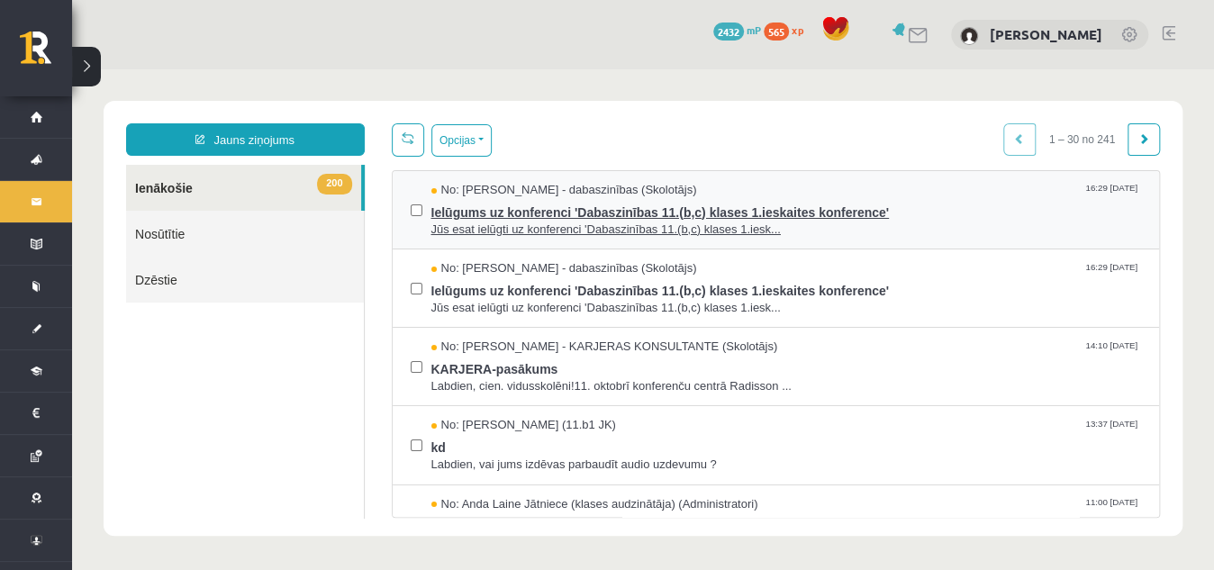
click at [518, 212] on span "Ielūgums uz konferenci 'Dabaszinības 11.(b,c) klases 1.ieskaites konference'" at bounding box center [786, 210] width 711 height 23
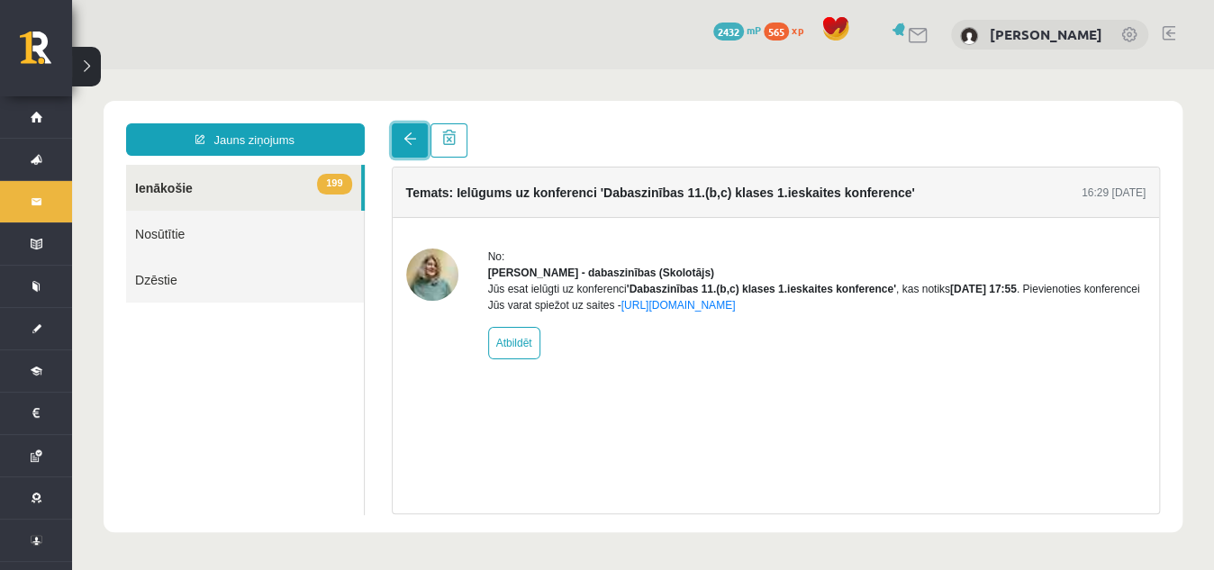
click at [395, 142] on link at bounding box center [410, 140] width 36 height 34
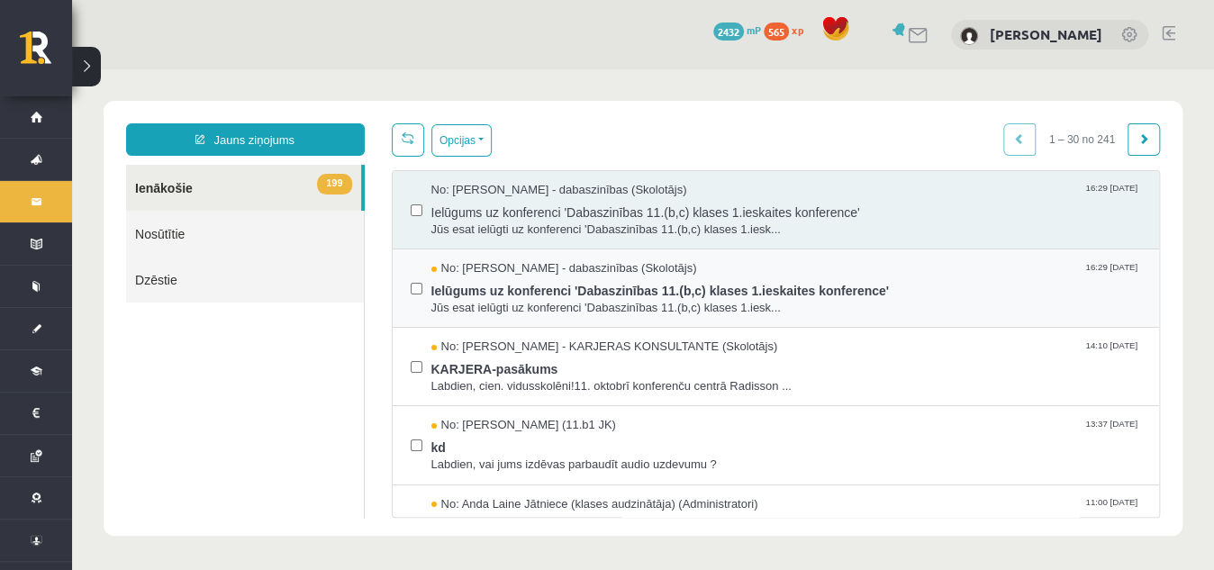
click at [711, 323] on html "Jauns ziņojums 199 Ienākošie Nosūtītie Dzēstie *** ********* ********* ******* …" at bounding box center [643, 318] width 1142 height 498
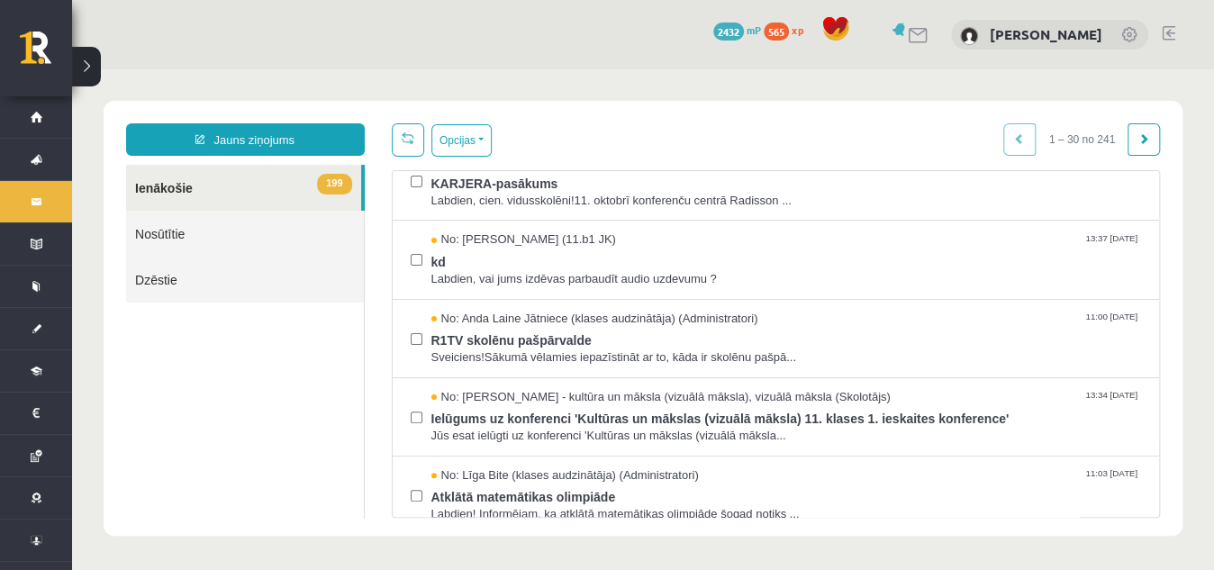
scroll to position [191, 0]
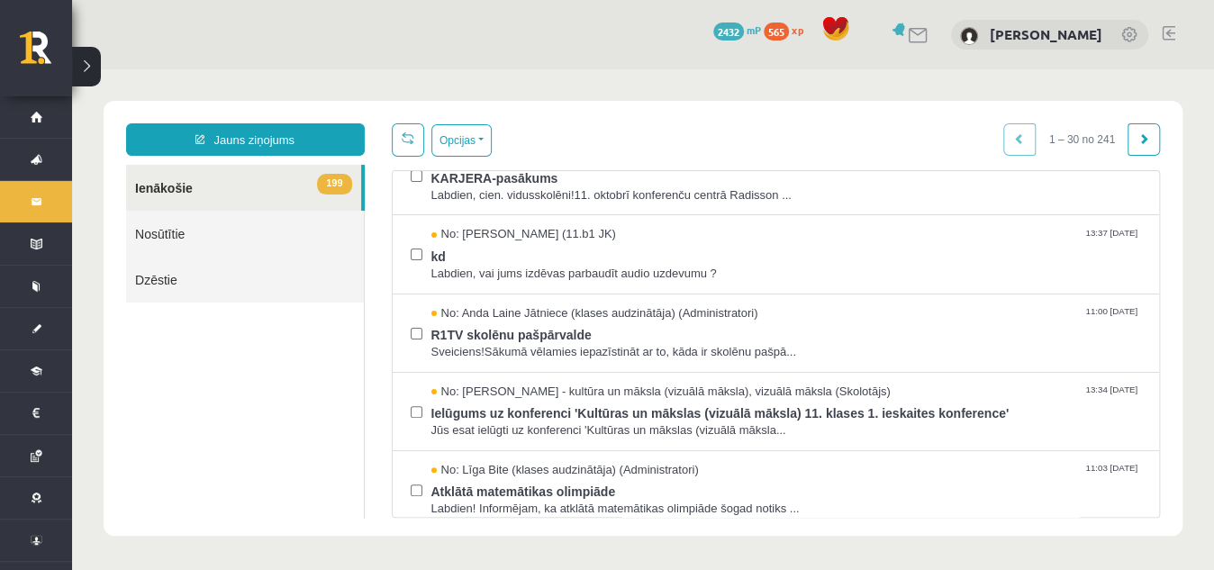
click at [136, 440] on ul "199 Ienākošie Nosūtītie Dzēstie" at bounding box center [245, 342] width 239 height 354
click at [213, 389] on ul "199 Ienākošie Nosūtītie Dzēstie" at bounding box center [245, 342] width 239 height 354
click at [404, 131] on span at bounding box center [408, 137] width 13 height 13
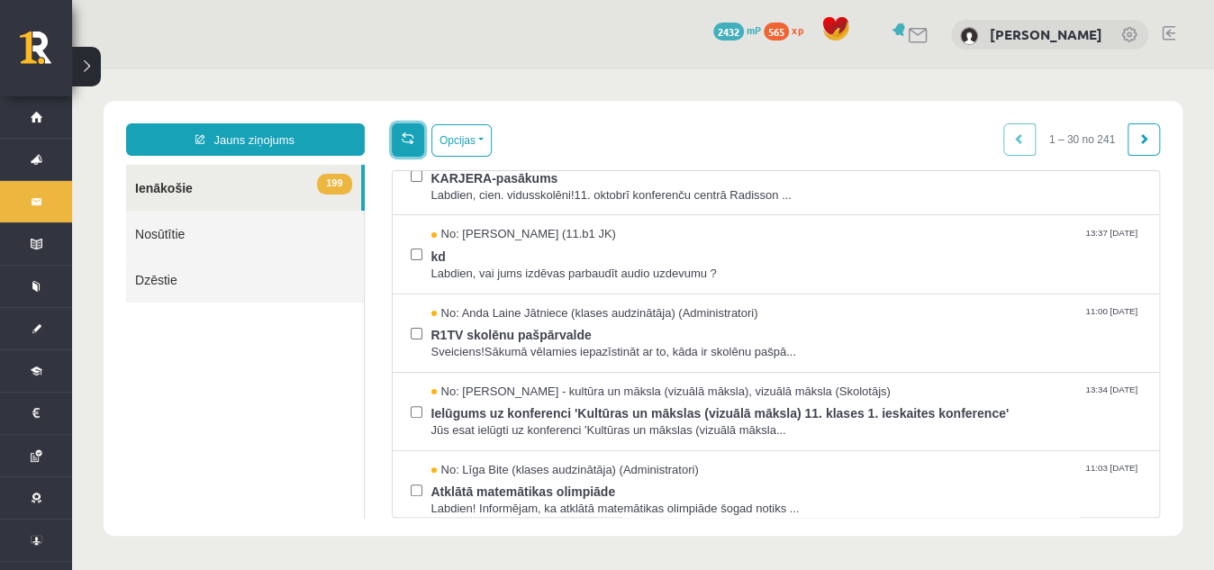
click at [404, 131] on span at bounding box center [408, 137] width 13 height 13
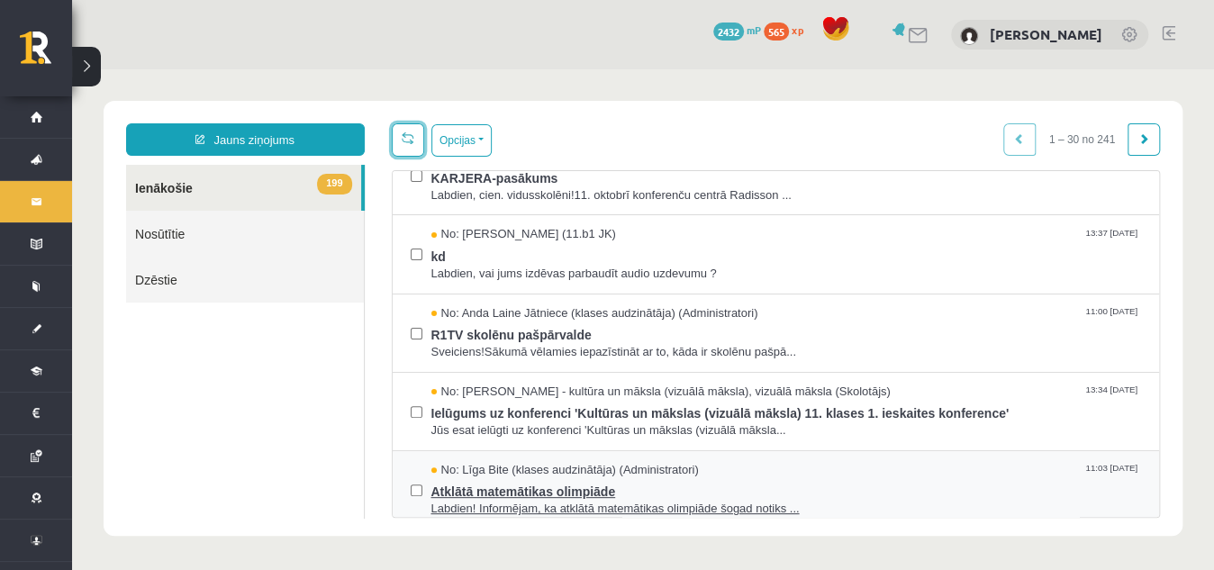
drag, startPoint x: 404, startPoint y: 131, endPoint x: 471, endPoint y: 512, distance: 386.8
click at [471, 512] on div "Opcijas Atzīmēt visus ziņojumus Atcelt izvēlētos Atzīmēt visus kā lasītus Atzīm…" at bounding box center [776, 320] width 796 height 394
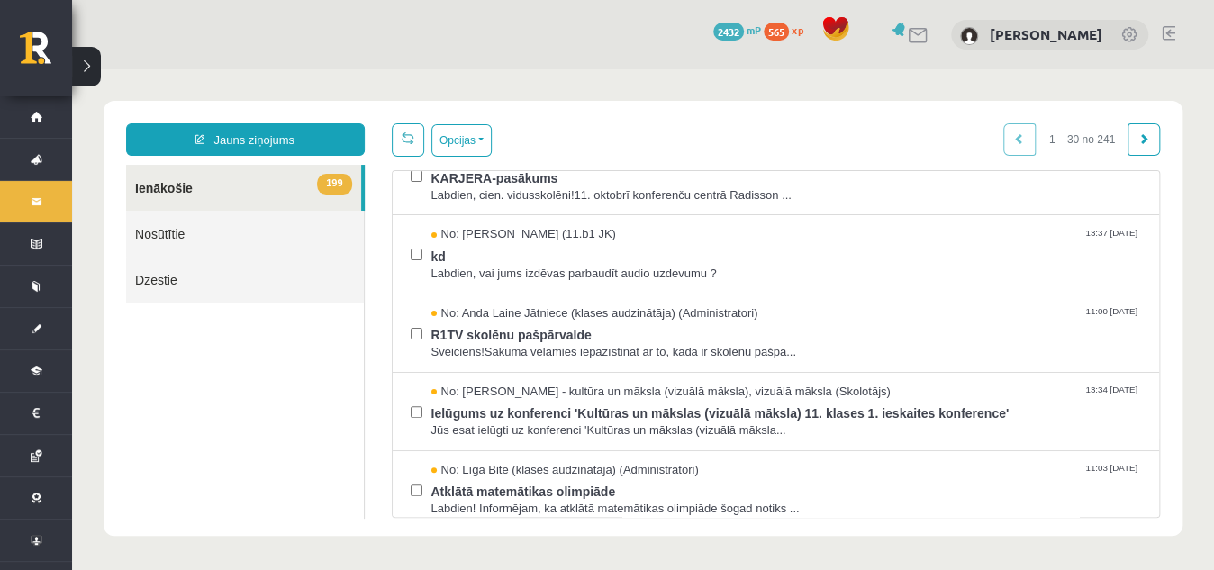
click at [95, 445] on body "Jauns ziņojums 199 Ienākošie Nosūtītie Dzēstie *** ********* ********* ******* …" at bounding box center [643, 318] width 1142 height 498
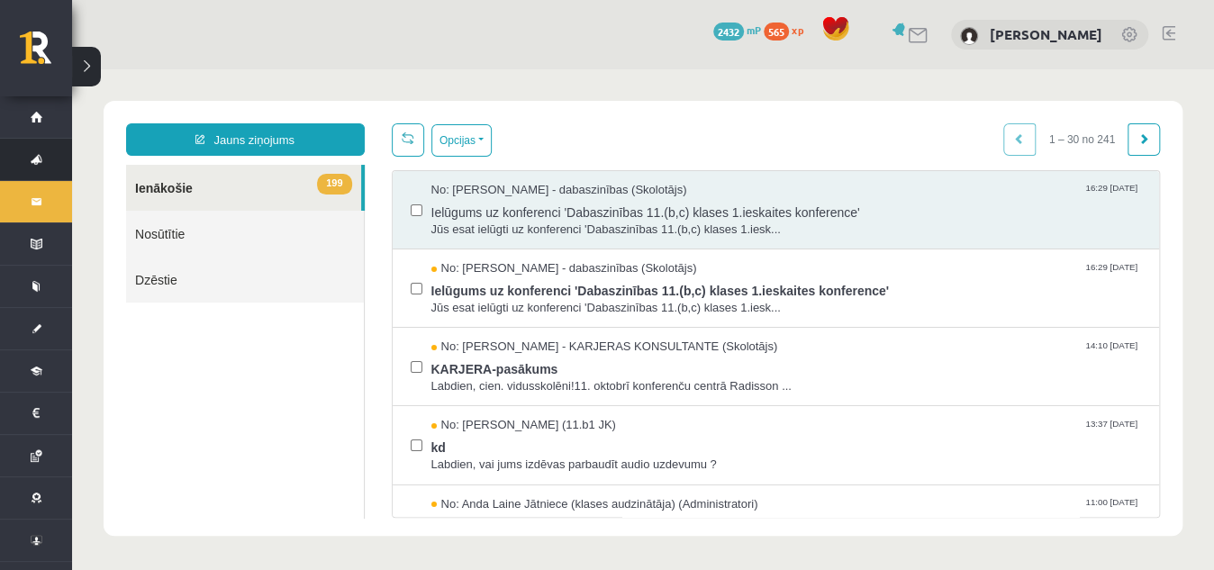
scroll to position [0, 0]
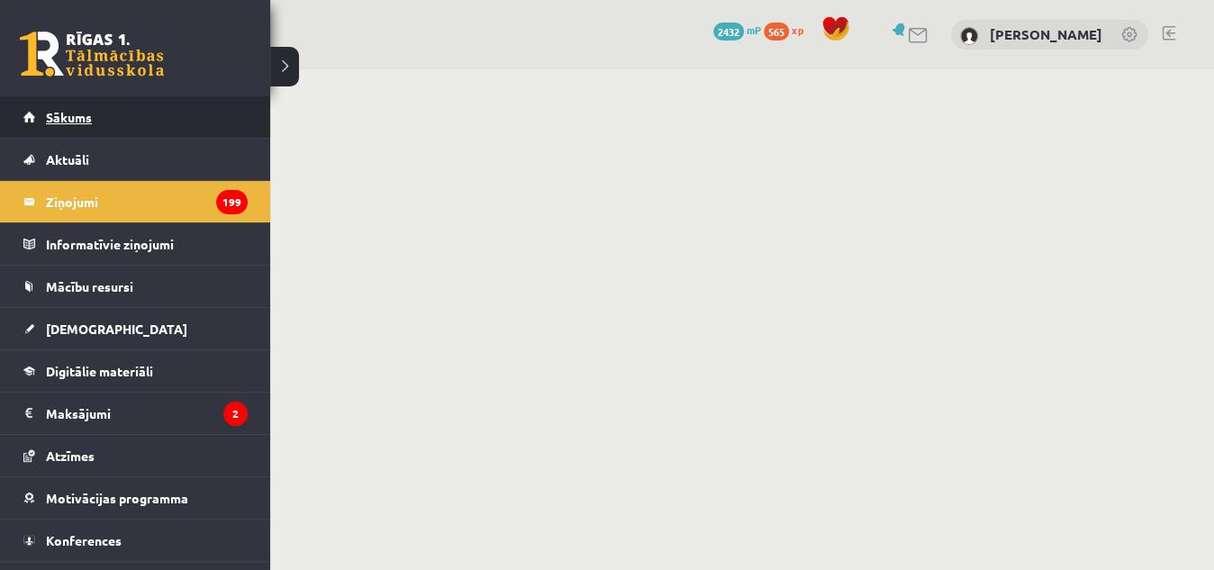
click at [54, 117] on span "Sākums" at bounding box center [69, 117] width 46 height 16
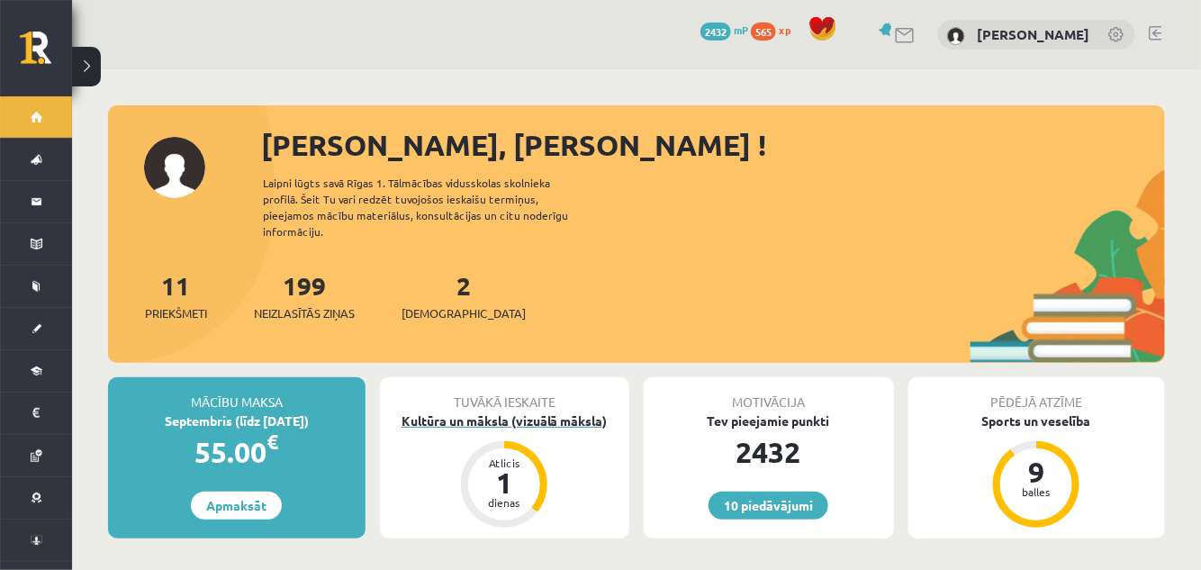
click at [460, 412] on div "Kultūra un māksla (vizuālā māksla)" at bounding box center [505, 421] width 250 height 19
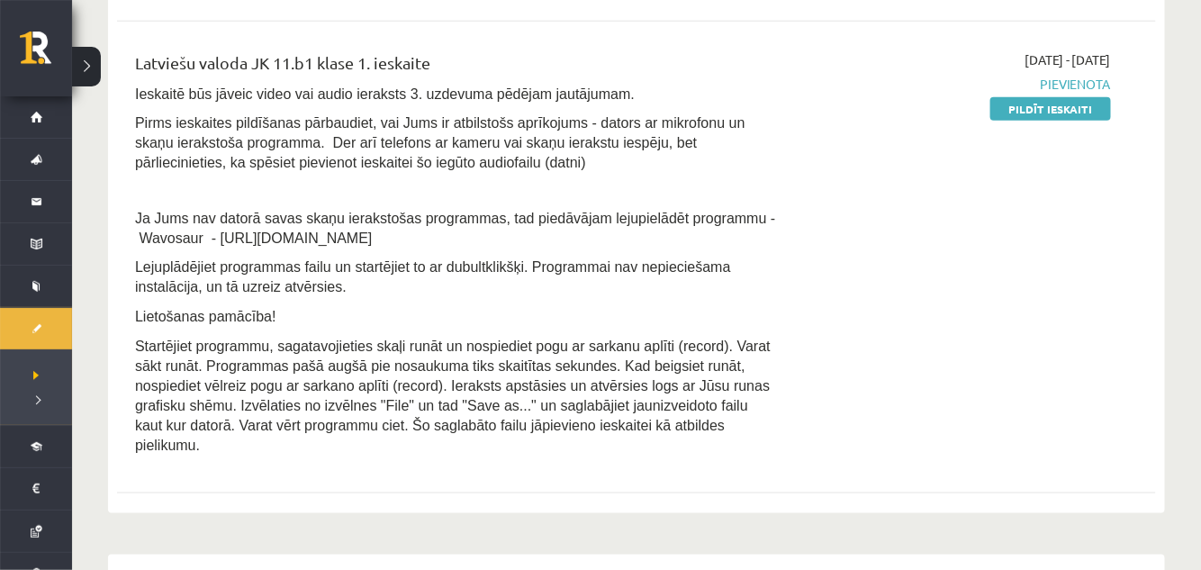
scroll to position [611, 0]
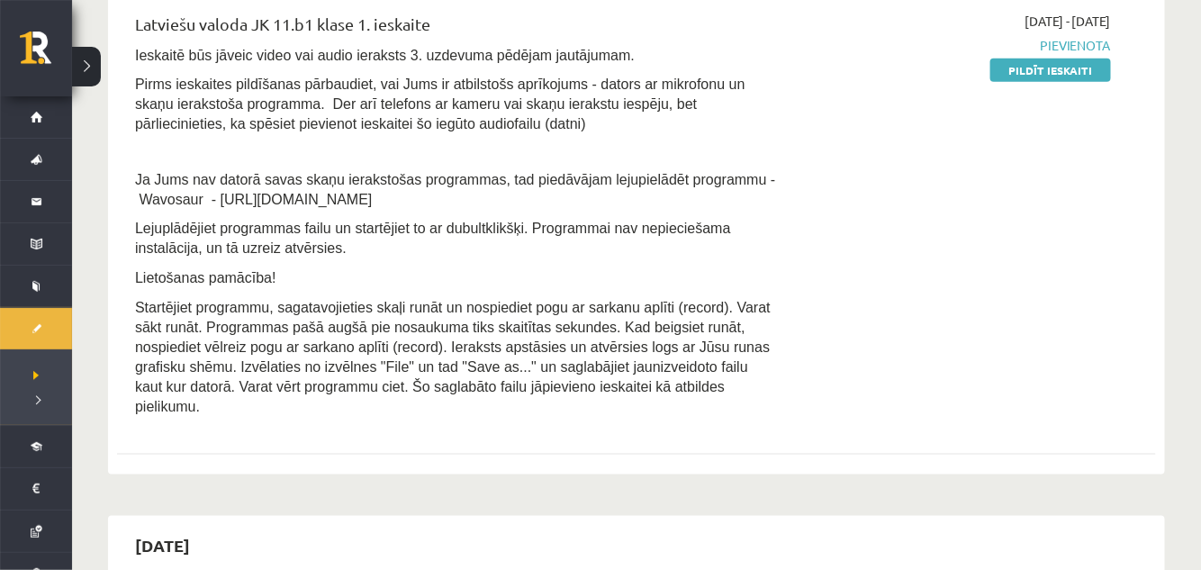
click at [322, 60] on span "Ieskaitē būs jāveic video vai audio ieraksts 3. uzdevuma pēdējam jautājumam." at bounding box center [385, 55] width 500 height 15
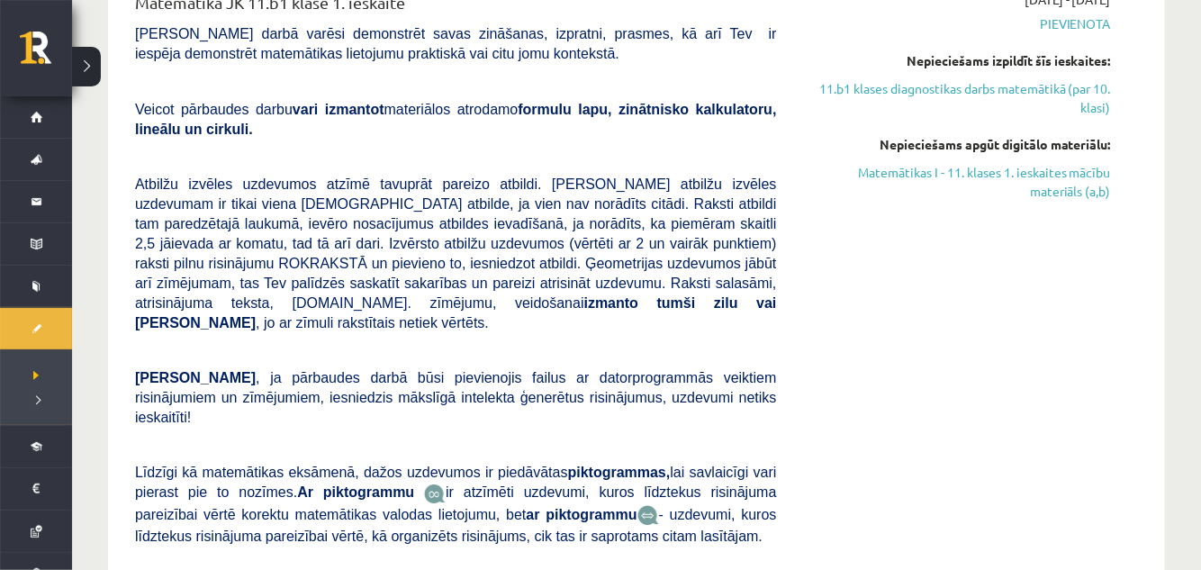
scroll to position [0, 0]
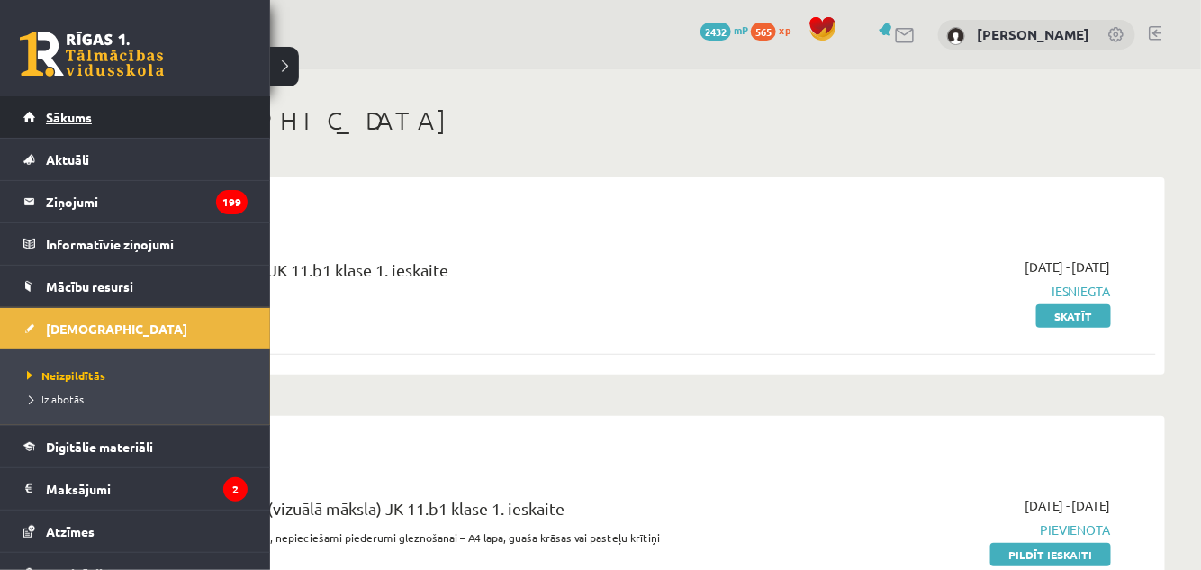
click at [29, 119] on link "Sākums" at bounding box center [135, 116] width 224 height 41
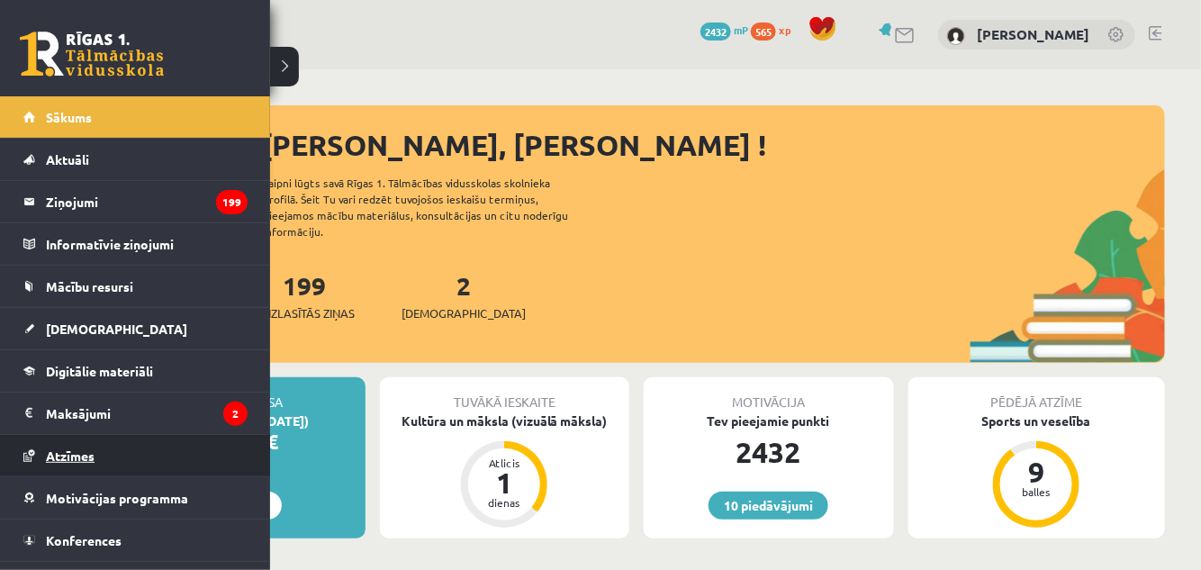
click at [87, 448] on span "Atzīmes" at bounding box center [70, 456] width 49 height 16
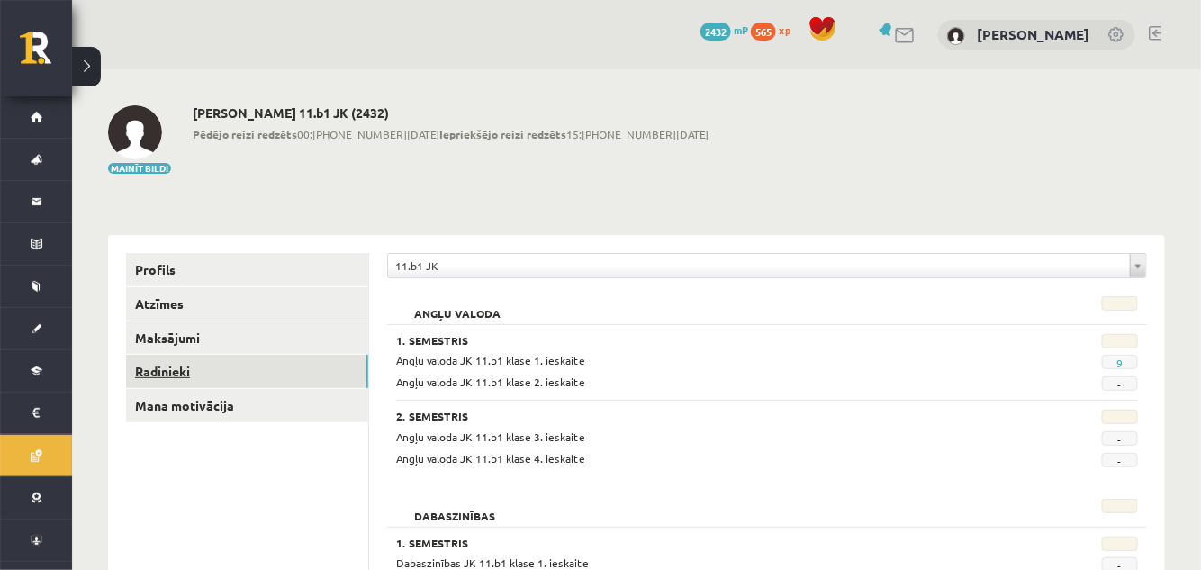
click at [163, 367] on link "Radinieki" at bounding box center [247, 371] width 242 height 33
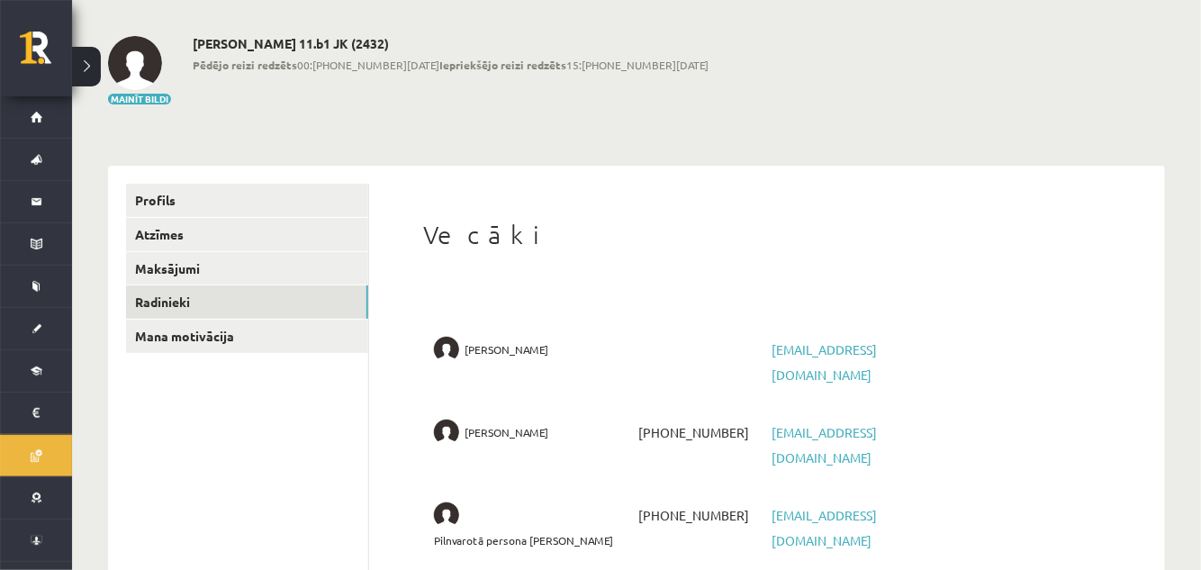
scroll to position [103, 0]
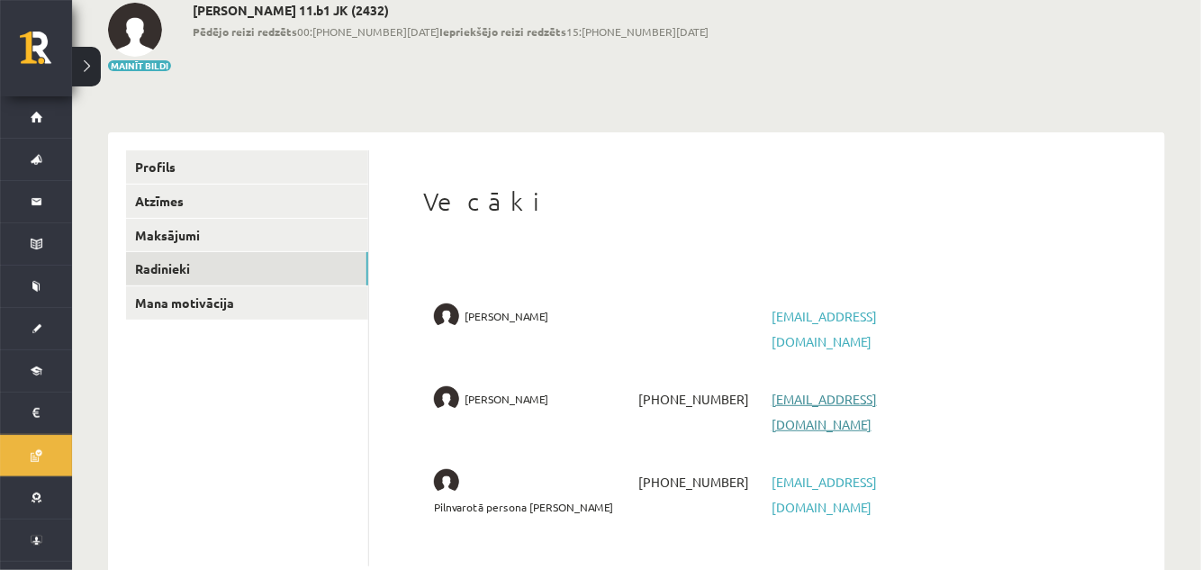
click at [796, 391] on link "jasmindavidova@yahoo.co.uk" at bounding box center [824, 411] width 105 height 41
click at [788, 315] on link "dinija.birne@riga.lv" at bounding box center [824, 328] width 105 height 41
click at [775, 474] on link "raitis.cebikins@riga.lv" at bounding box center [824, 494] width 105 height 41
click at [186, 261] on link "Radinieki" at bounding box center [247, 268] width 242 height 33
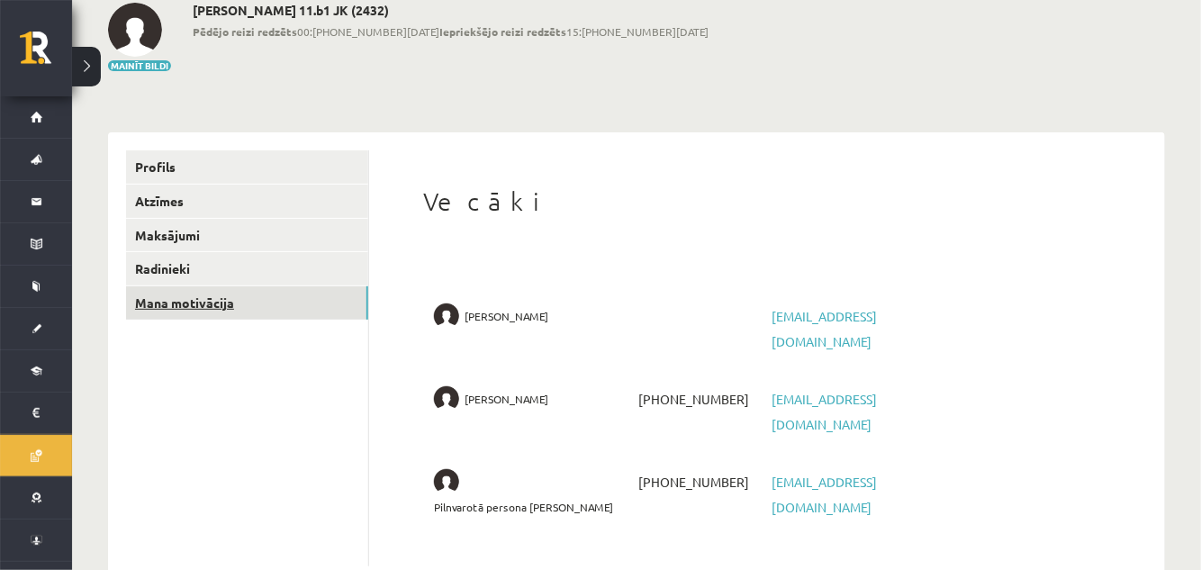
click at [193, 294] on link "Mana motivācija" at bounding box center [247, 302] width 242 height 33
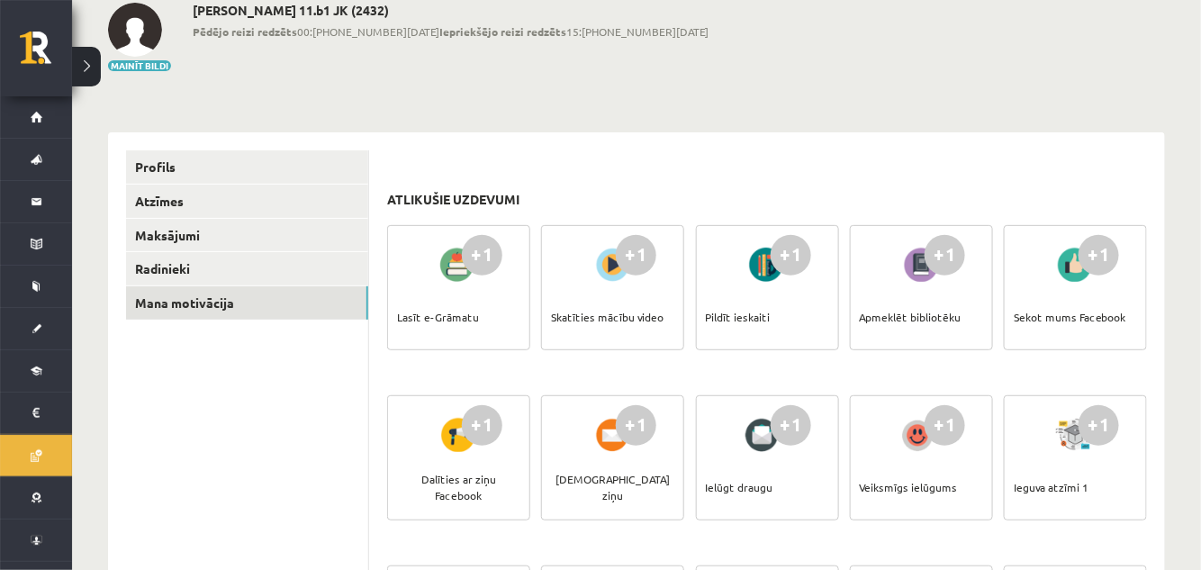
click at [568, 313] on div "Skatīties mācību video" at bounding box center [607, 317] width 113 height 63
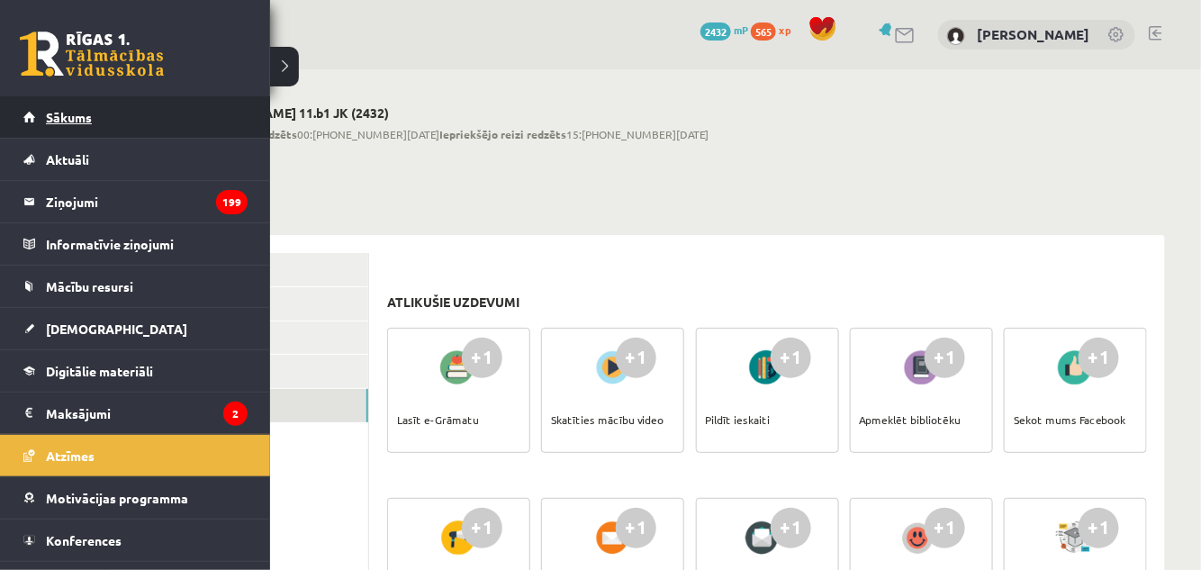
click at [51, 126] on link "Sākums" at bounding box center [135, 116] width 224 height 41
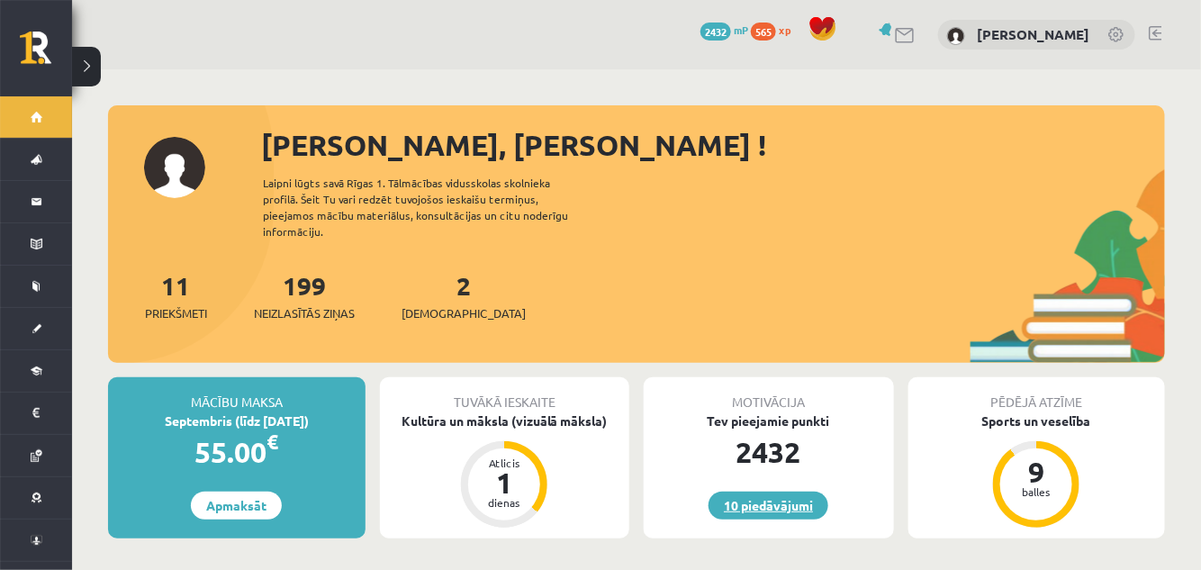
click at [772, 492] on link "10 piedāvājumi" at bounding box center [769, 506] width 120 height 28
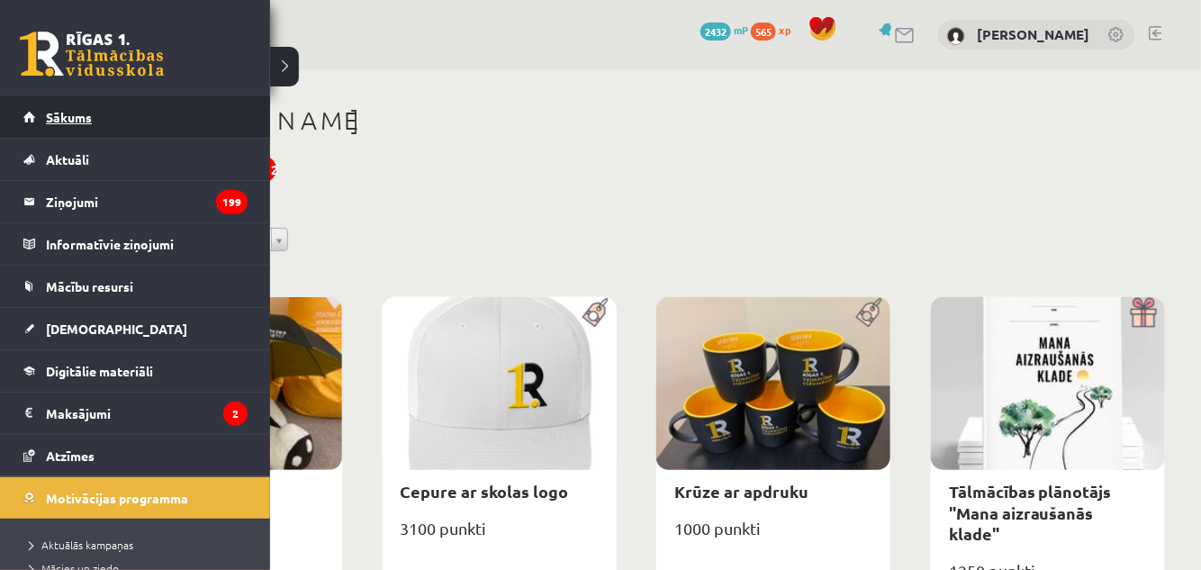
click at [34, 113] on link "Sākums" at bounding box center [135, 116] width 224 height 41
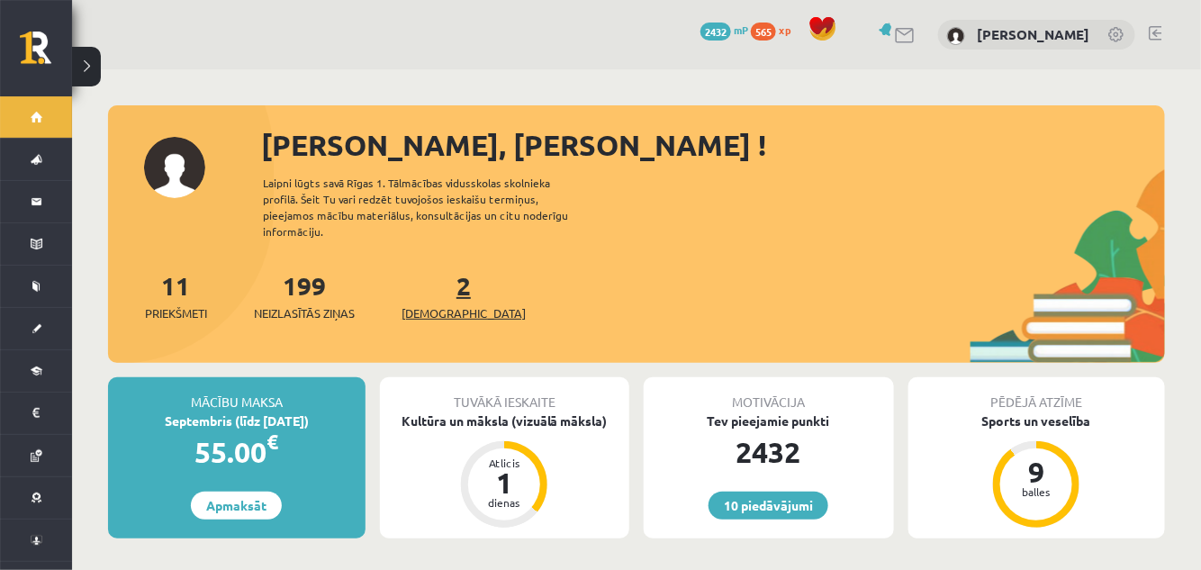
click at [434, 304] on span "[DEMOGRAPHIC_DATA]" at bounding box center [464, 313] width 124 height 18
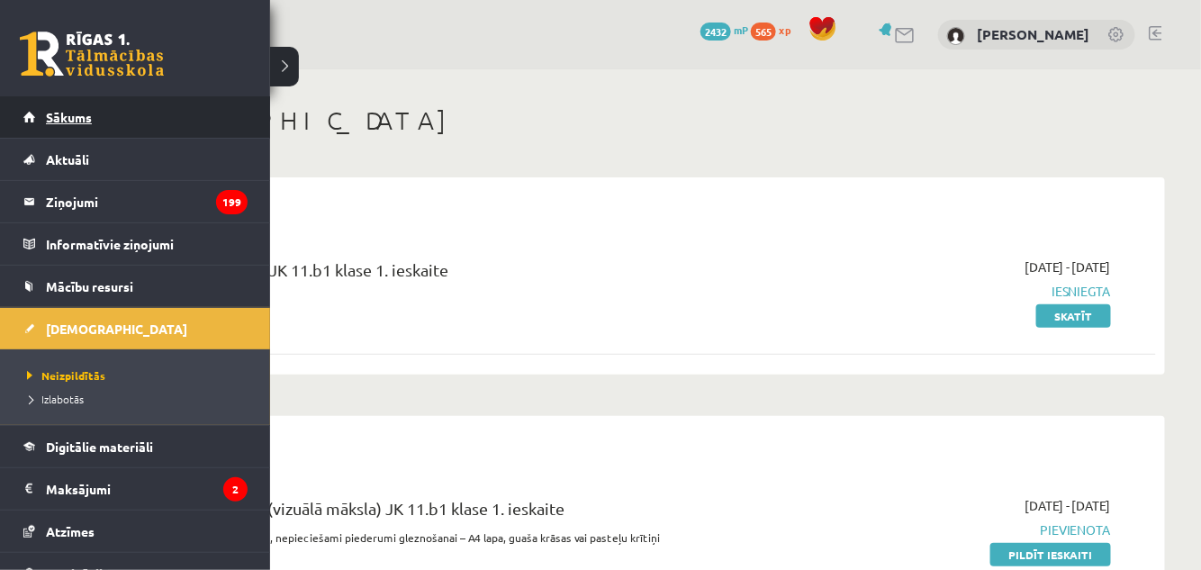
click at [58, 129] on link "Sākums" at bounding box center [135, 116] width 224 height 41
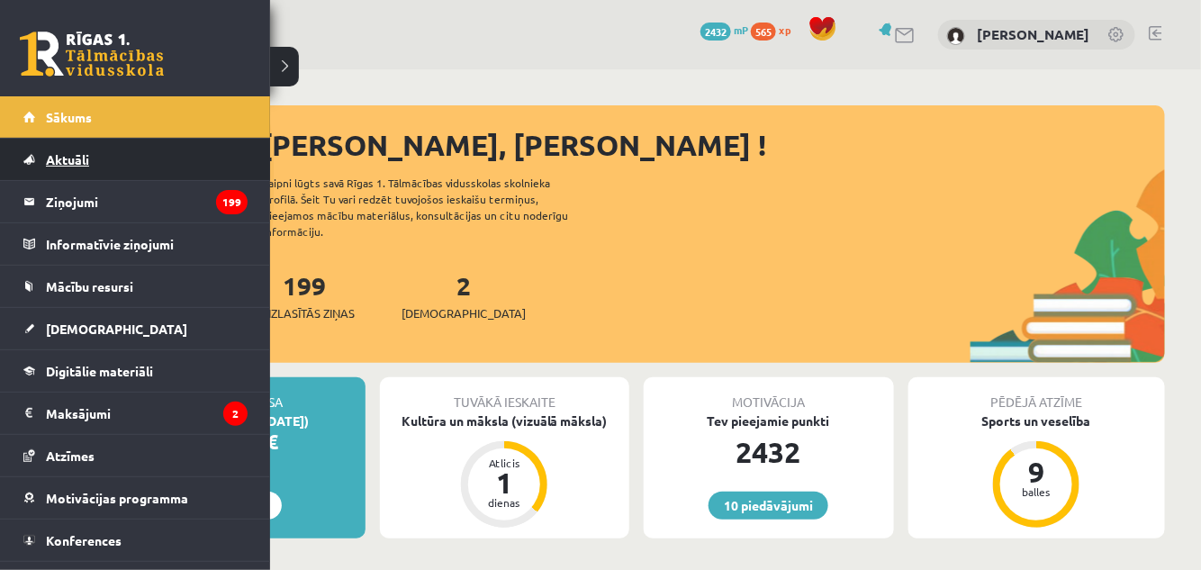
click at [56, 158] on span "Aktuāli" at bounding box center [67, 159] width 43 height 16
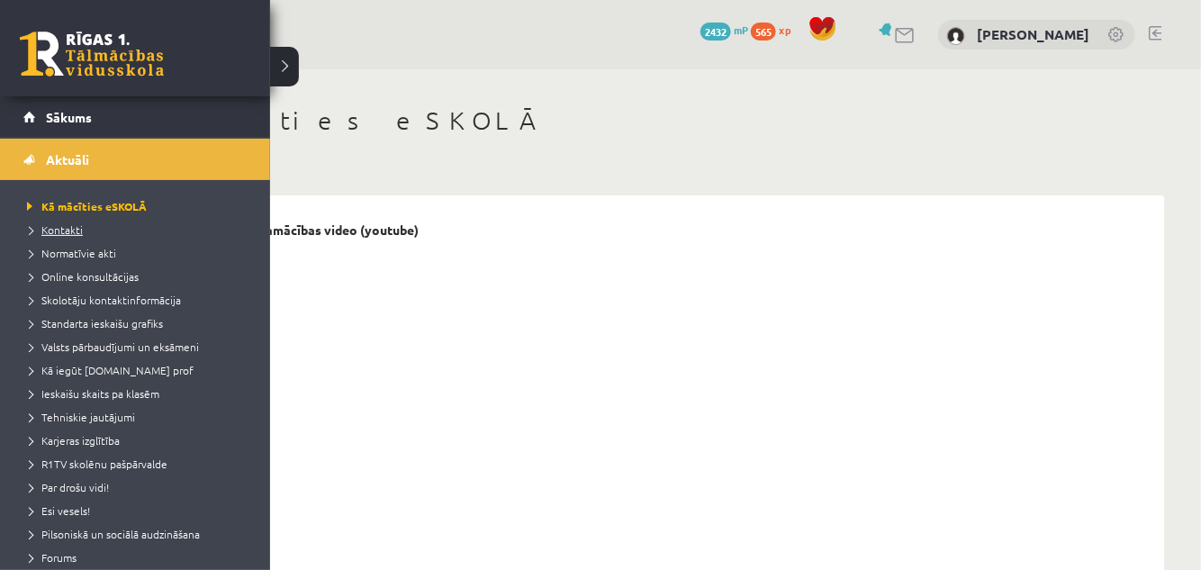
click at [65, 236] on link "Kontakti" at bounding box center [138, 230] width 230 height 16
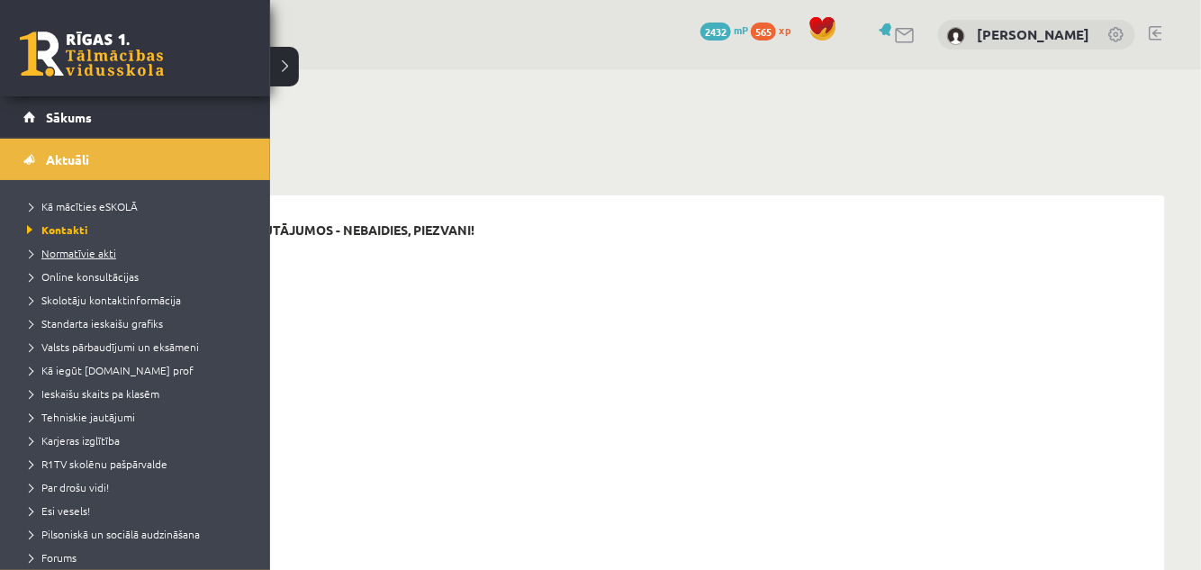
click at [64, 258] on span "Normatīvie akti" at bounding box center [70, 253] width 94 height 14
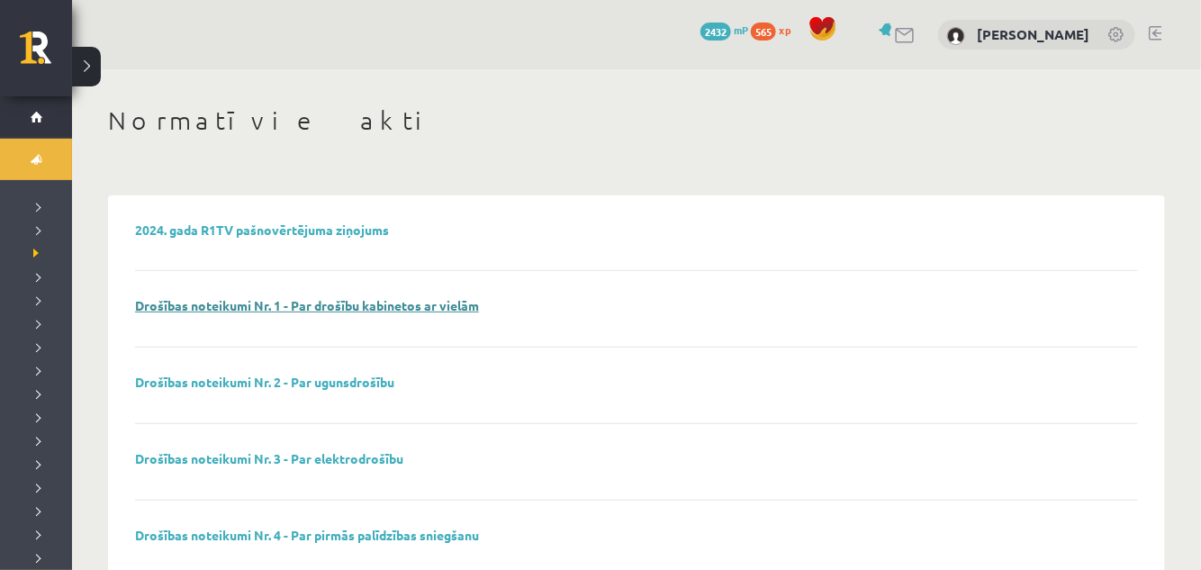
click at [357, 312] on link "Drošības noteikumi Nr. 1 - Par drošību kabinetos ar vielām" at bounding box center [307, 305] width 344 height 16
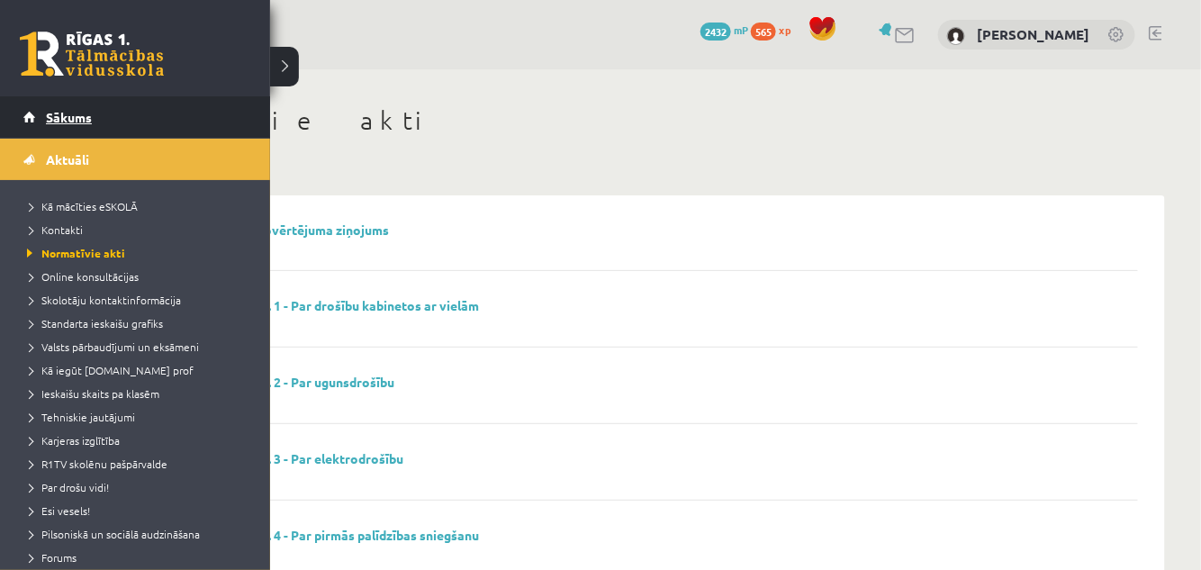
click at [81, 126] on link "Sākums" at bounding box center [135, 116] width 224 height 41
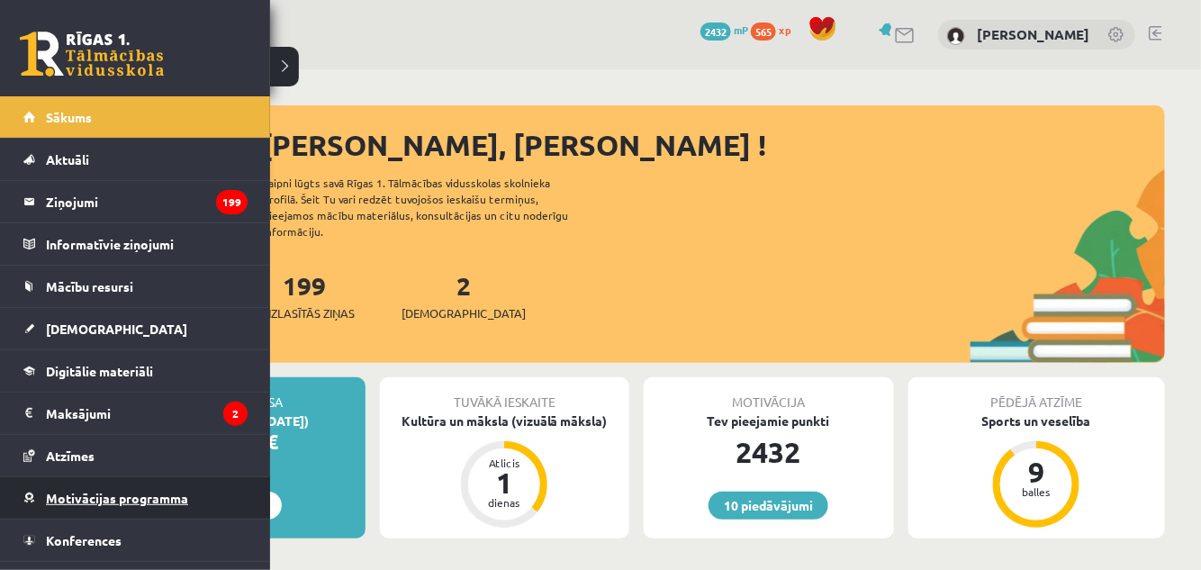
click at [134, 492] on span "Motivācijas programma" at bounding box center [117, 498] width 142 height 16
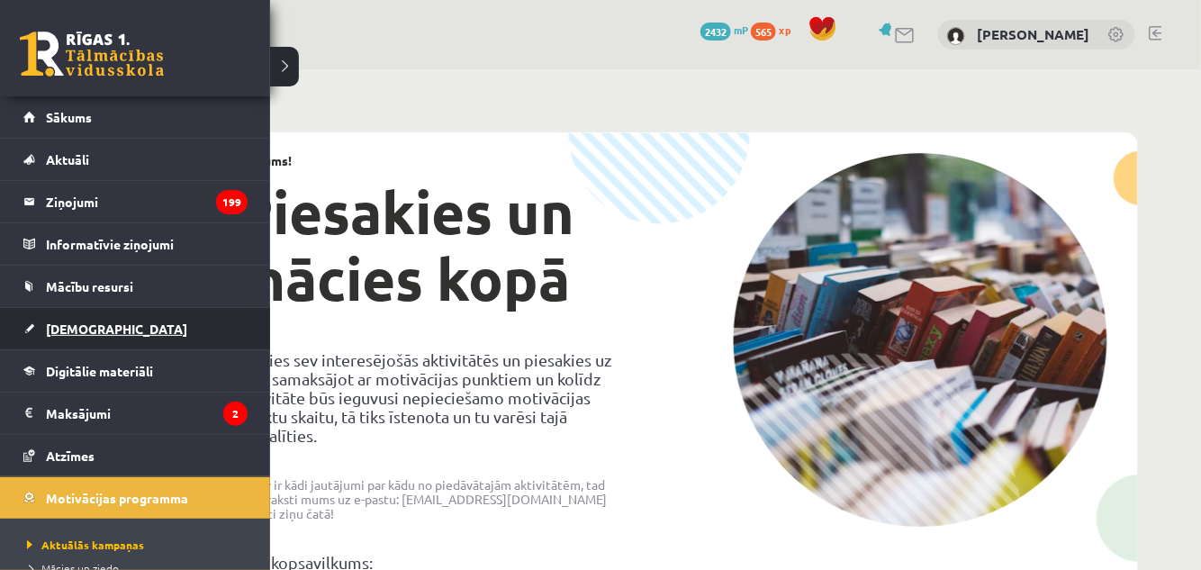
click at [61, 342] on link "[DEMOGRAPHIC_DATA]" at bounding box center [135, 328] width 224 height 41
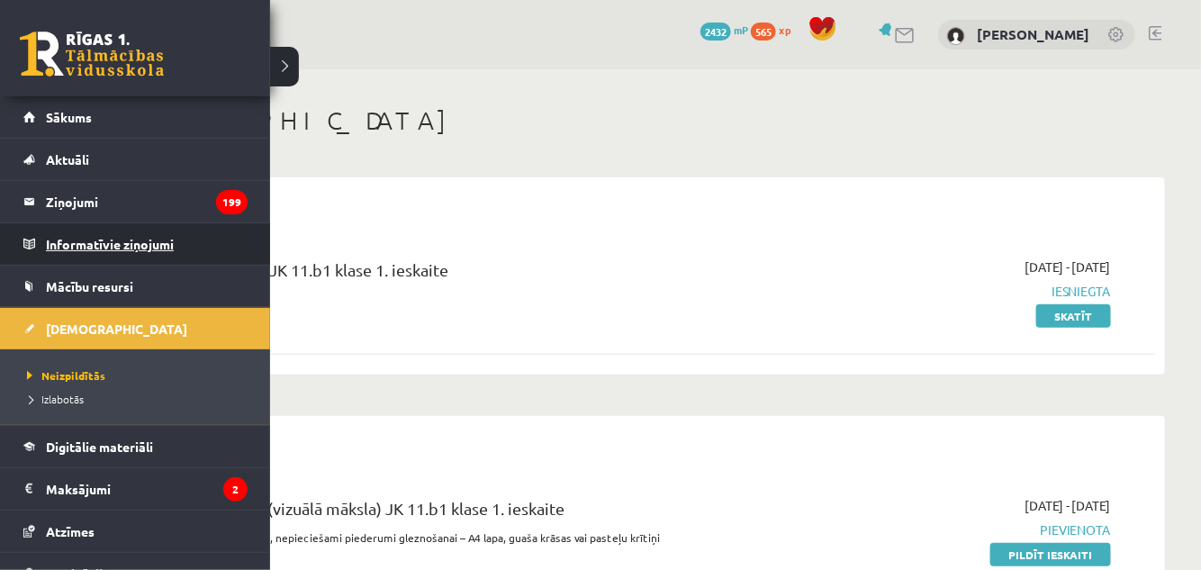
click at [82, 248] on legend "Informatīvie ziņojumi 0" at bounding box center [147, 243] width 202 height 41
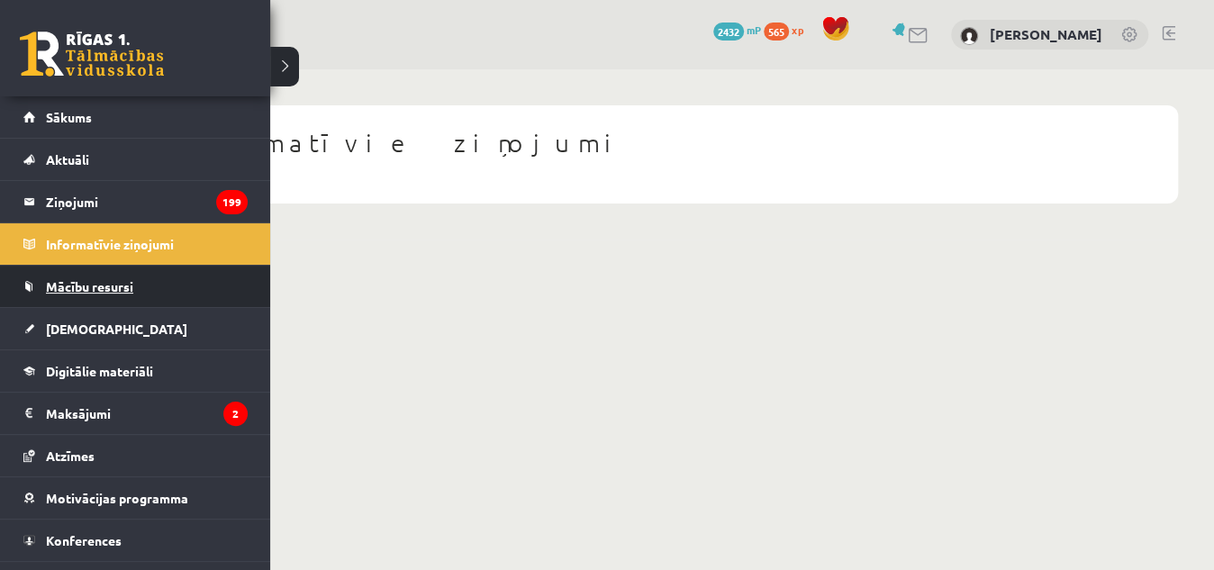
click at [77, 284] on span "Mācību resursi" at bounding box center [89, 286] width 87 height 16
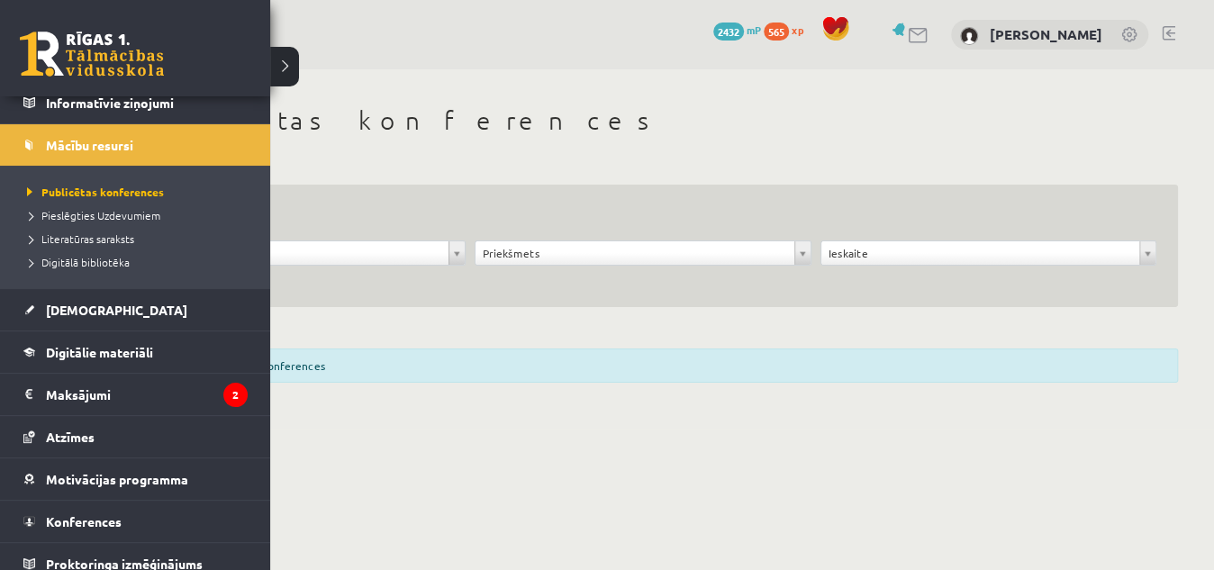
scroll to position [153, 0]
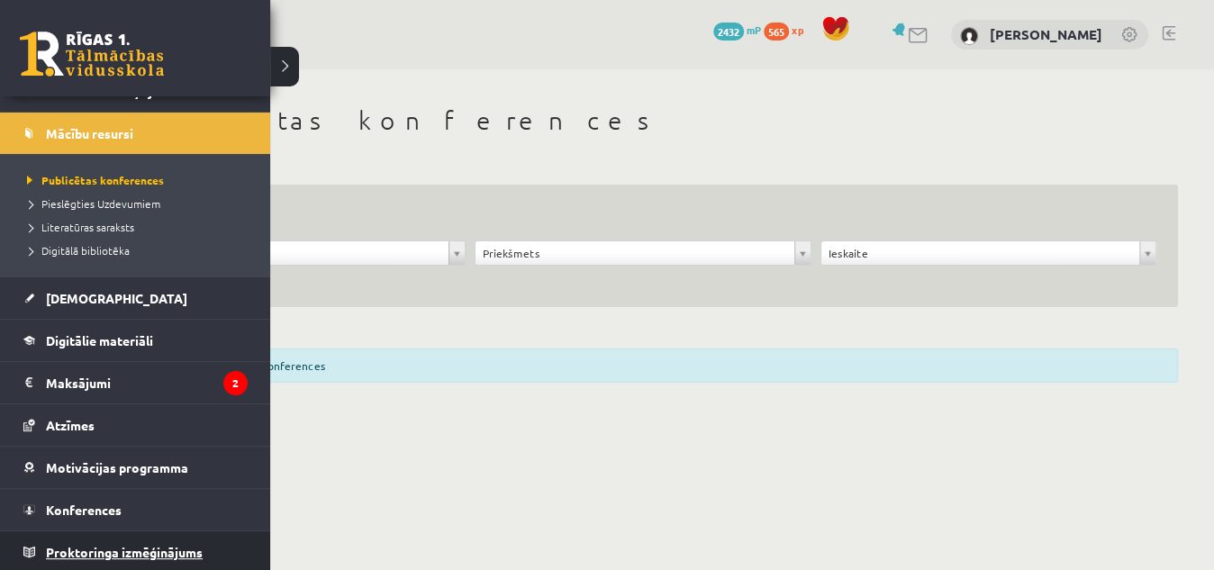
click at [76, 545] on span "Proktoringa izmēģinājums" at bounding box center [124, 552] width 157 height 16
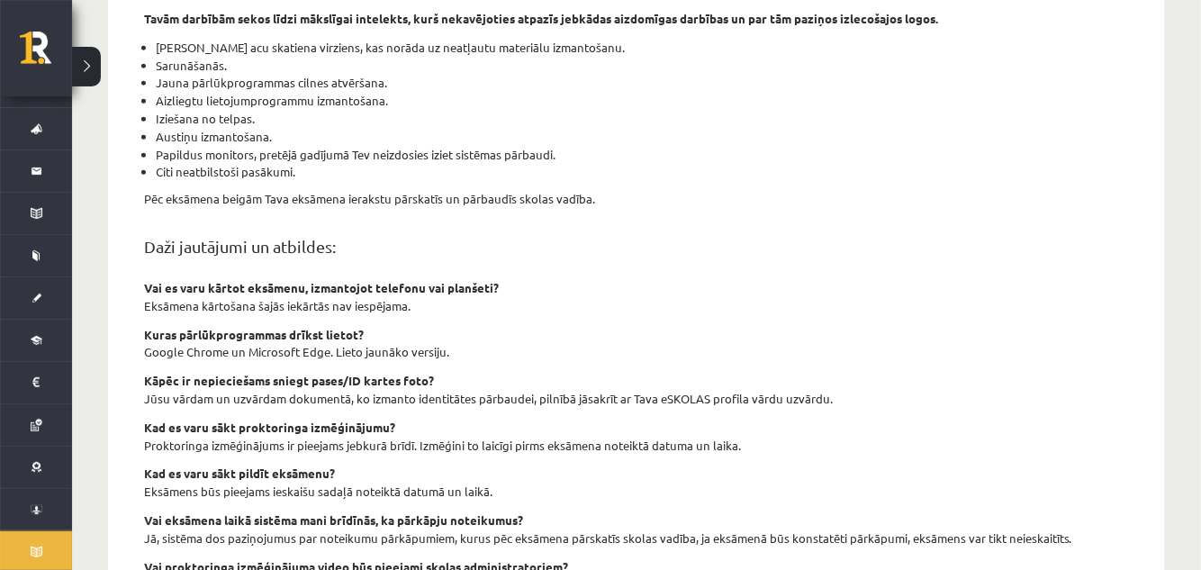
scroll to position [710, 0]
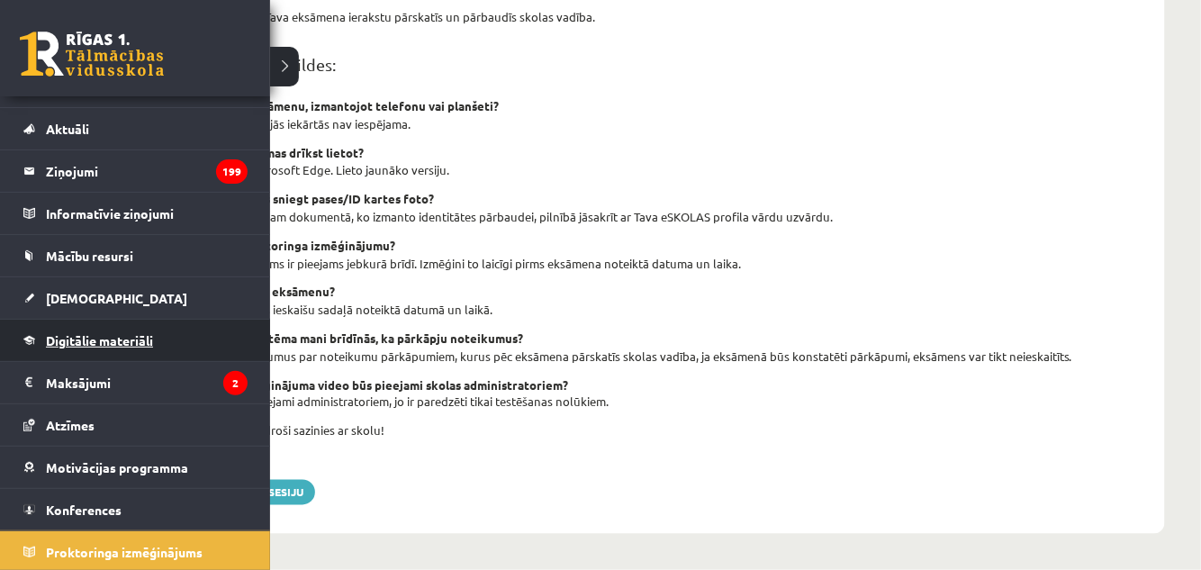
click at [83, 346] on link "Digitālie materiāli" at bounding box center [135, 340] width 224 height 41
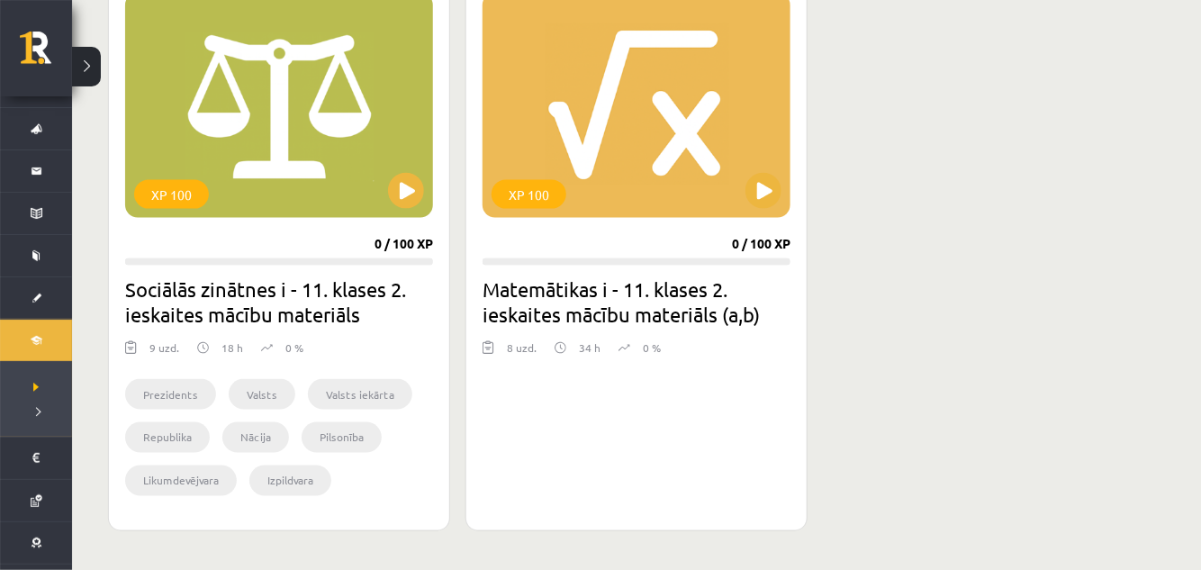
scroll to position [8478, 0]
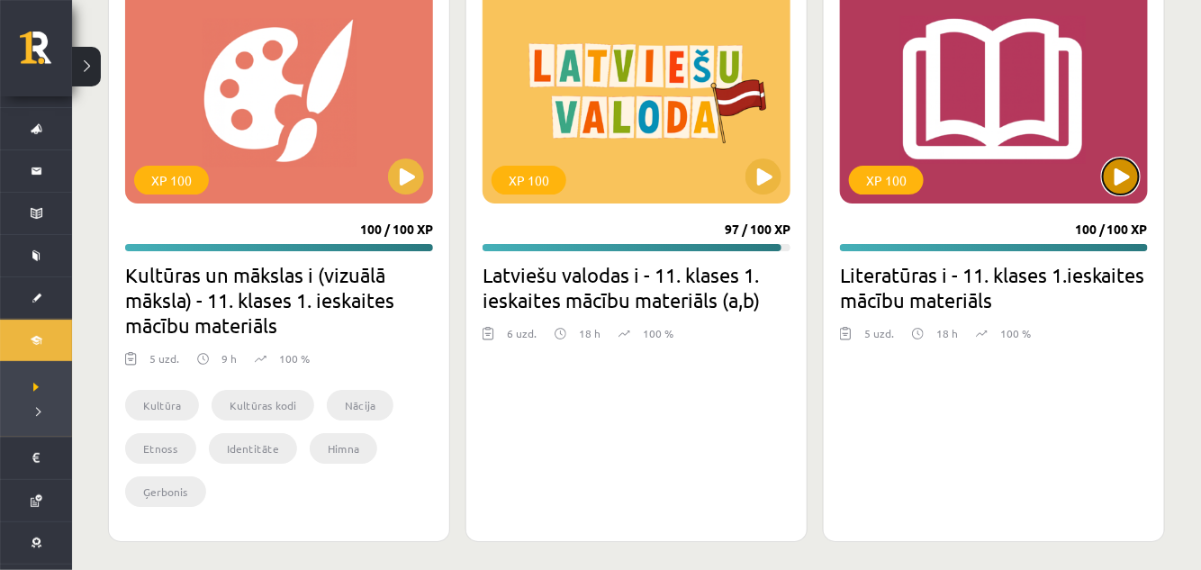
click at [1125, 160] on button at bounding box center [1121, 177] width 36 height 36
click at [1087, 85] on div "XP 100" at bounding box center [994, 90] width 308 height 225
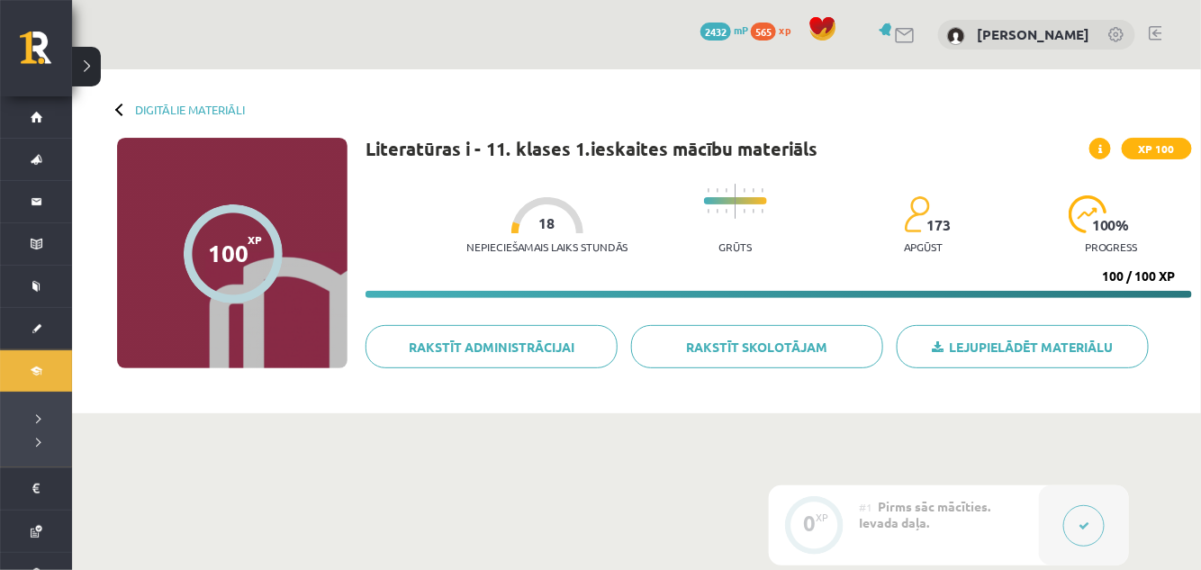
click at [1180, 285] on div "Nepieciešamais laiks stundās 18 Grūts 173 apgūst 100 % progress 100 / 100 XP" at bounding box center [779, 236] width 827 height 123
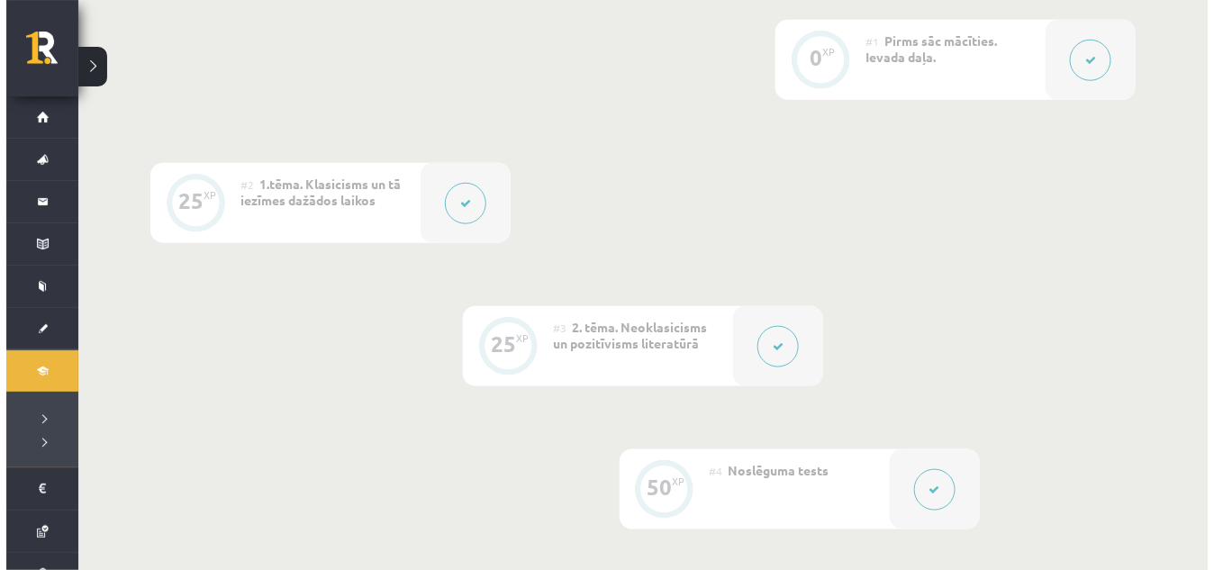
scroll to position [467, 0]
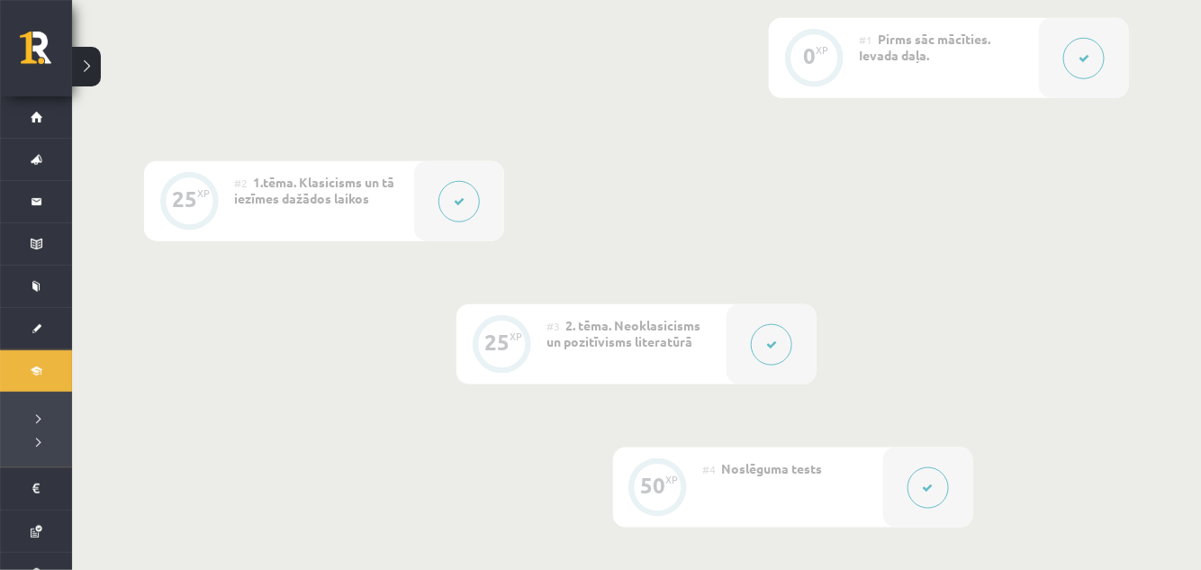
click at [783, 357] on button at bounding box center [771, 344] width 41 height 41
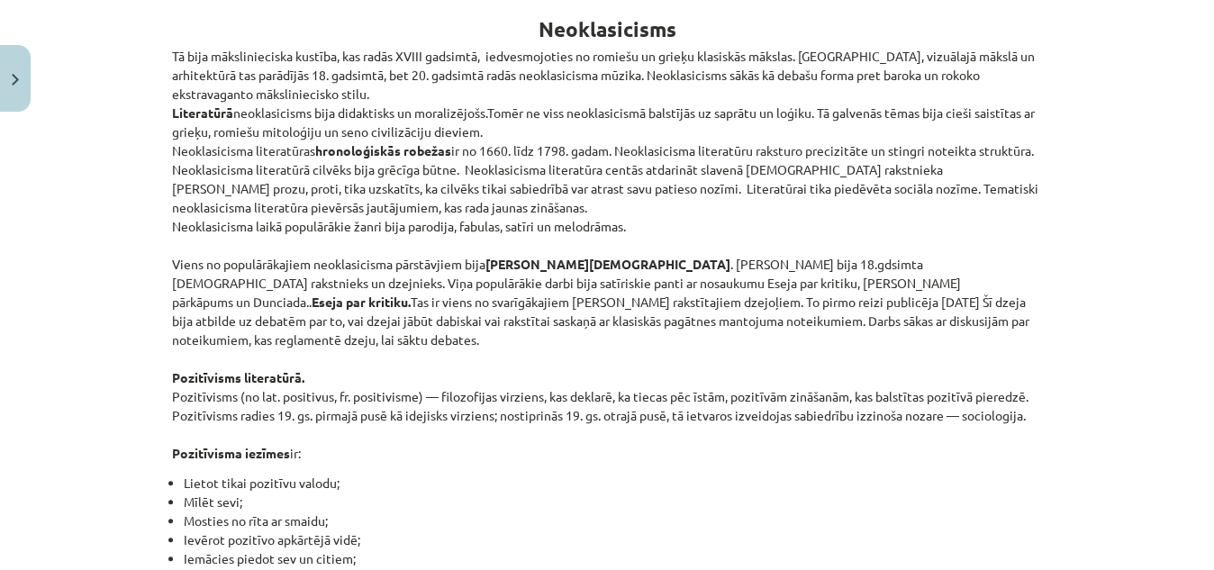
scroll to position [341, 0]
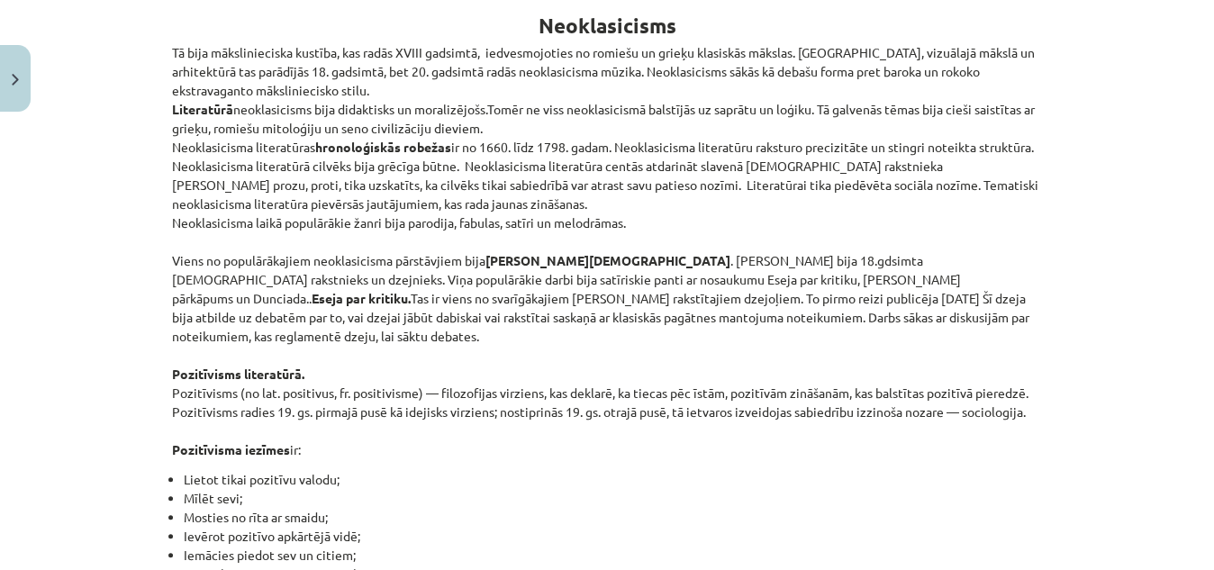
click at [1181, 168] on div "Mācību tēma: Literatūras i - 11. klases 1.ieskaites mācību materiāls #3 2. tēma…" at bounding box center [607, 285] width 1214 height 570
